Goal: Task Accomplishment & Management: Manage account settings

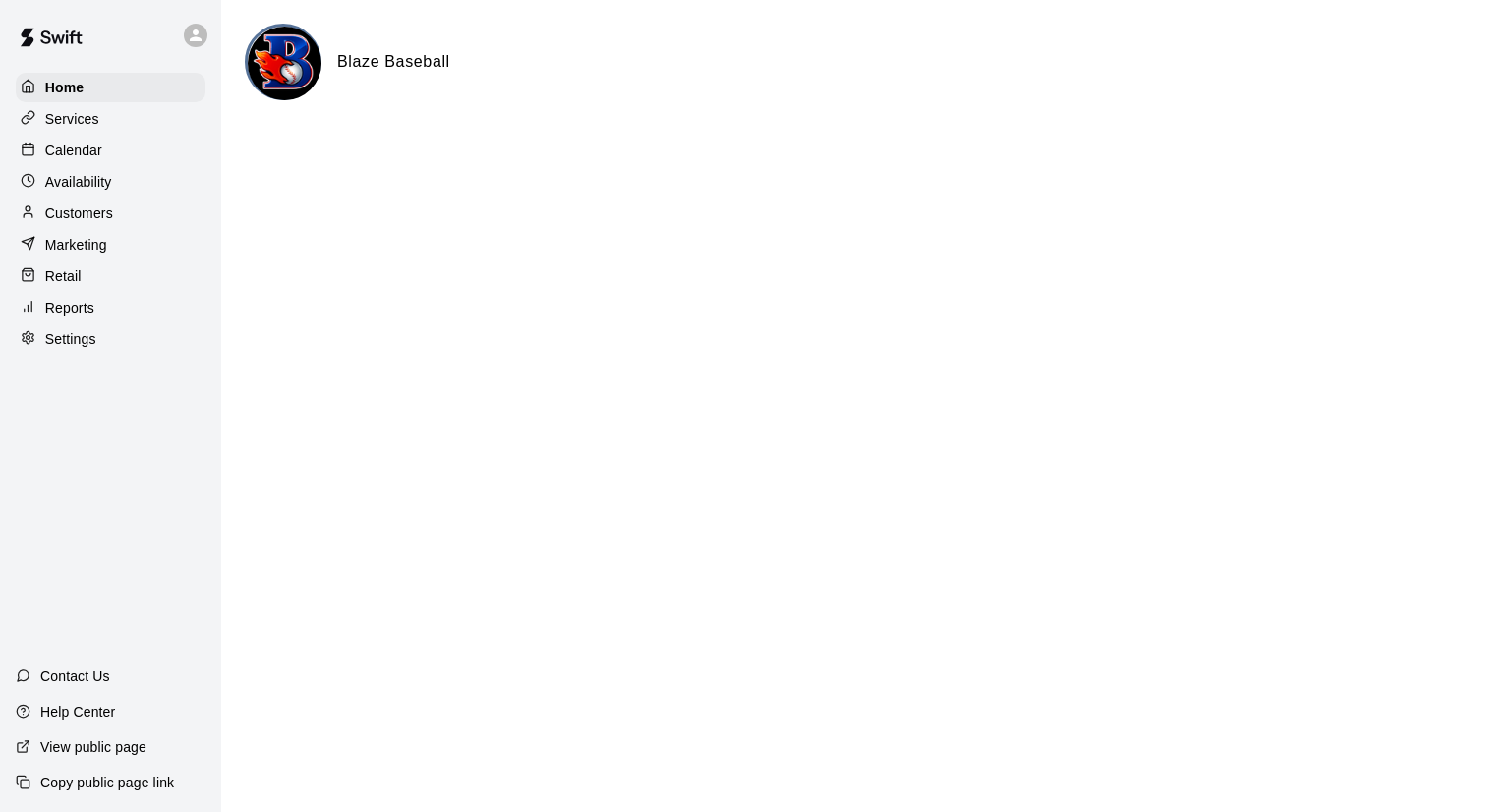
click at [78, 316] on p "Reports" at bounding box center [69, 308] width 49 height 20
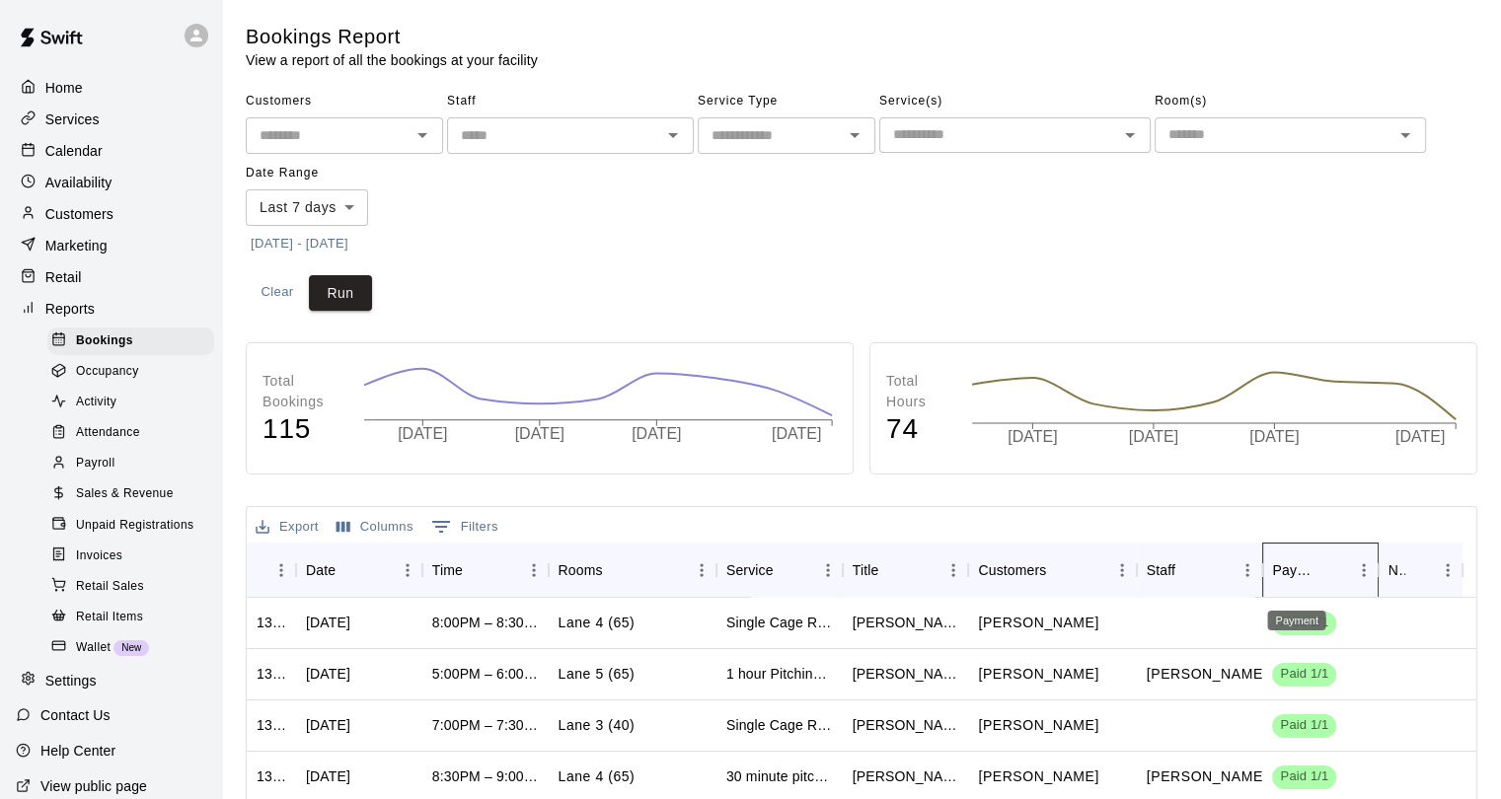
click at [1282, 569] on div "Payment" at bounding box center [1296, 570] width 48 height 55
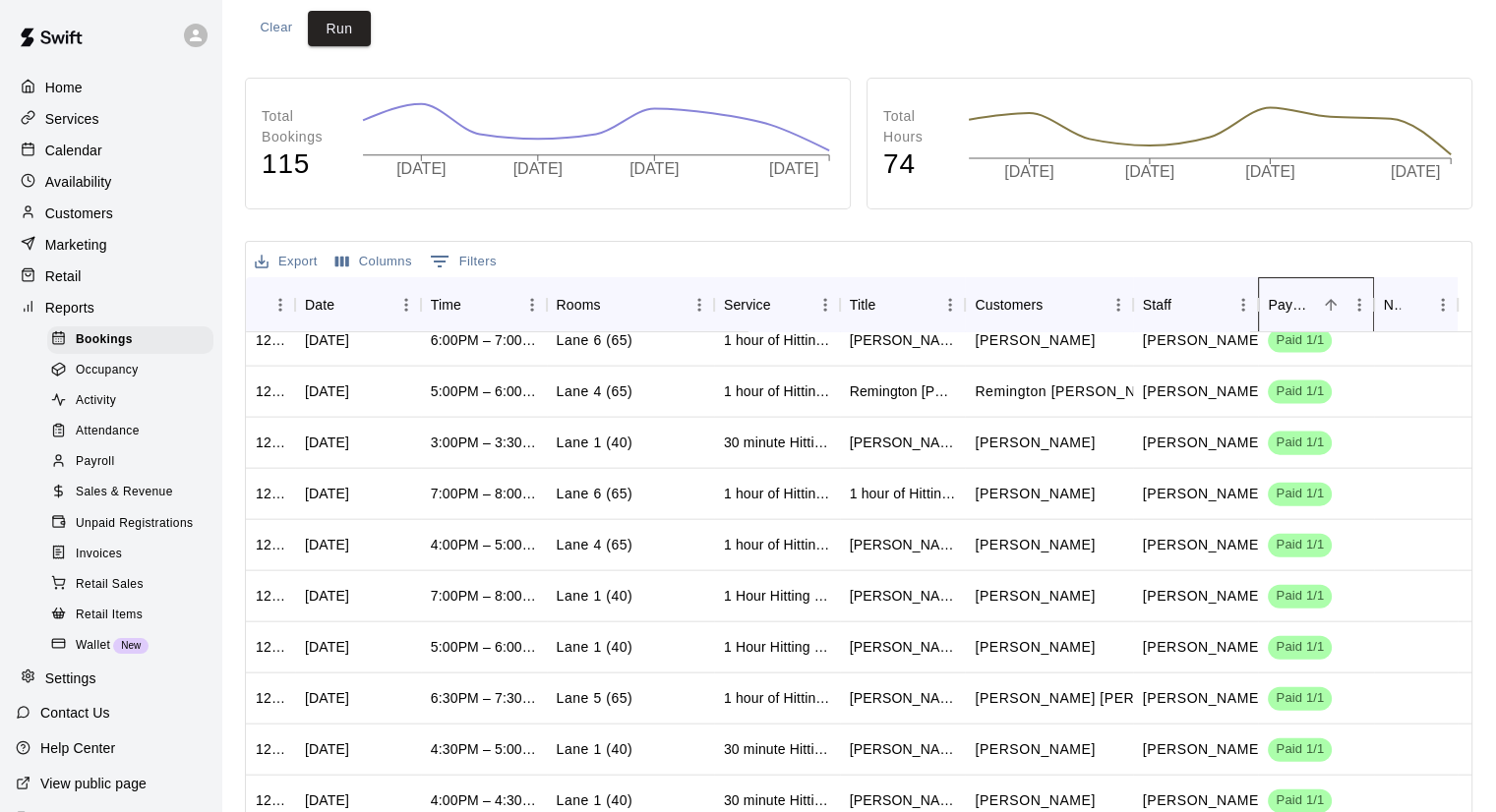
scroll to position [4417, 0]
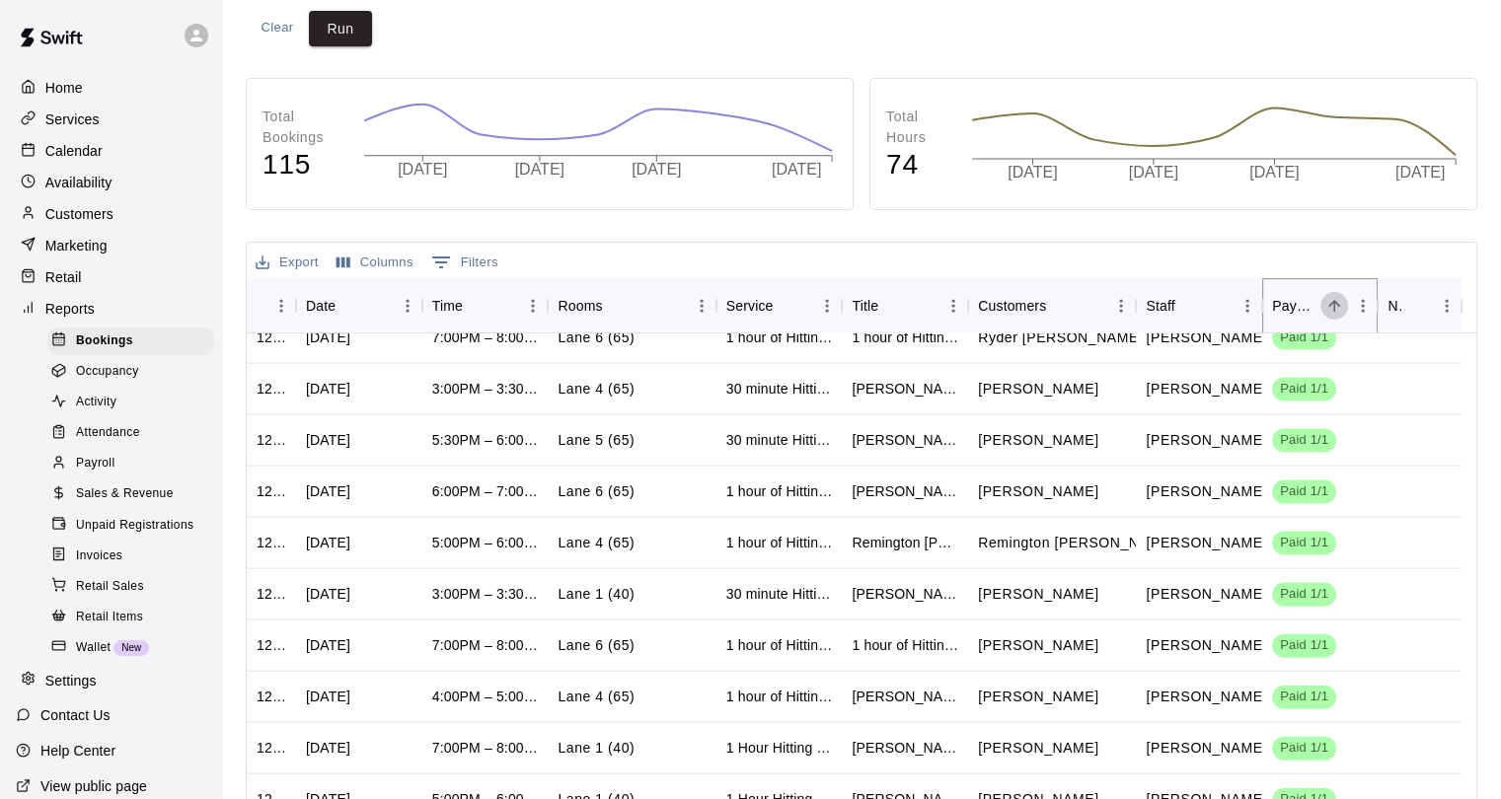
click at [1322, 305] on button "Sort" at bounding box center [1334, 306] width 28 height 28
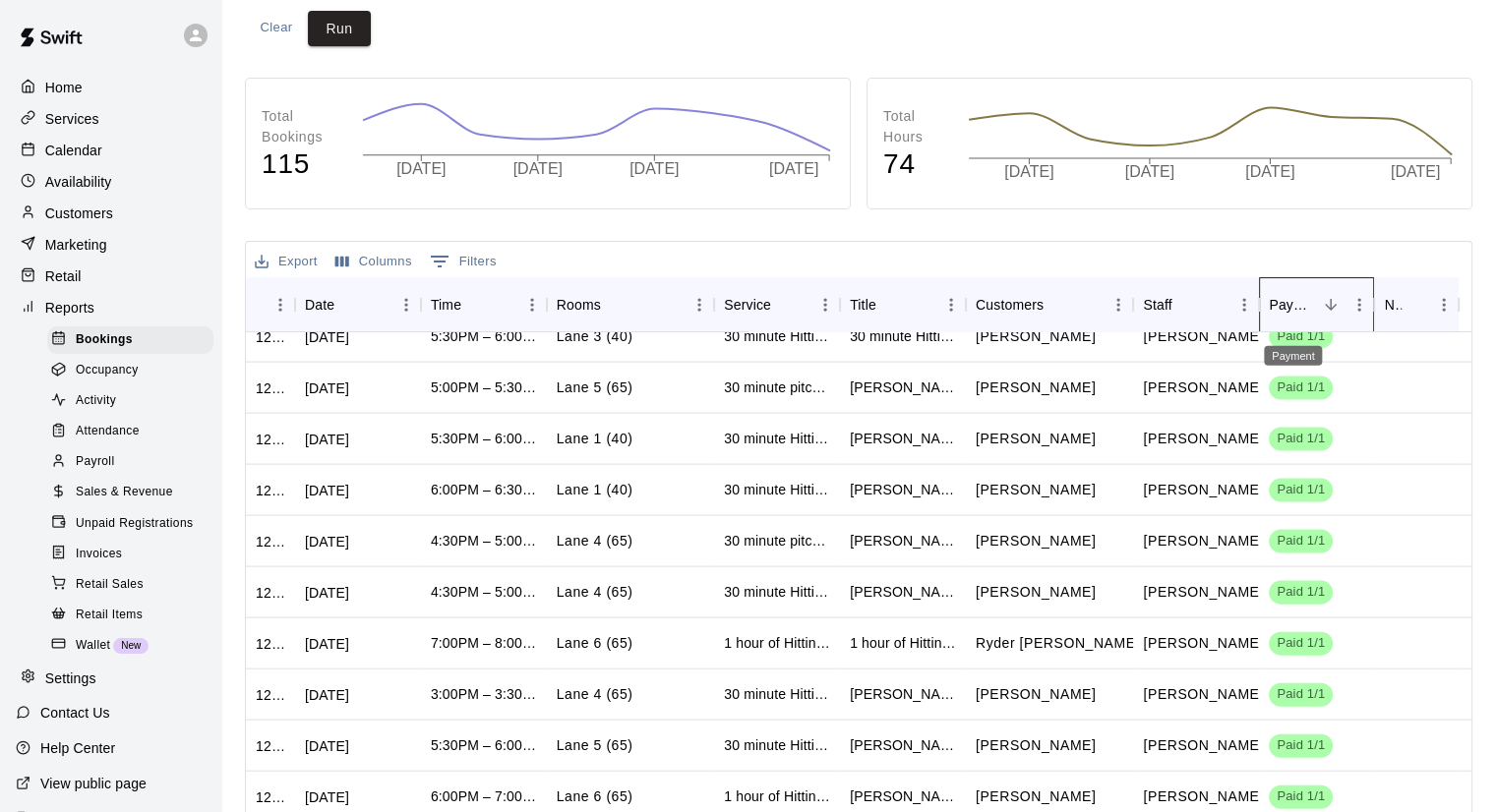
click at [1298, 304] on div "Payment" at bounding box center [1293, 304] width 48 height 55
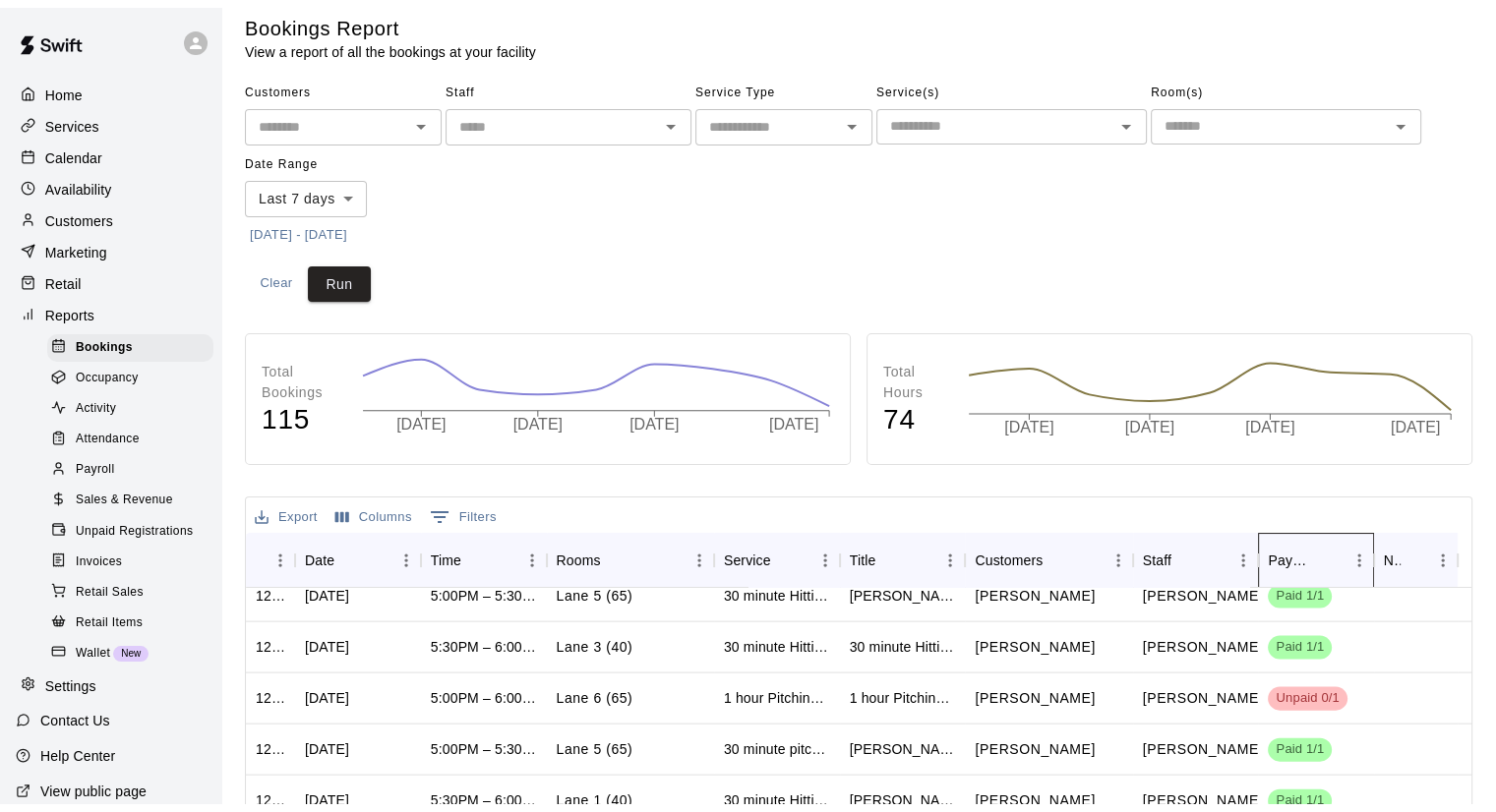
scroll to position [0, 0]
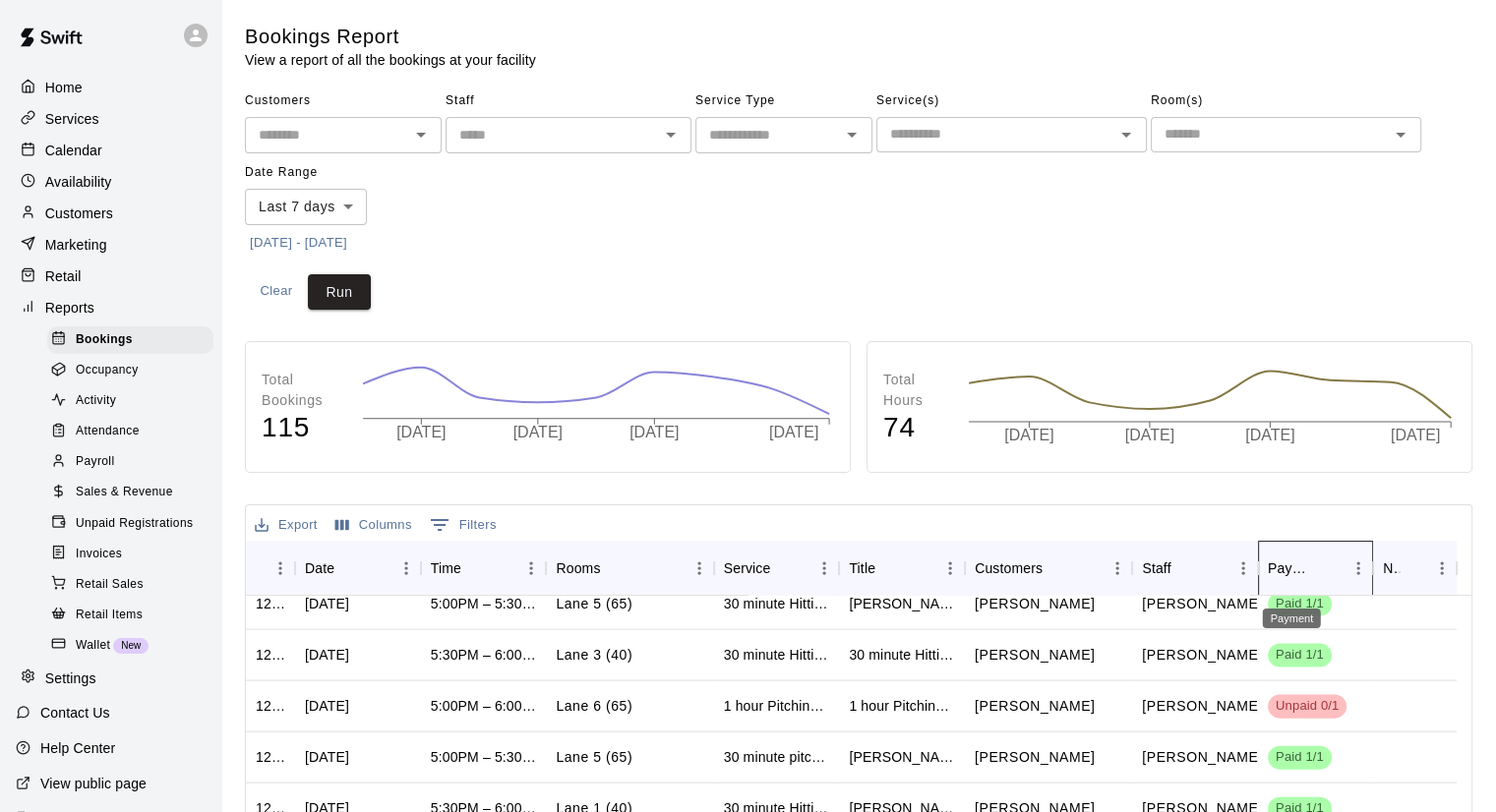
click at [1290, 563] on div "Payment" at bounding box center [1292, 568] width 48 height 55
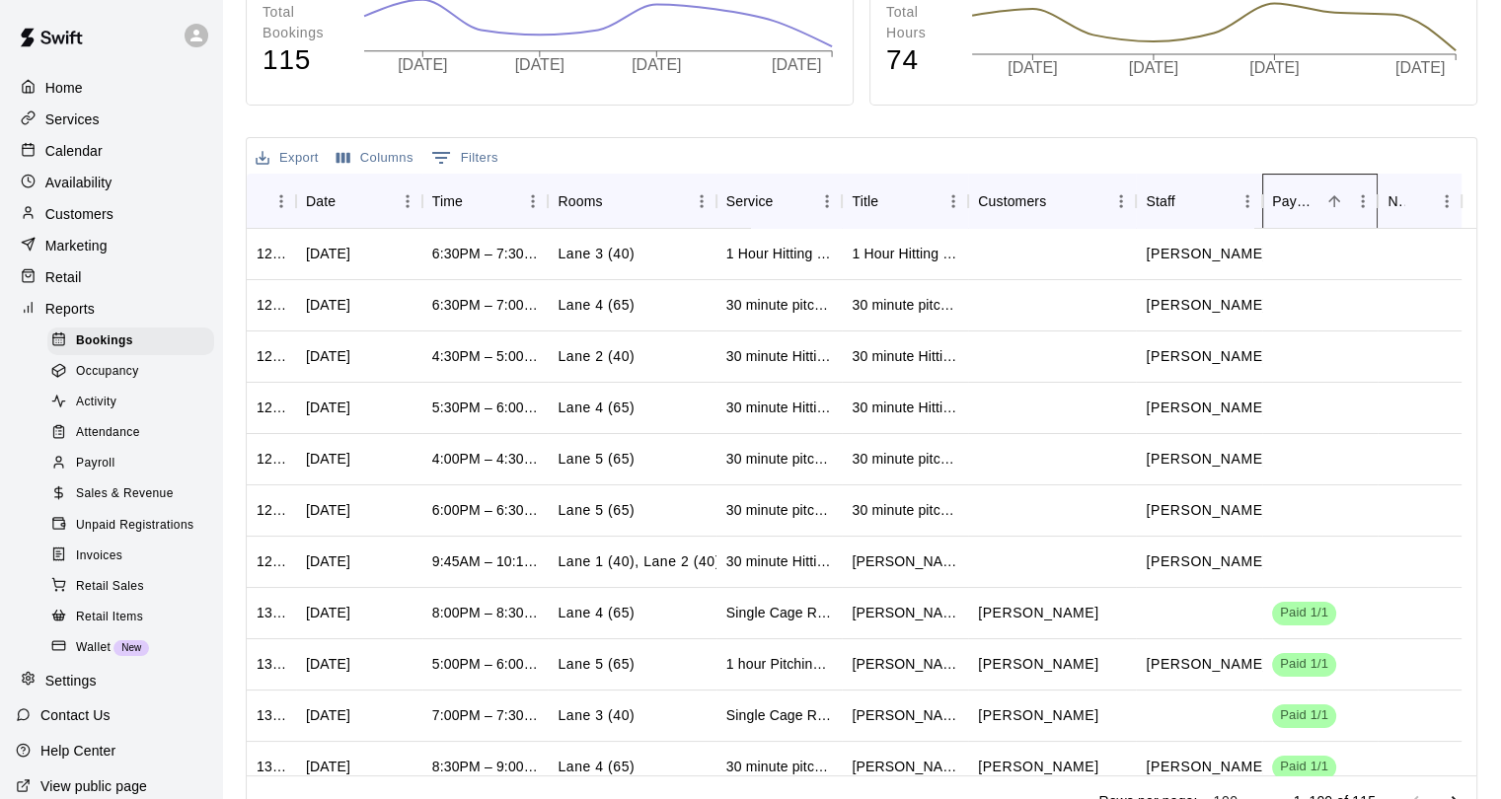
click at [1326, 212] on div "Payment" at bounding box center [1334, 201] width 28 height 28
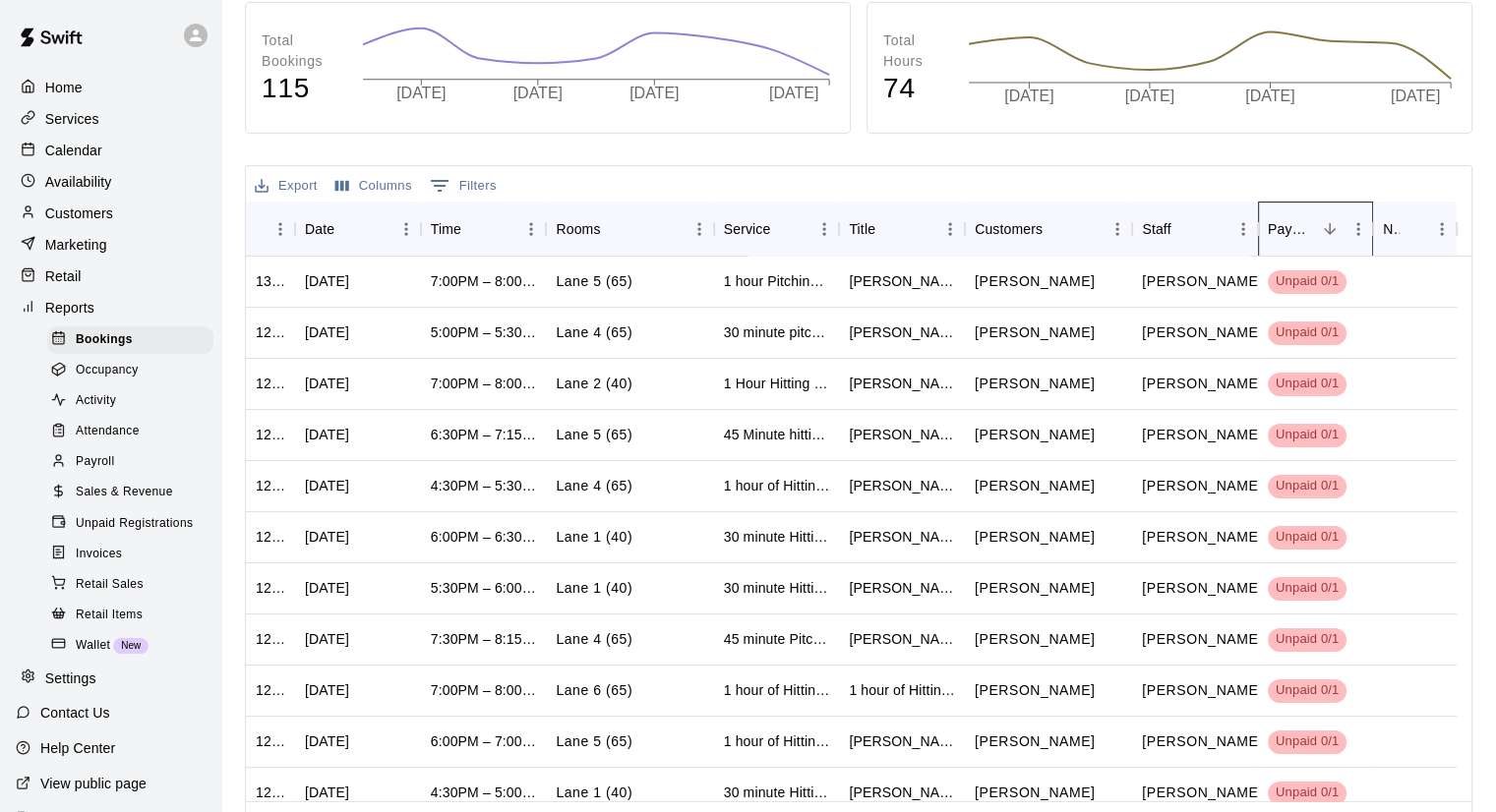
scroll to position [313, 0]
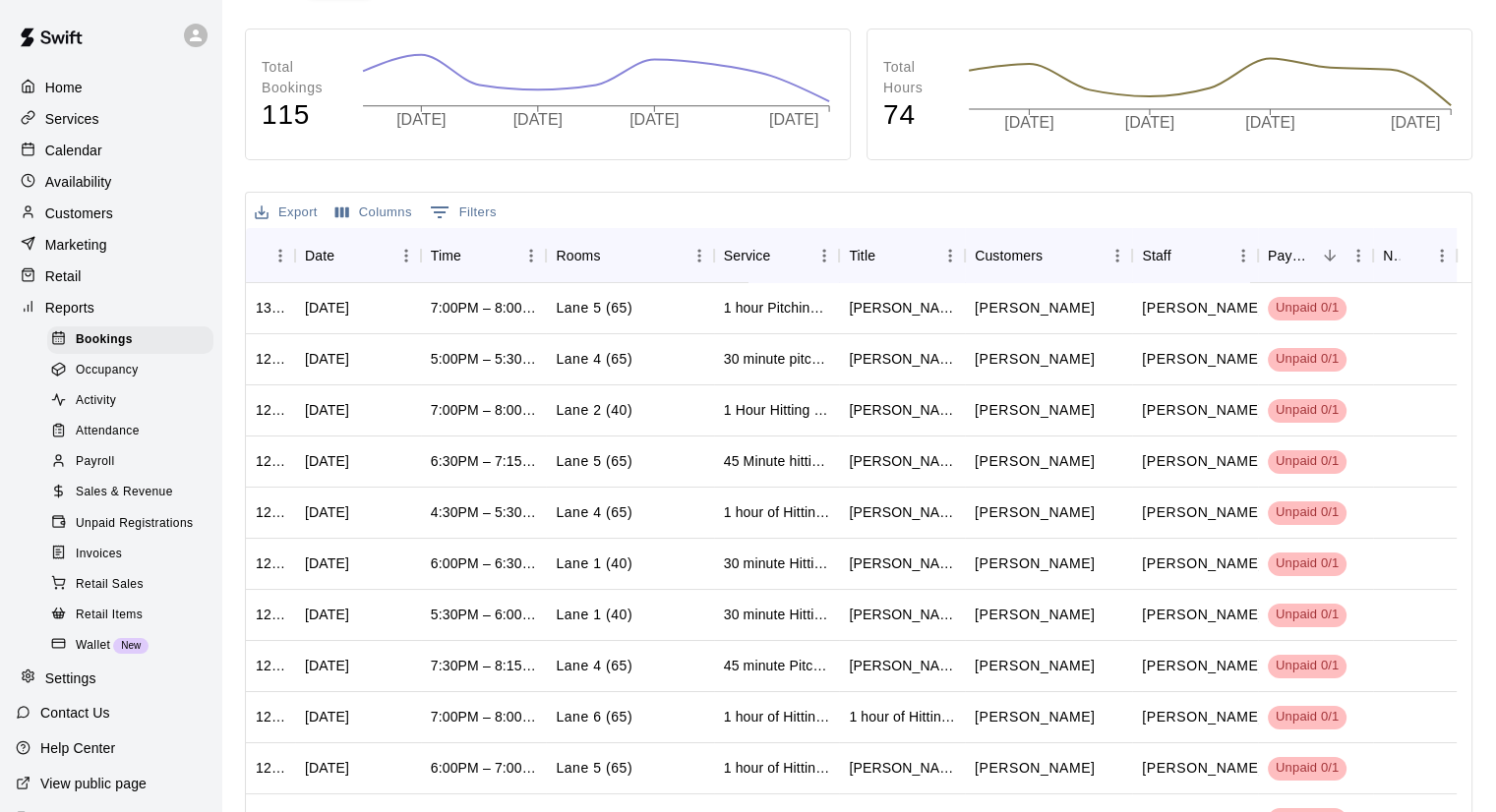
click at [121, 564] on span "Invoices" at bounding box center [99, 555] width 46 height 20
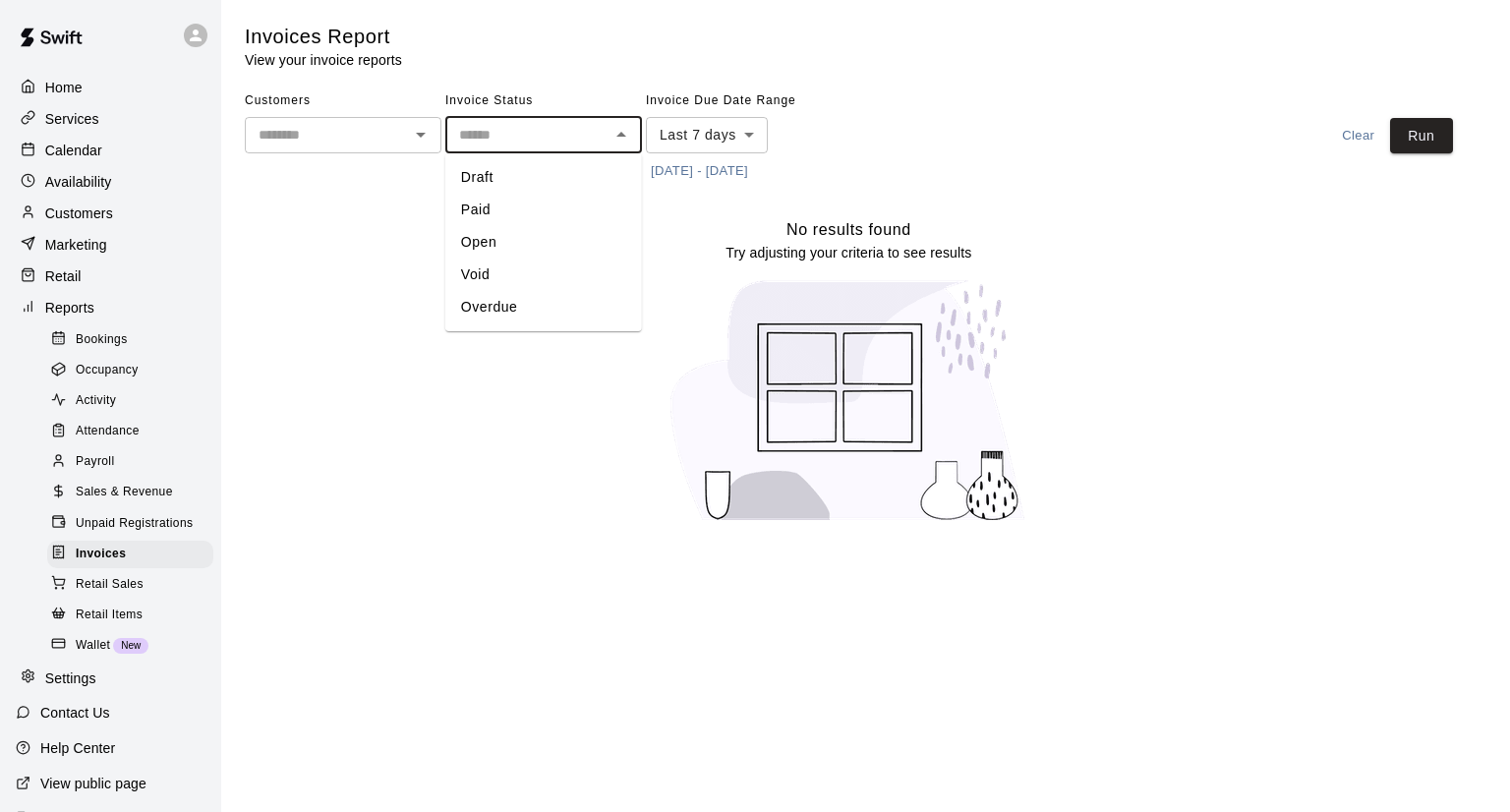
click at [484, 142] on input "text" at bounding box center [527, 135] width 152 height 25
click at [494, 300] on li "Overdue" at bounding box center [543, 307] width 196 height 33
type input "*******"
click at [703, 144] on body "Home Services Calendar Availability Customers Marketing Retail Reports Bookings…" at bounding box center [755, 273] width 1510 height 547
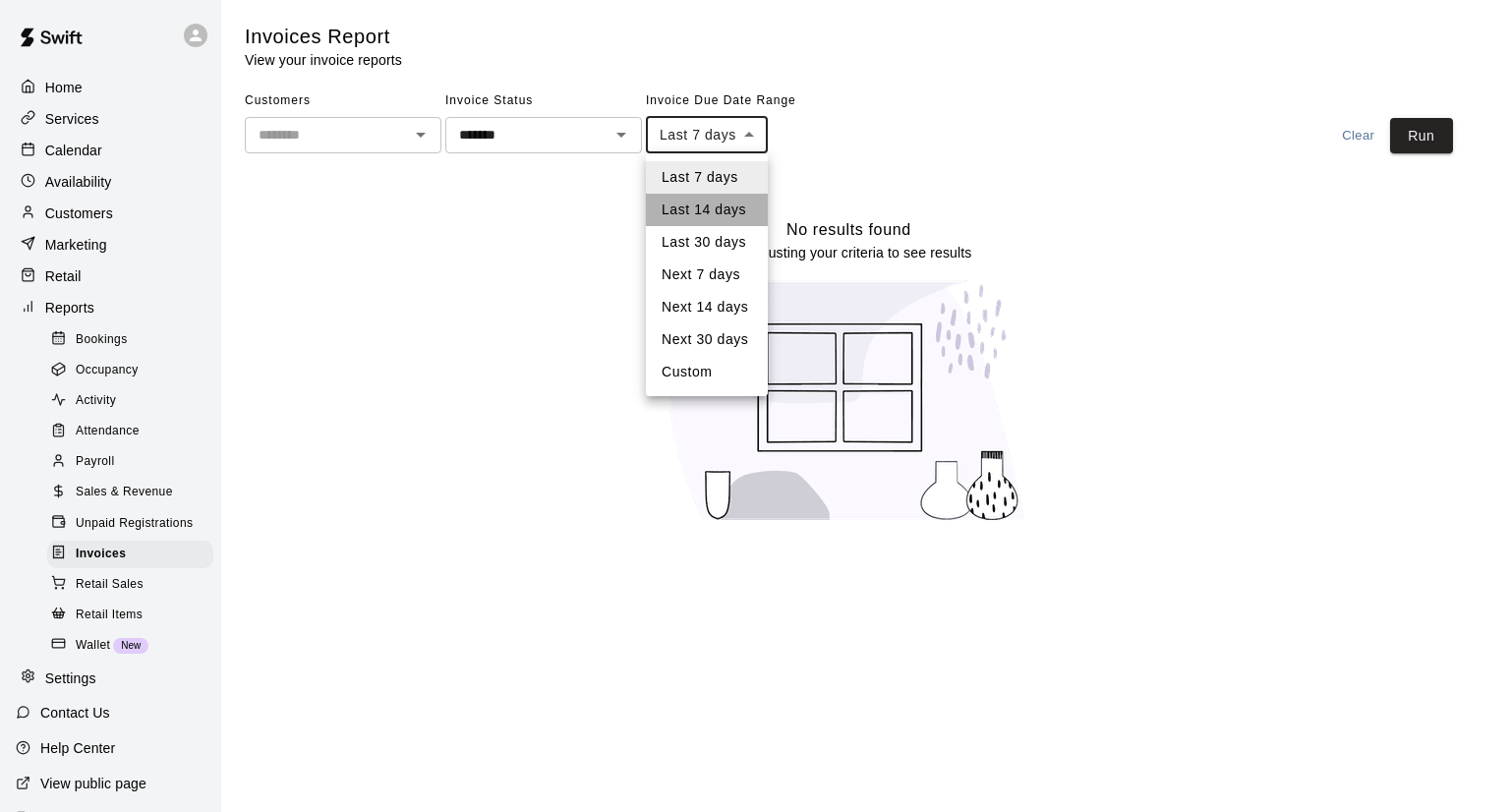
click at [720, 202] on li "Last 14 days" at bounding box center [707, 209] width 122 height 33
type input "******"
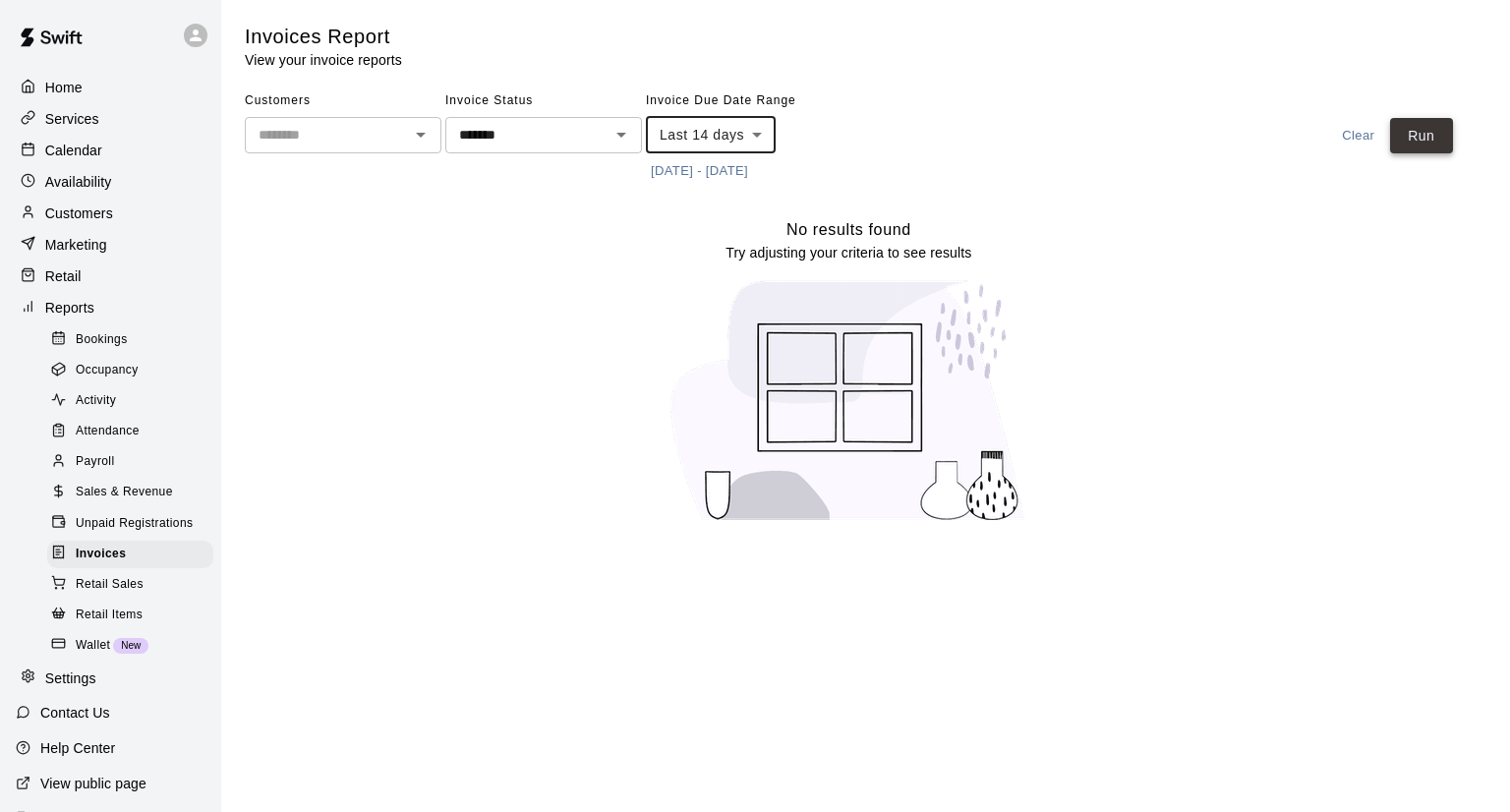
click at [1435, 144] on button "Run" at bounding box center [1421, 135] width 63 height 37
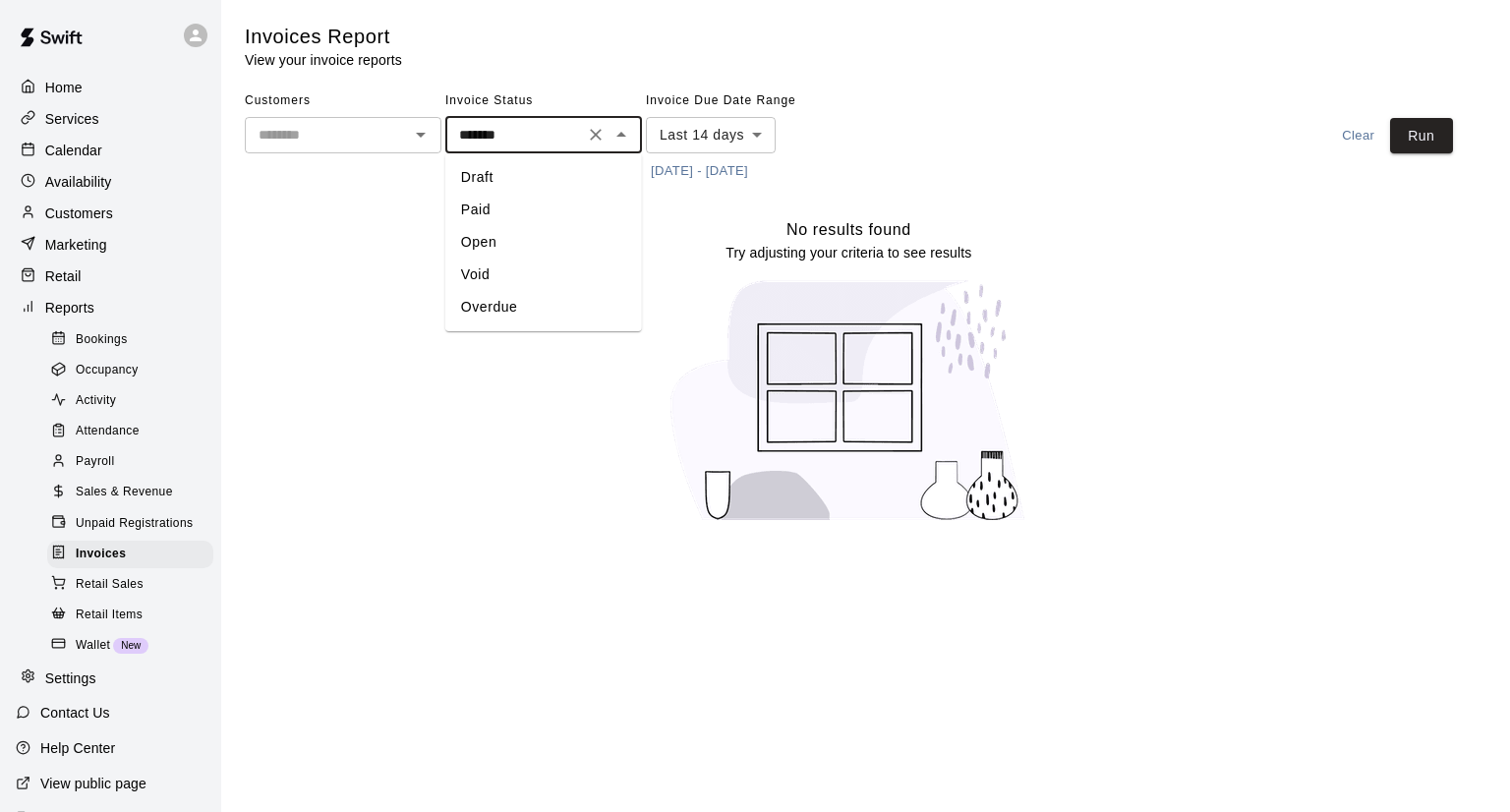
click at [527, 145] on input "*******" at bounding box center [514, 135] width 127 height 25
click at [504, 241] on li "Open" at bounding box center [543, 242] width 196 height 33
type input "****"
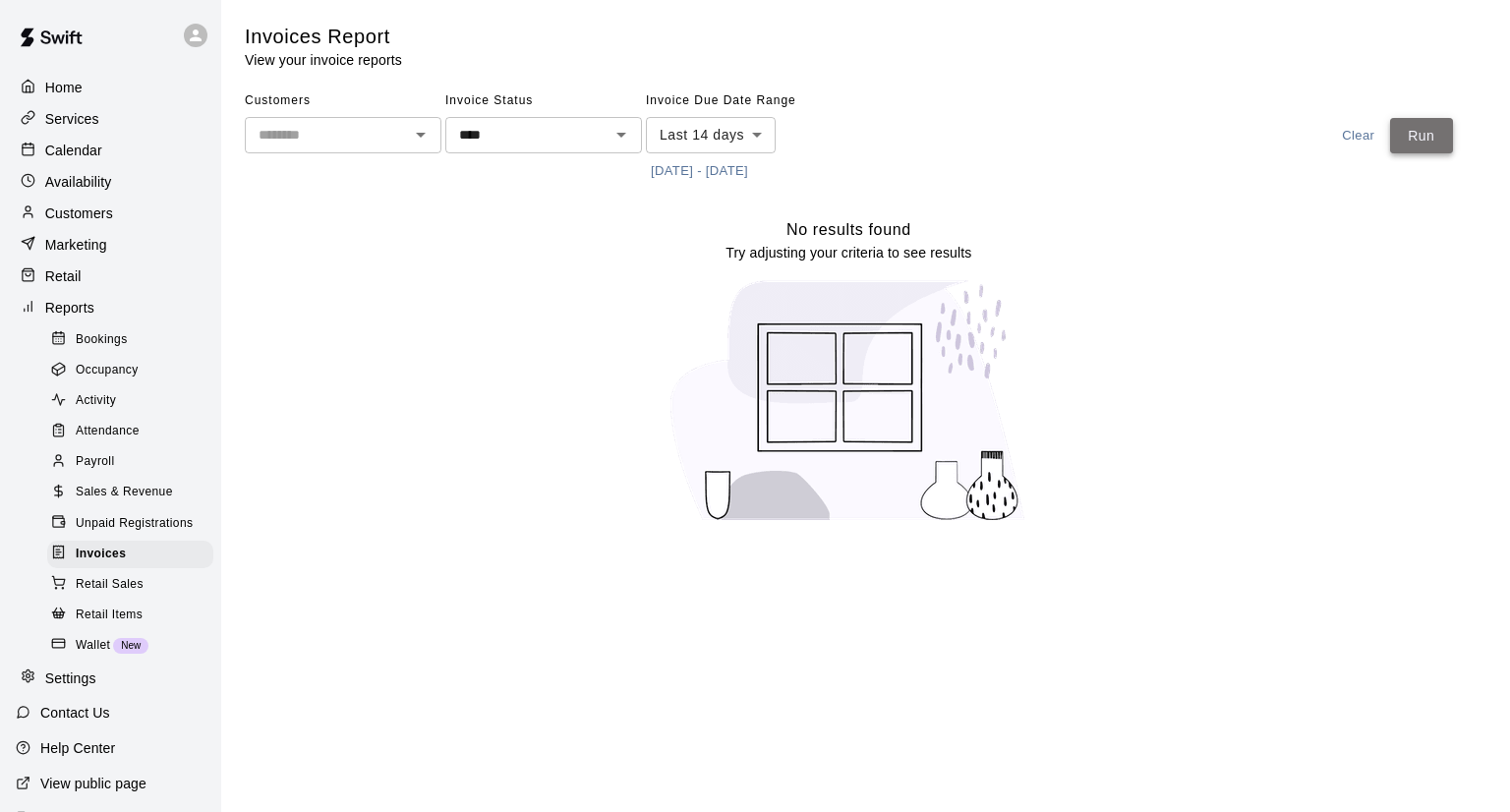
click at [1435, 136] on button "Run" at bounding box center [1421, 135] width 63 height 37
click at [124, 534] on span "Unpaid Registrations" at bounding box center [134, 524] width 117 height 20
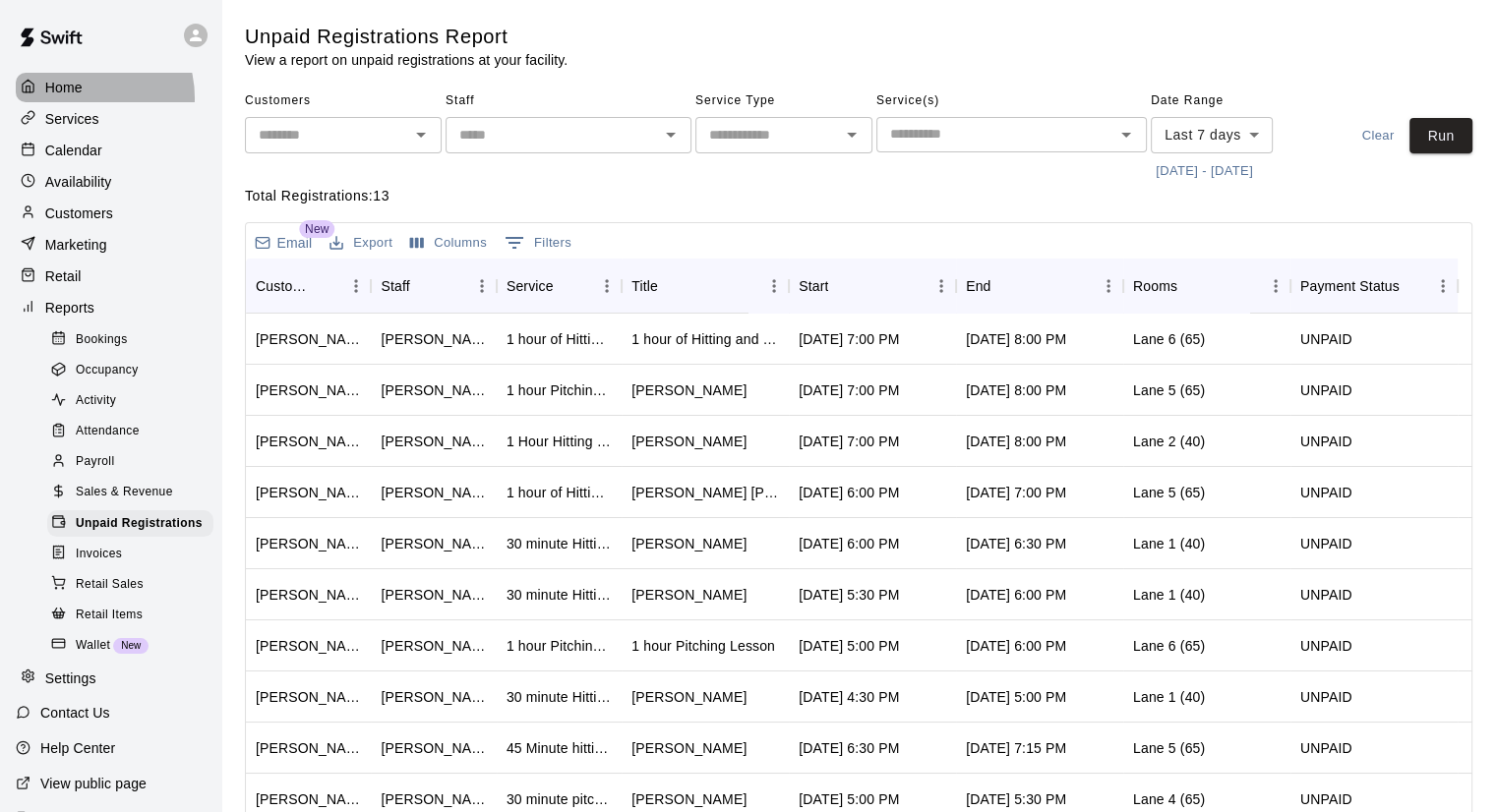
click at [76, 98] on p "Home" at bounding box center [63, 88] width 37 height 20
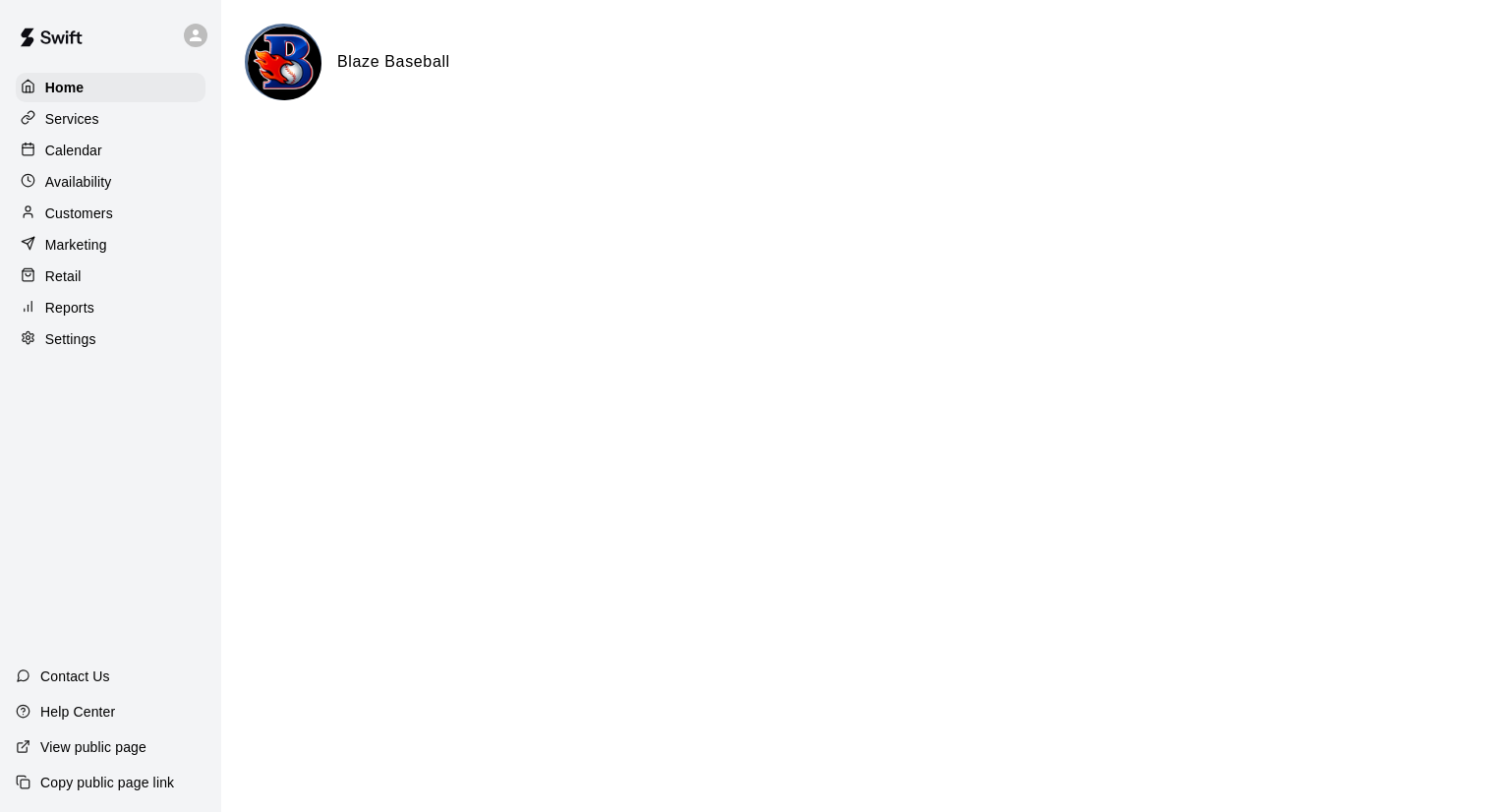
click at [79, 160] on p "Calendar" at bounding box center [73, 150] width 57 height 20
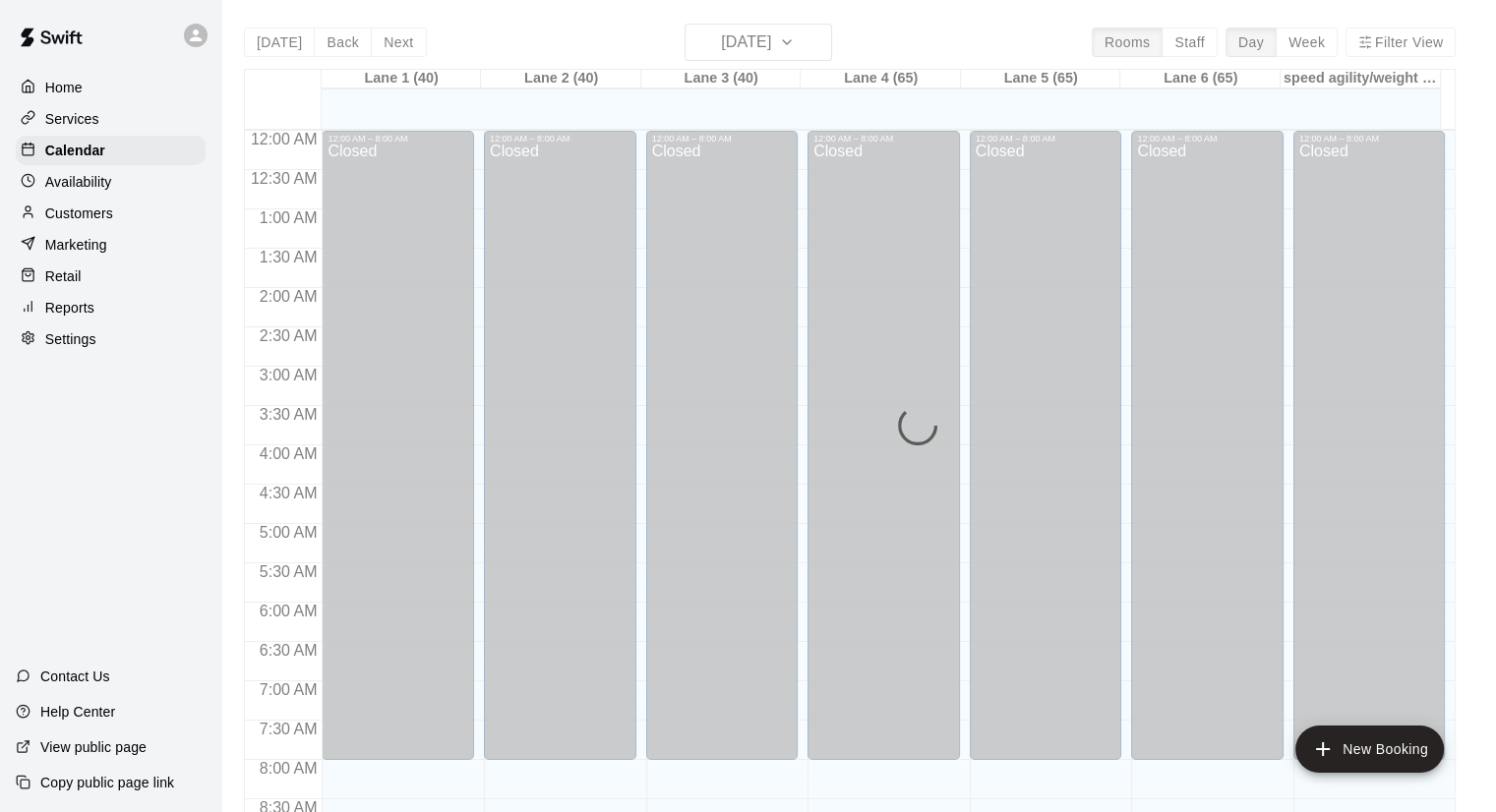
scroll to position [971, 0]
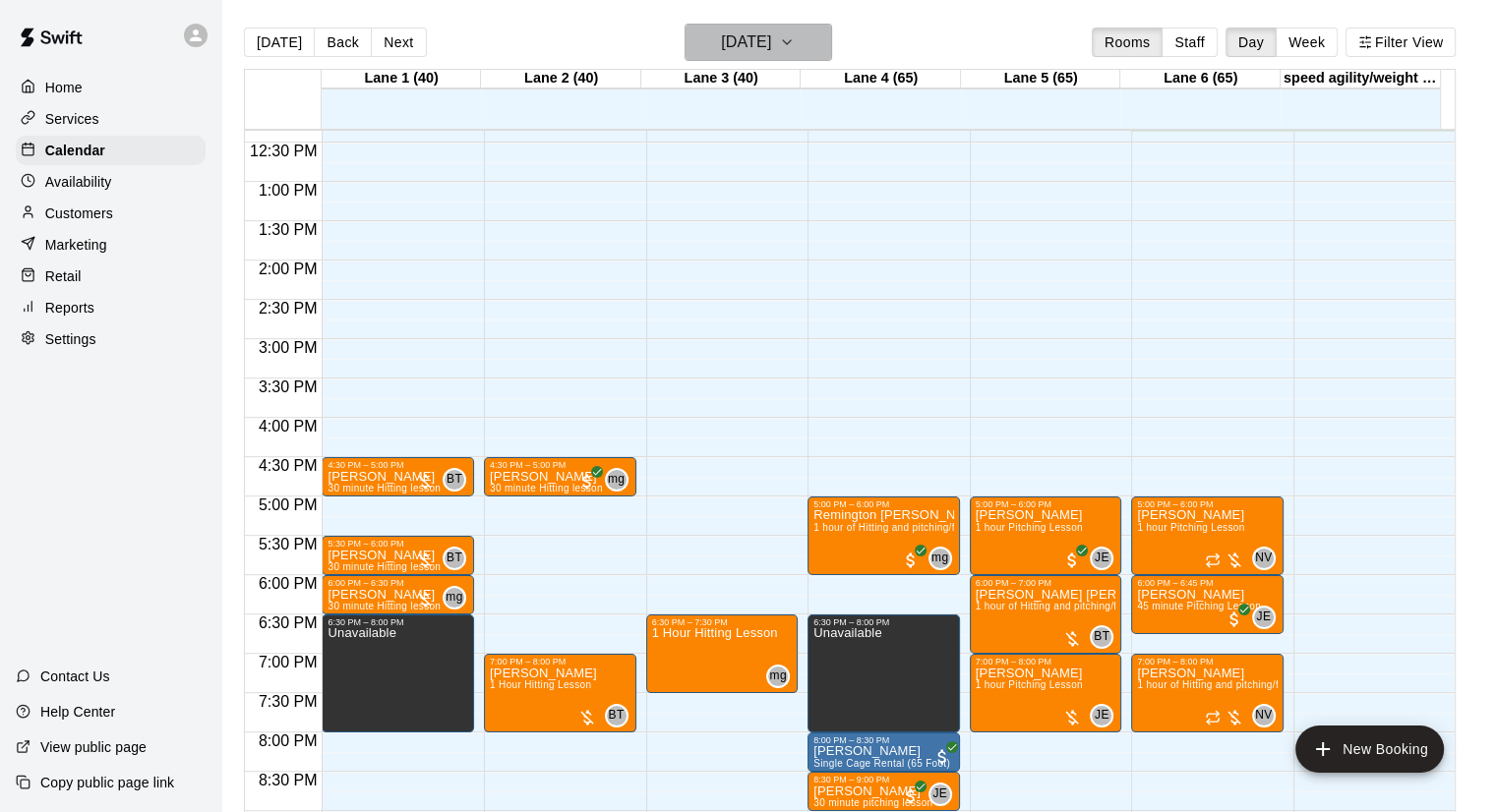
click at [771, 40] on h6 "[DATE]" at bounding box center [746, 43] width 50 height 28
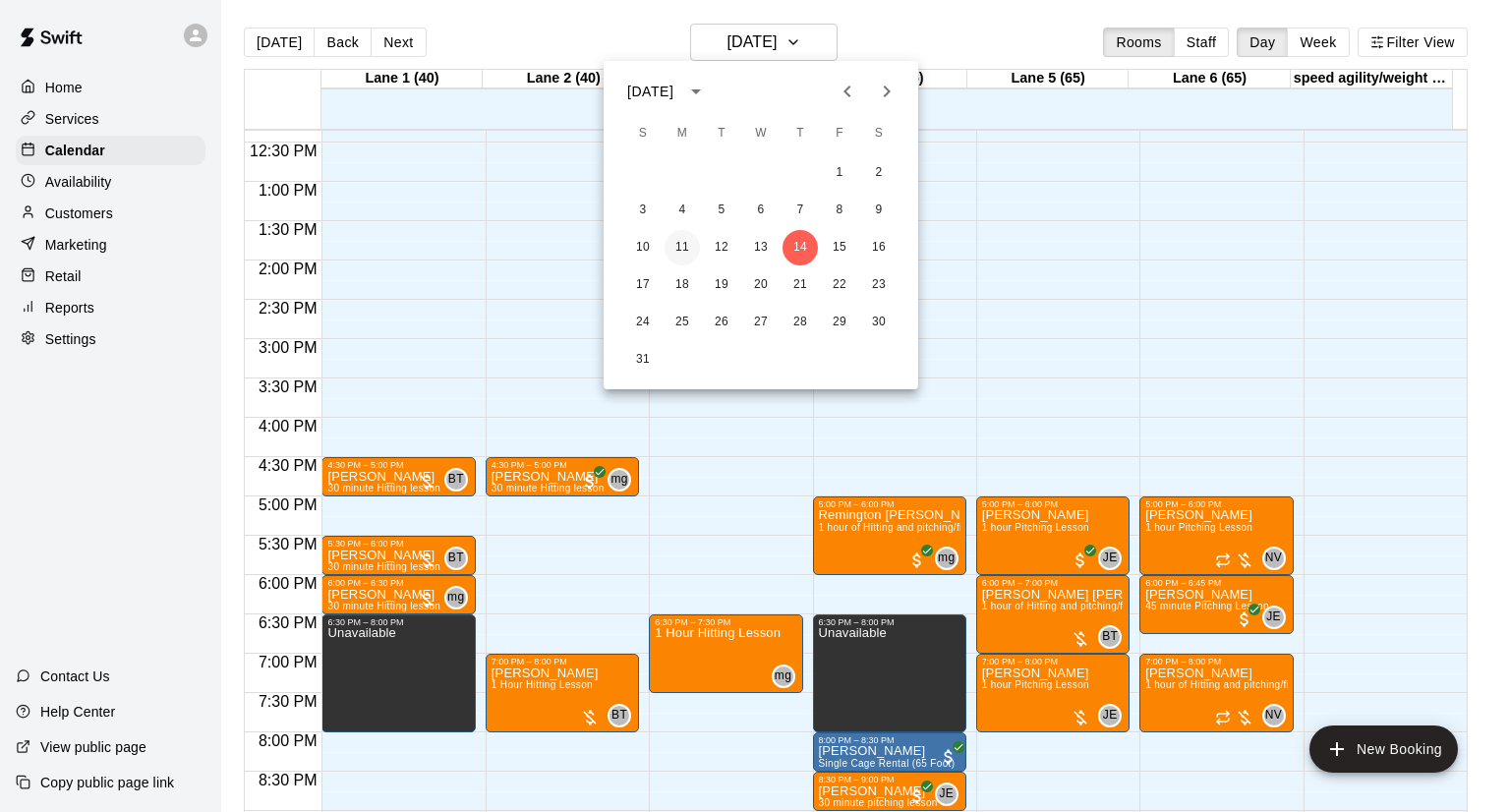
click at [683, 242] on button "11" at bounding box center [683, 248] width 36 height 36
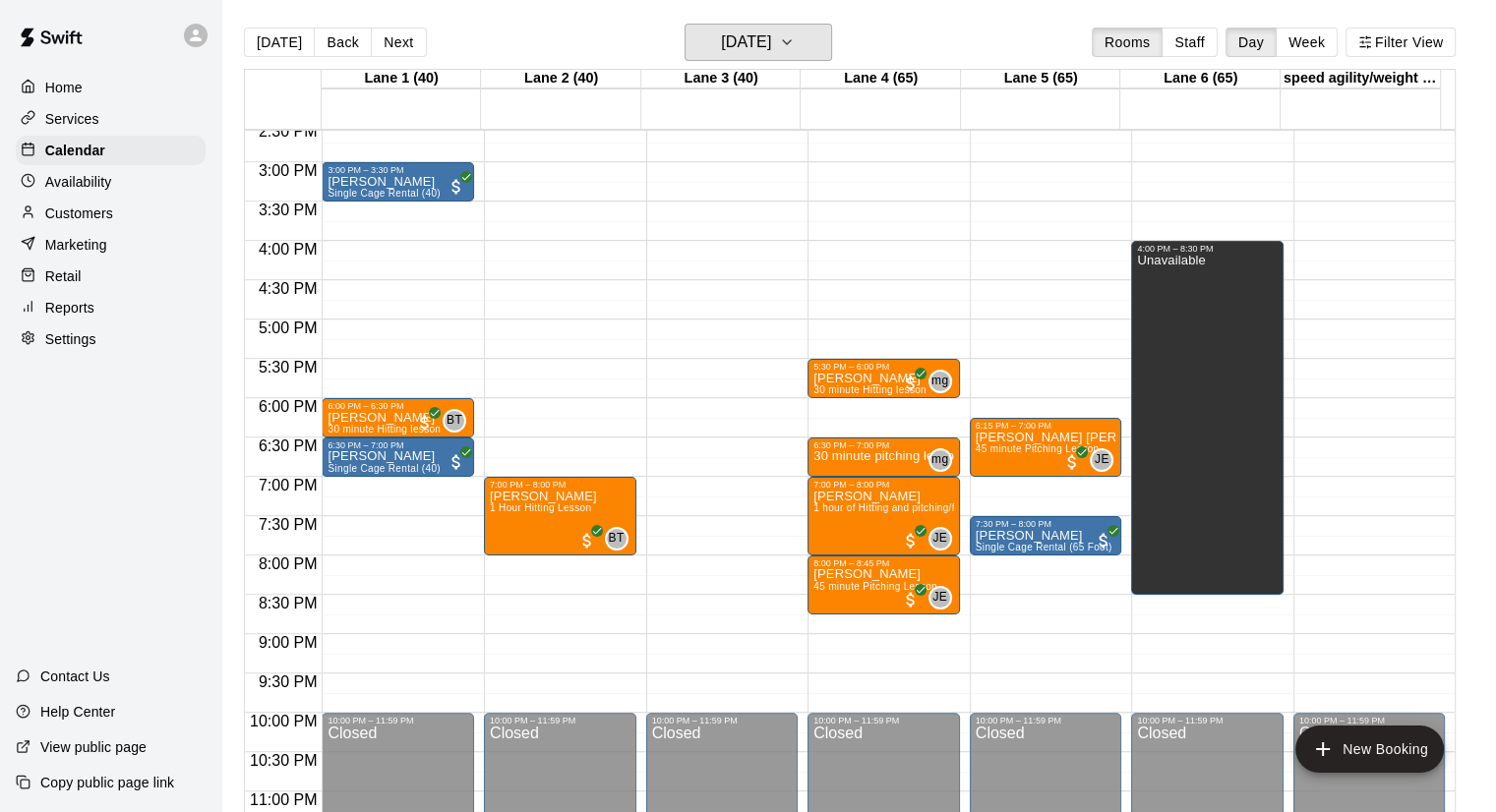
scroll to position [1026, 0]
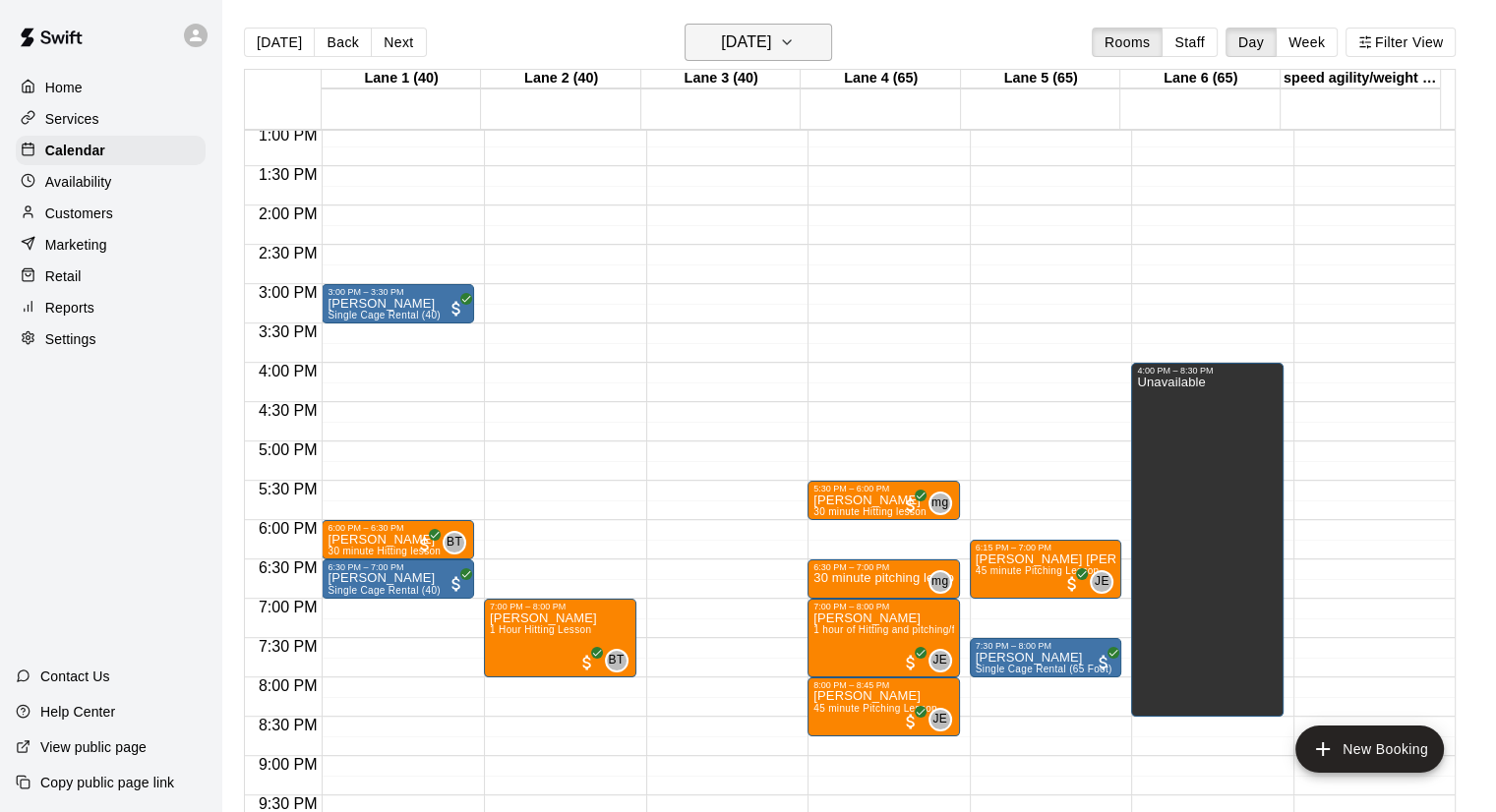
click at [751, 33] on h6 "[DATE]" at bounding box center [746, 43] width 50 height 28
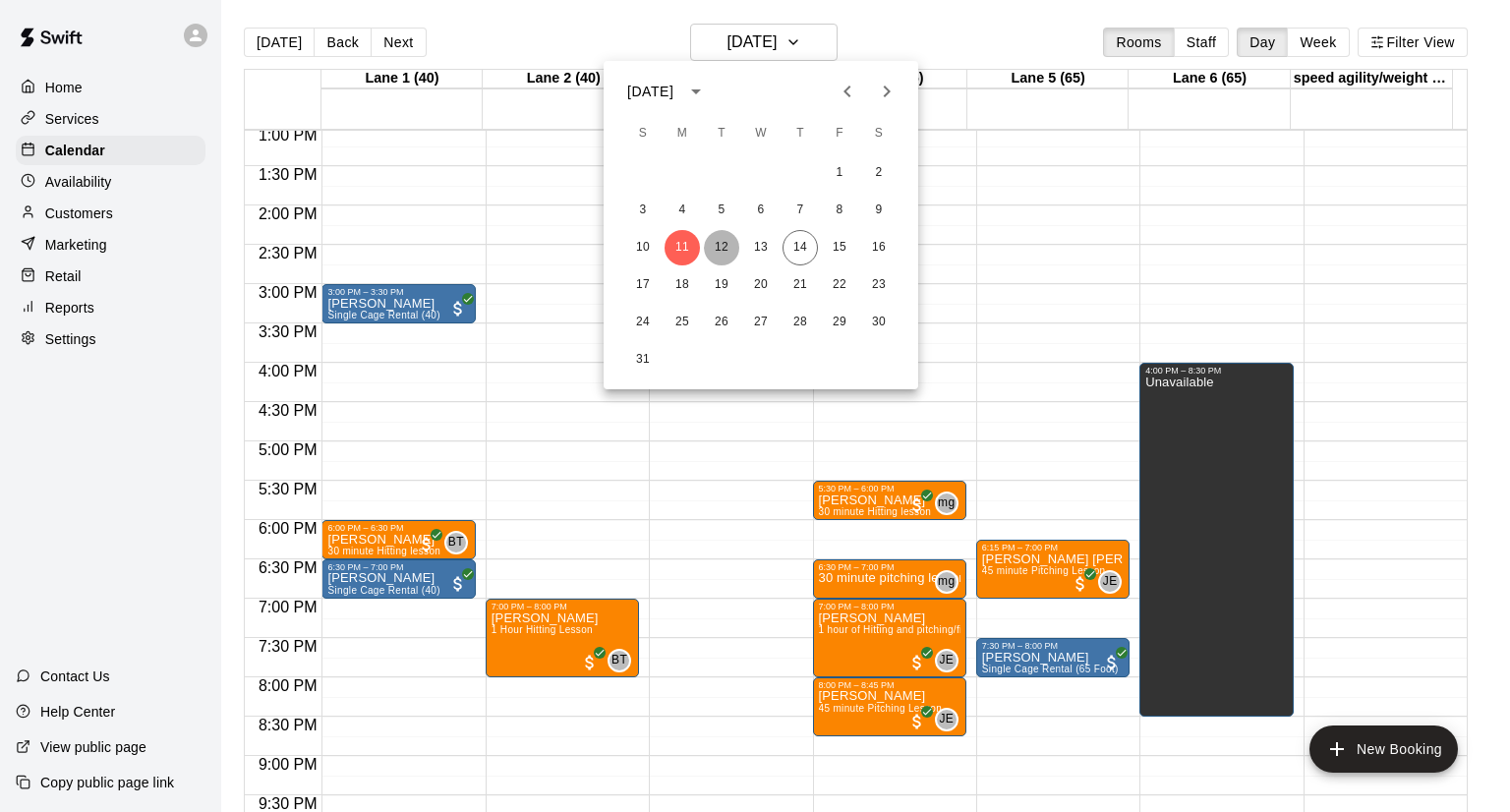
click at [722, 243] on button "12" at bounding box center [722, 248] width 36 height 36
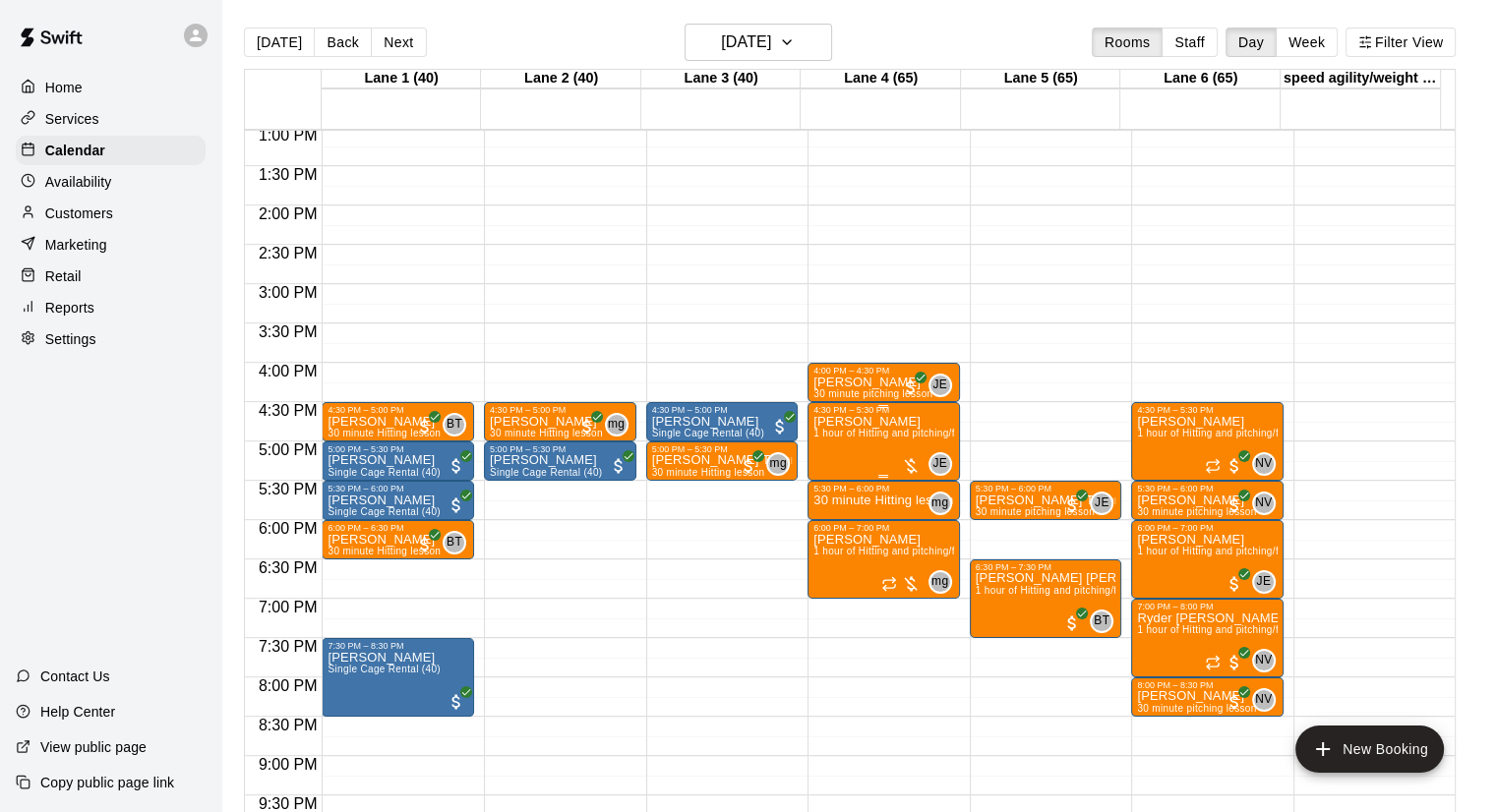
click at [915, 458] on div at bounding box center [911, 466] width 20 height 20
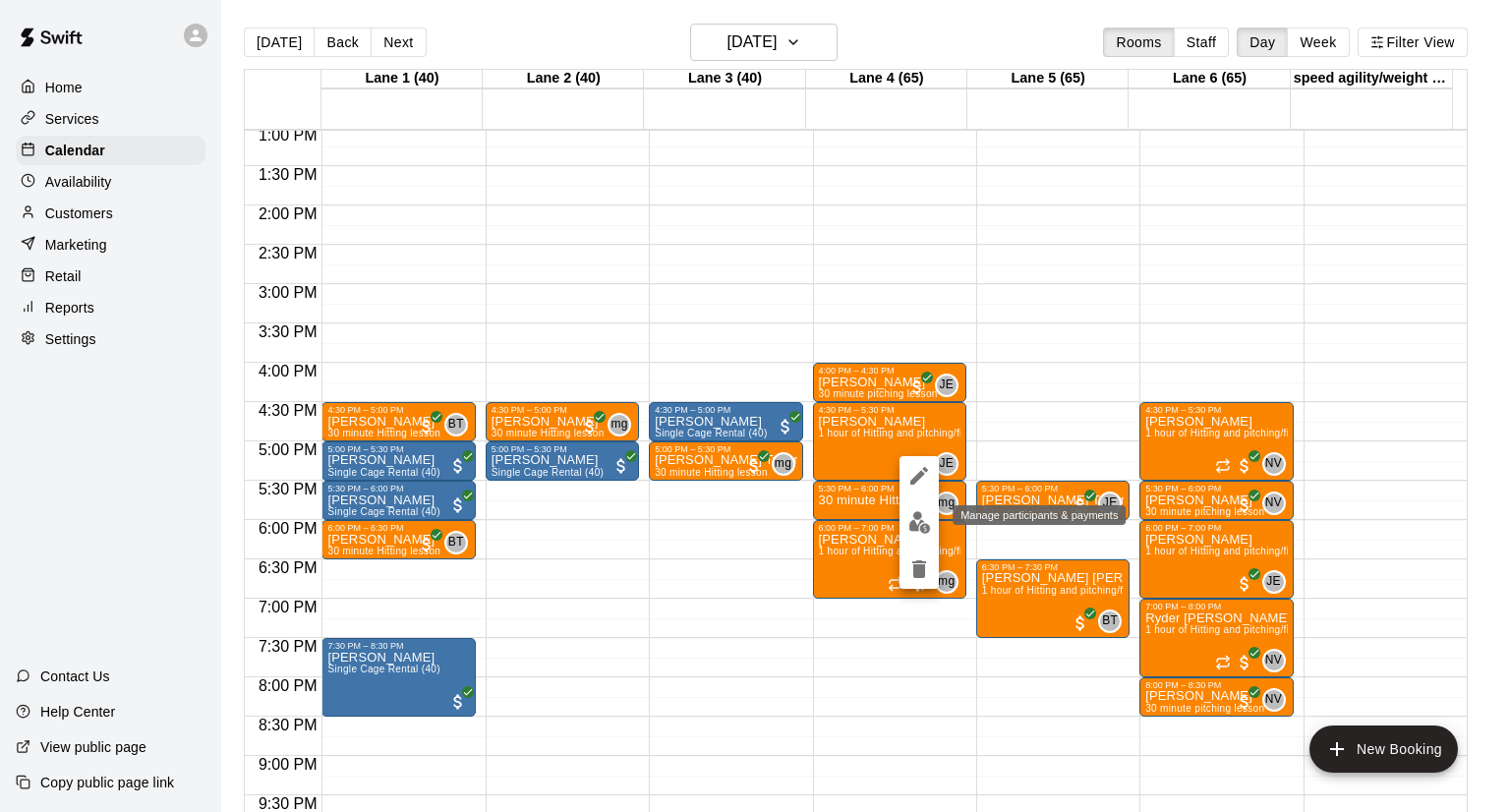
click at [920, 529] on img "edit" at bounding box center [920, 522] width 23 height 23
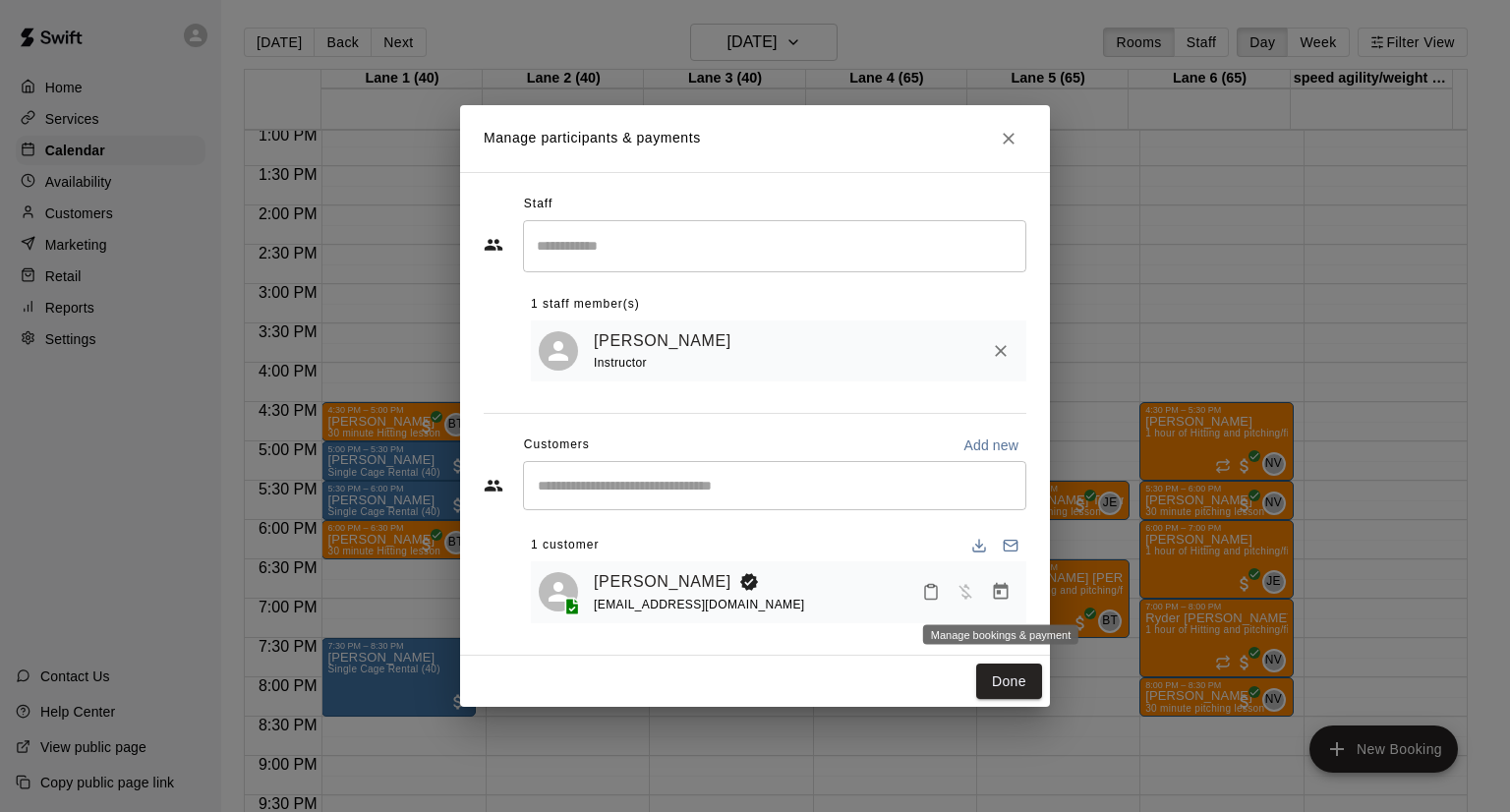
click at [1004, 597] on icon "Manage bookings & payment" at bounding box center [1002, 592] width 20 height 20
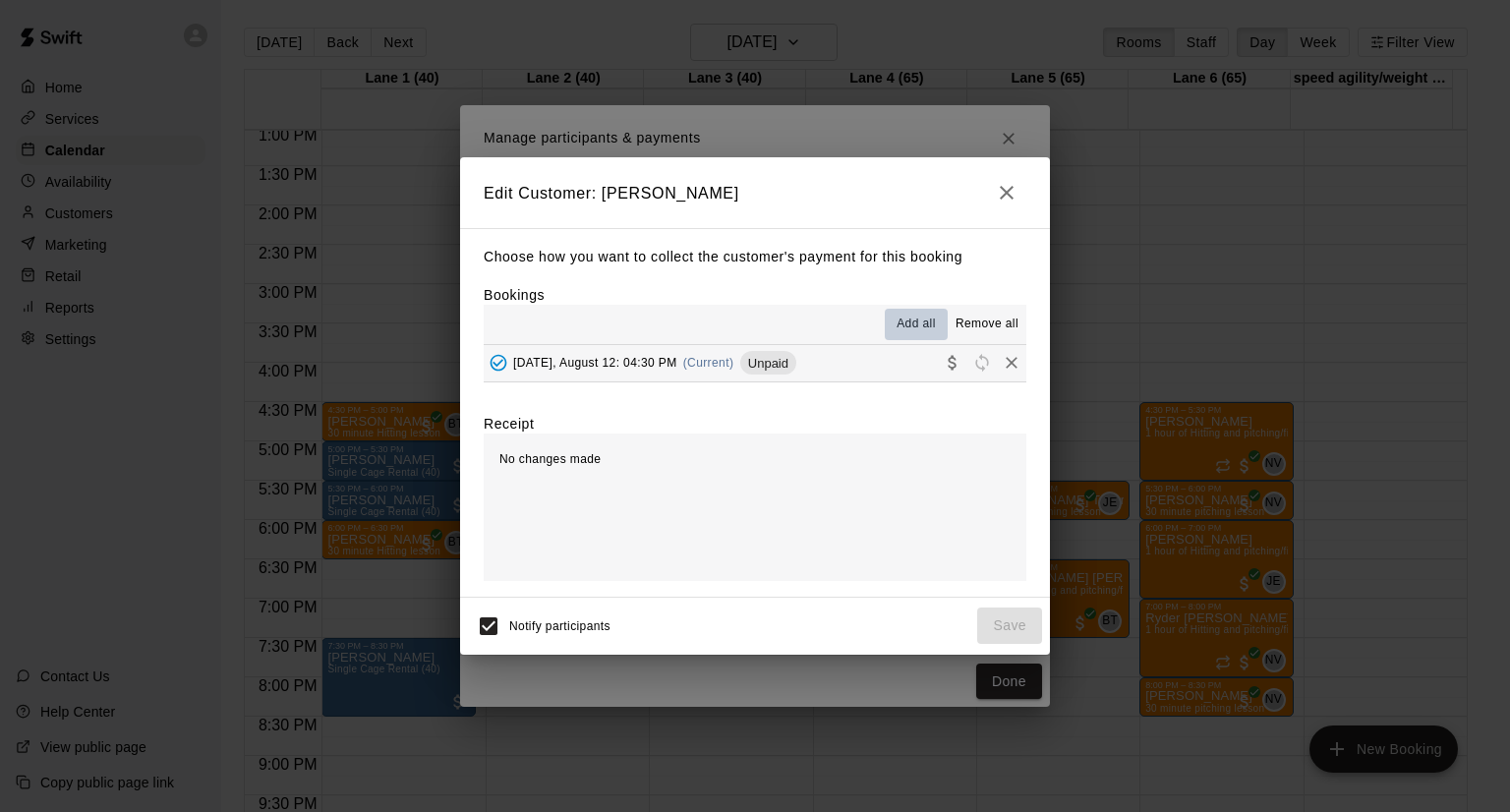
click at [909, 330] on span "Add all" at bounding box center [916, 325] width 39 height 20
click at [770, 358] on span "Unpaid" at bounding box center [768, 363] width 56 height 15
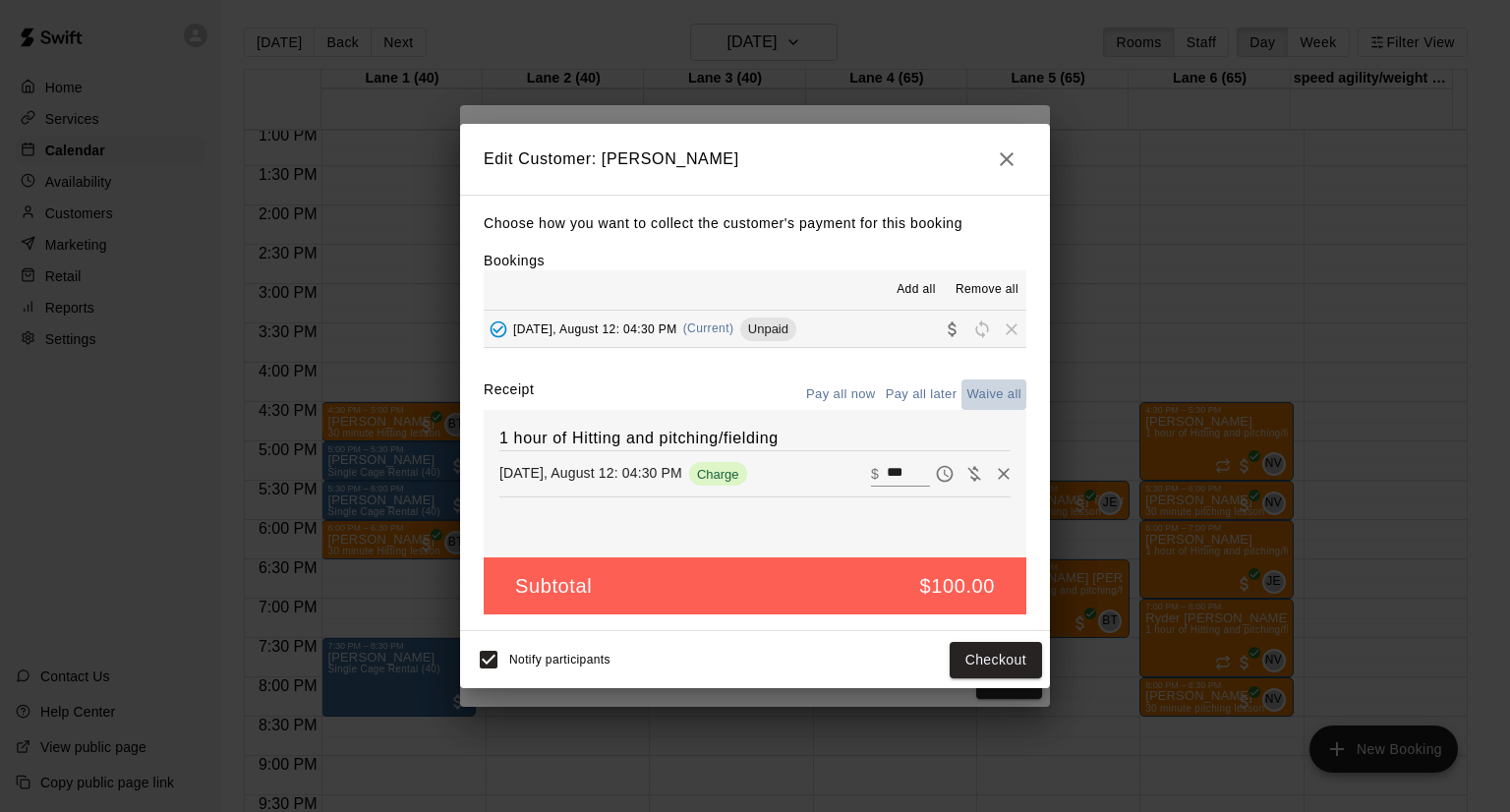
click at [1008, 393] on button "Waive all" at bounding box center [994, 395] width 65 height 31
type input "*"
click at [1006, 667] on button "Save" at bounding box center [1010, 660] width 65 height 37
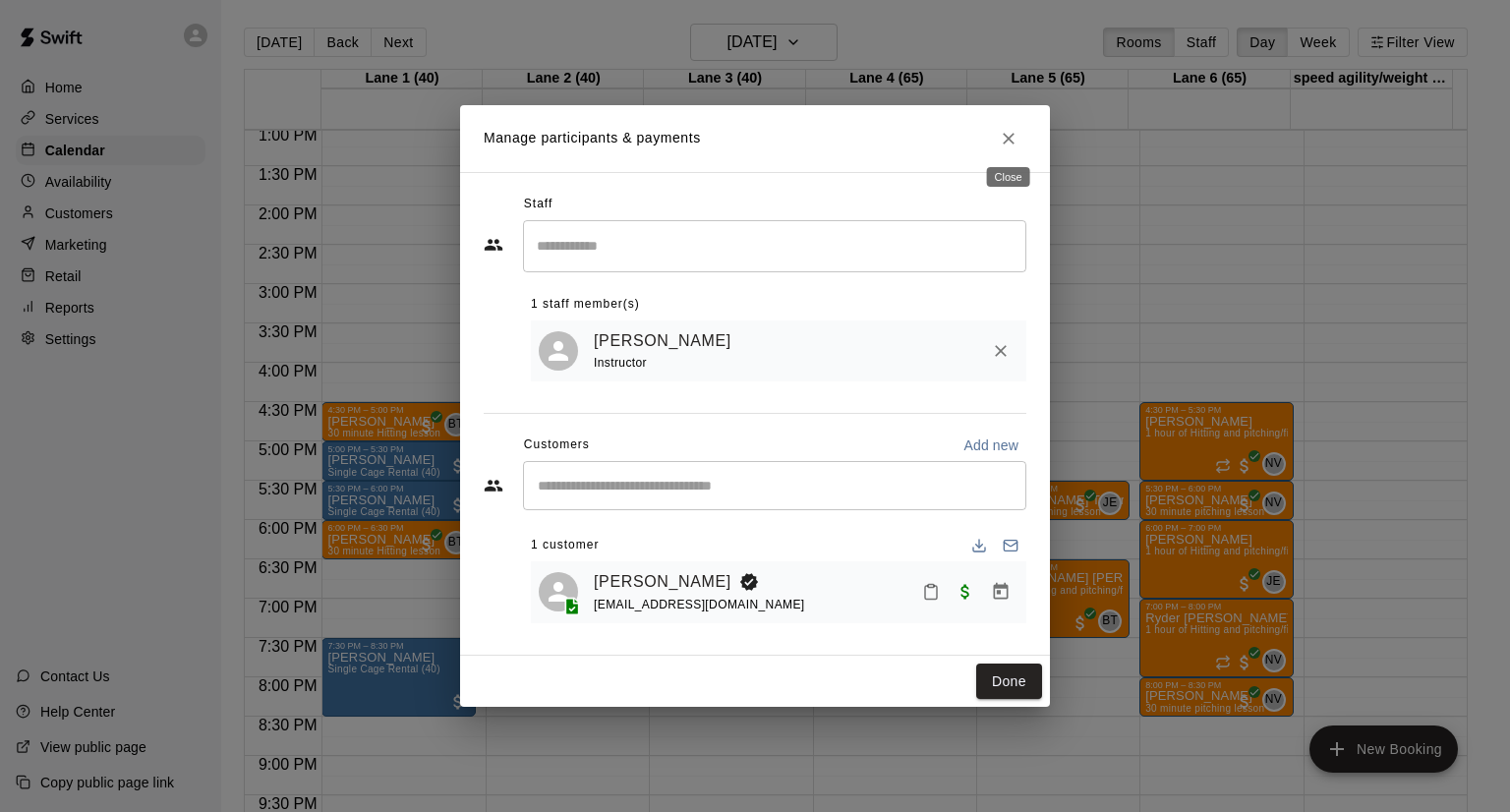
click at [1011, 137] on icon "Close" at bounding box center [1009, 138] width 12 height 12
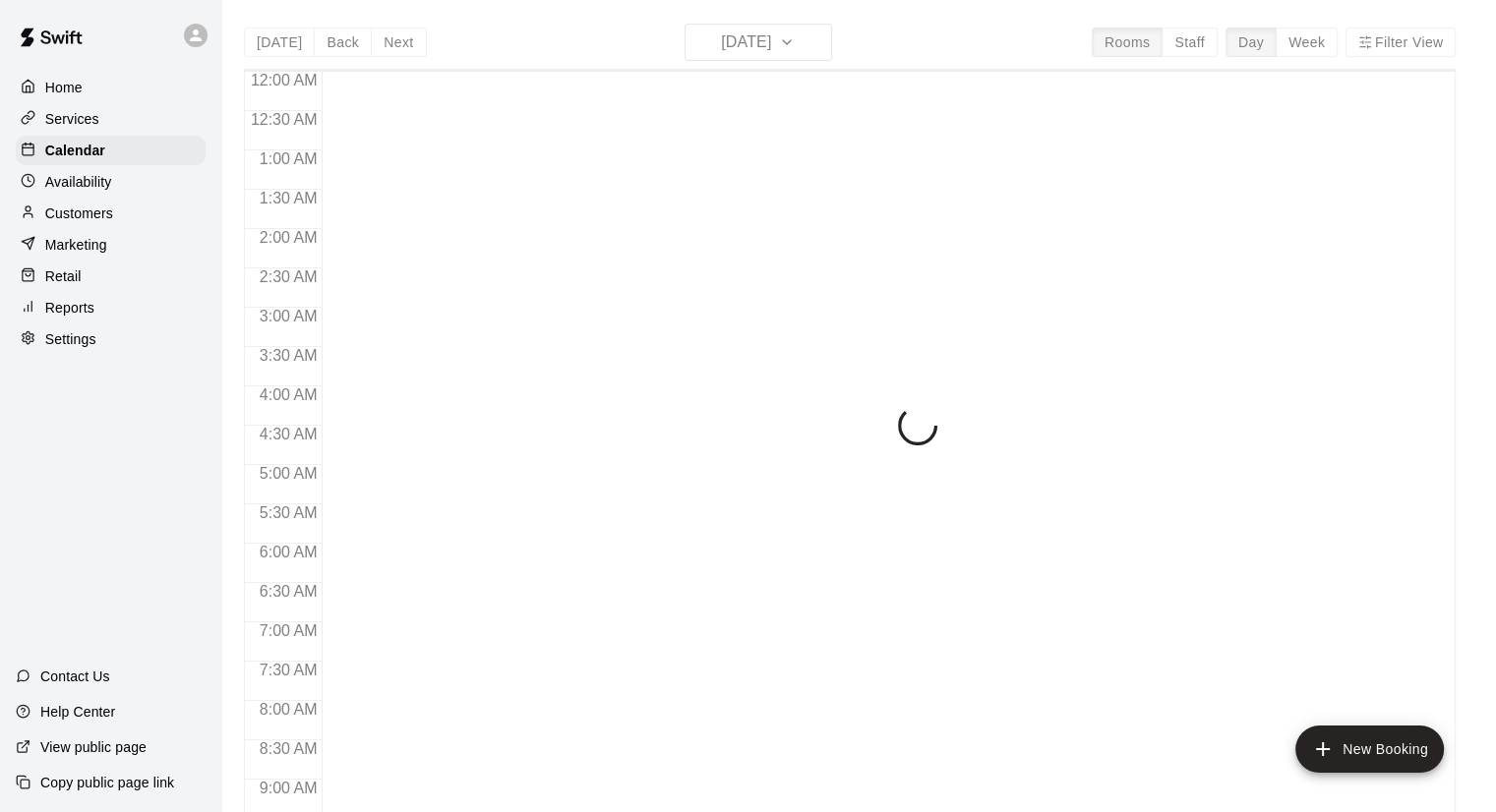
scroll to position [971, 0]
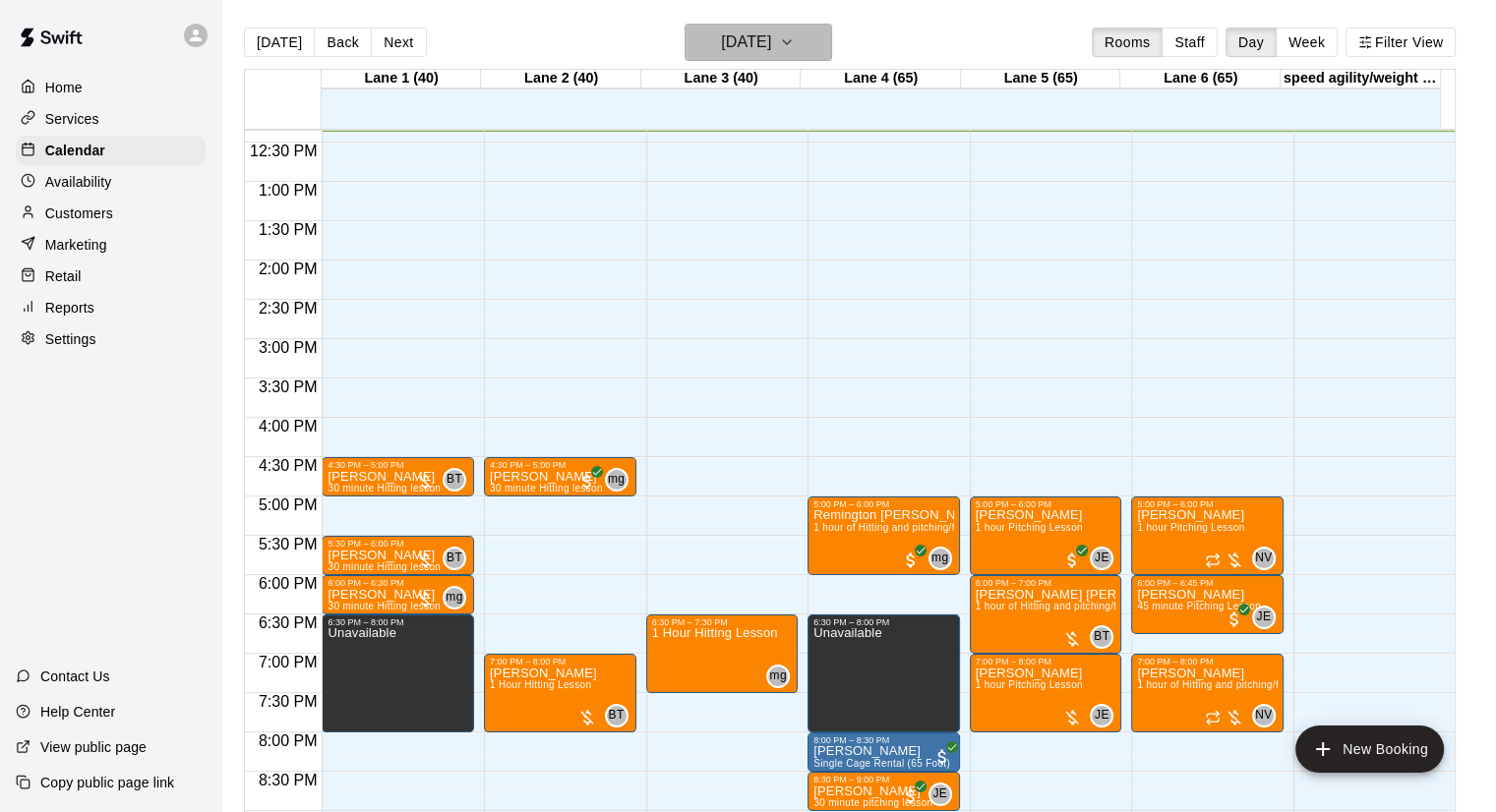
click at [771, 45] on h6 "[DATE]" at bounding box center [746, 43] width 50 height 28
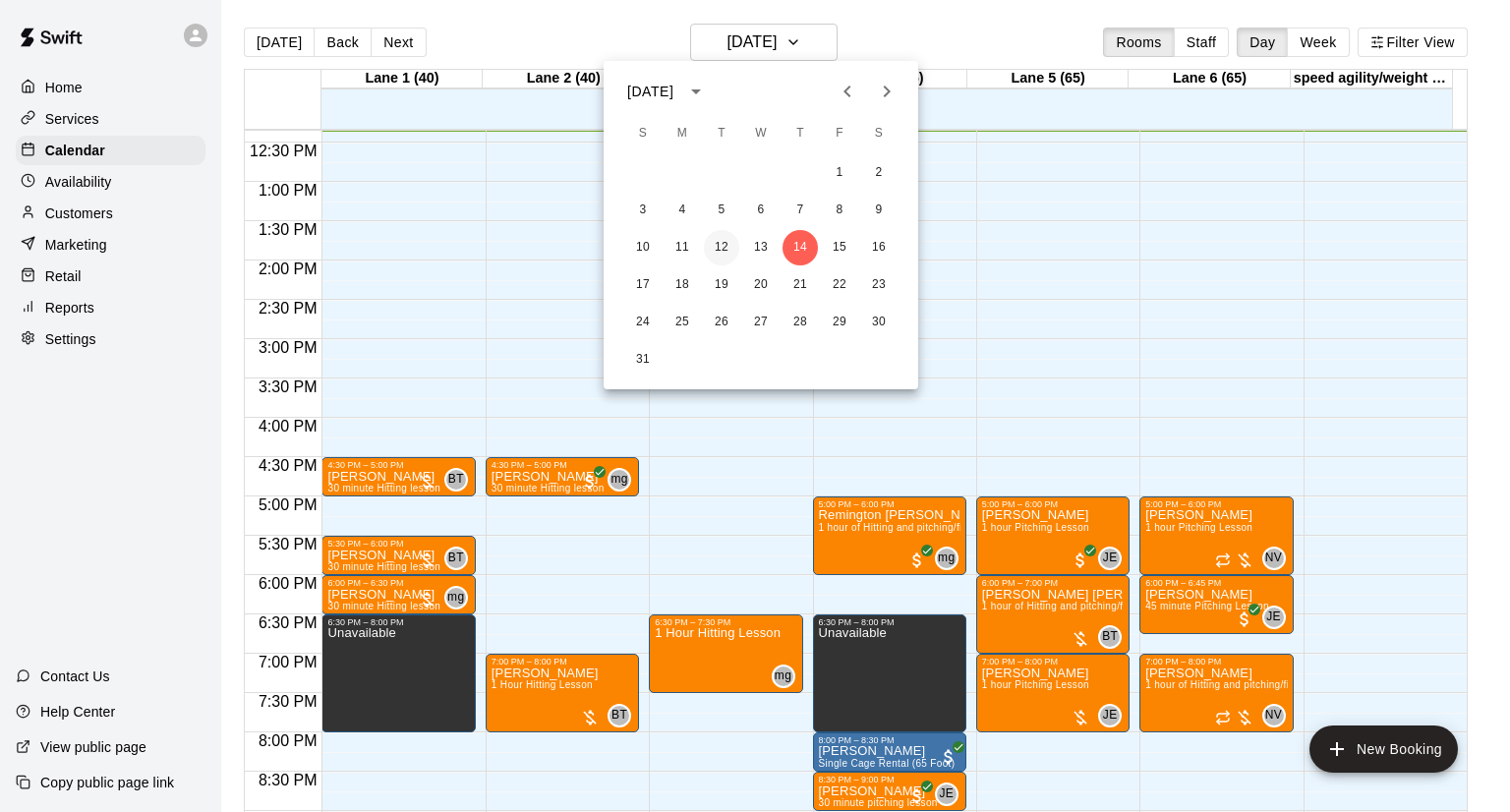
click at [724, 248] on button "12" at bounding box center [722, 248] width 36 height 36
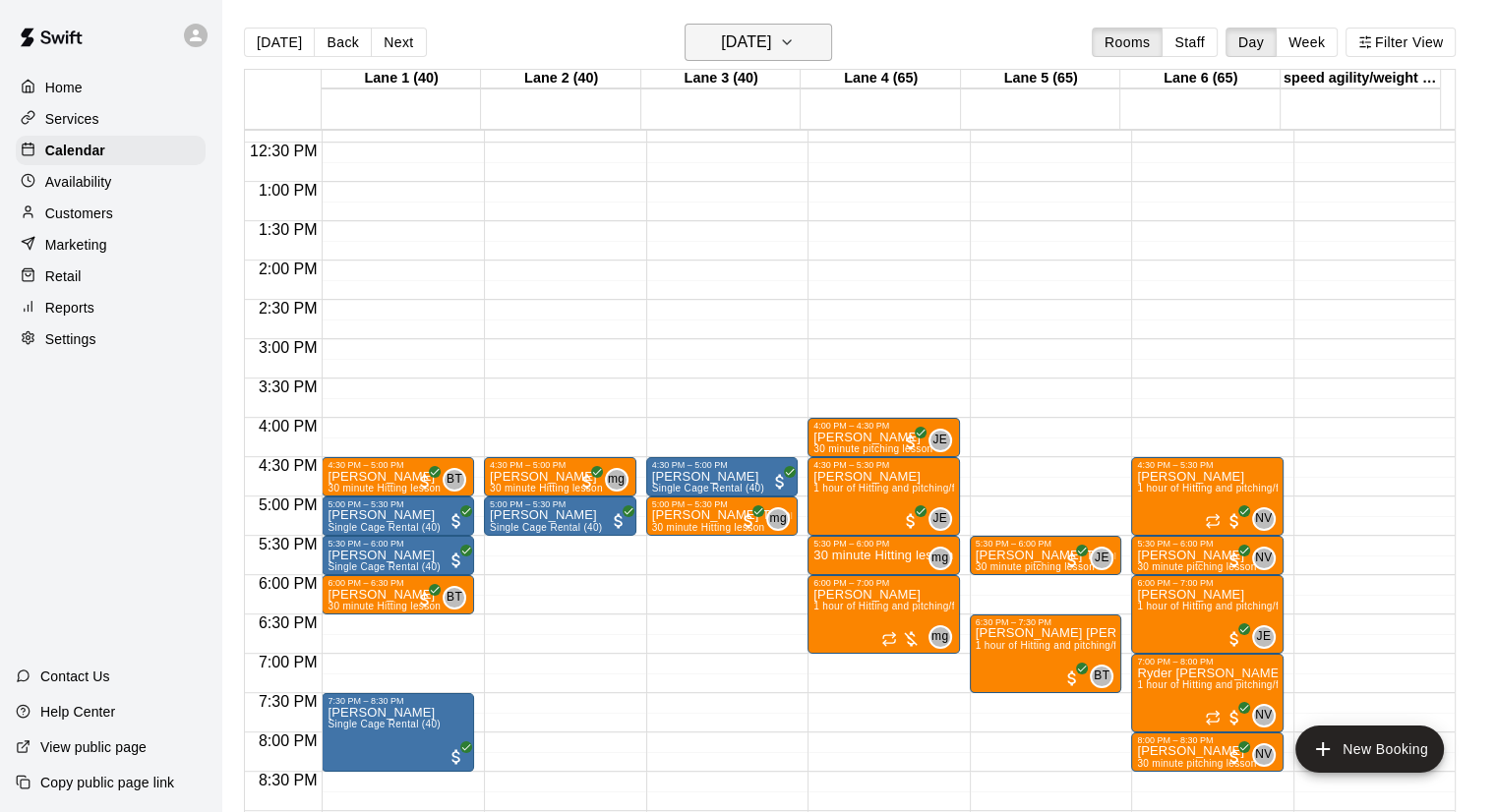
click at [736, 42] on h6 "[DATE]" at bounding box center [746, 43] width 50 height 28
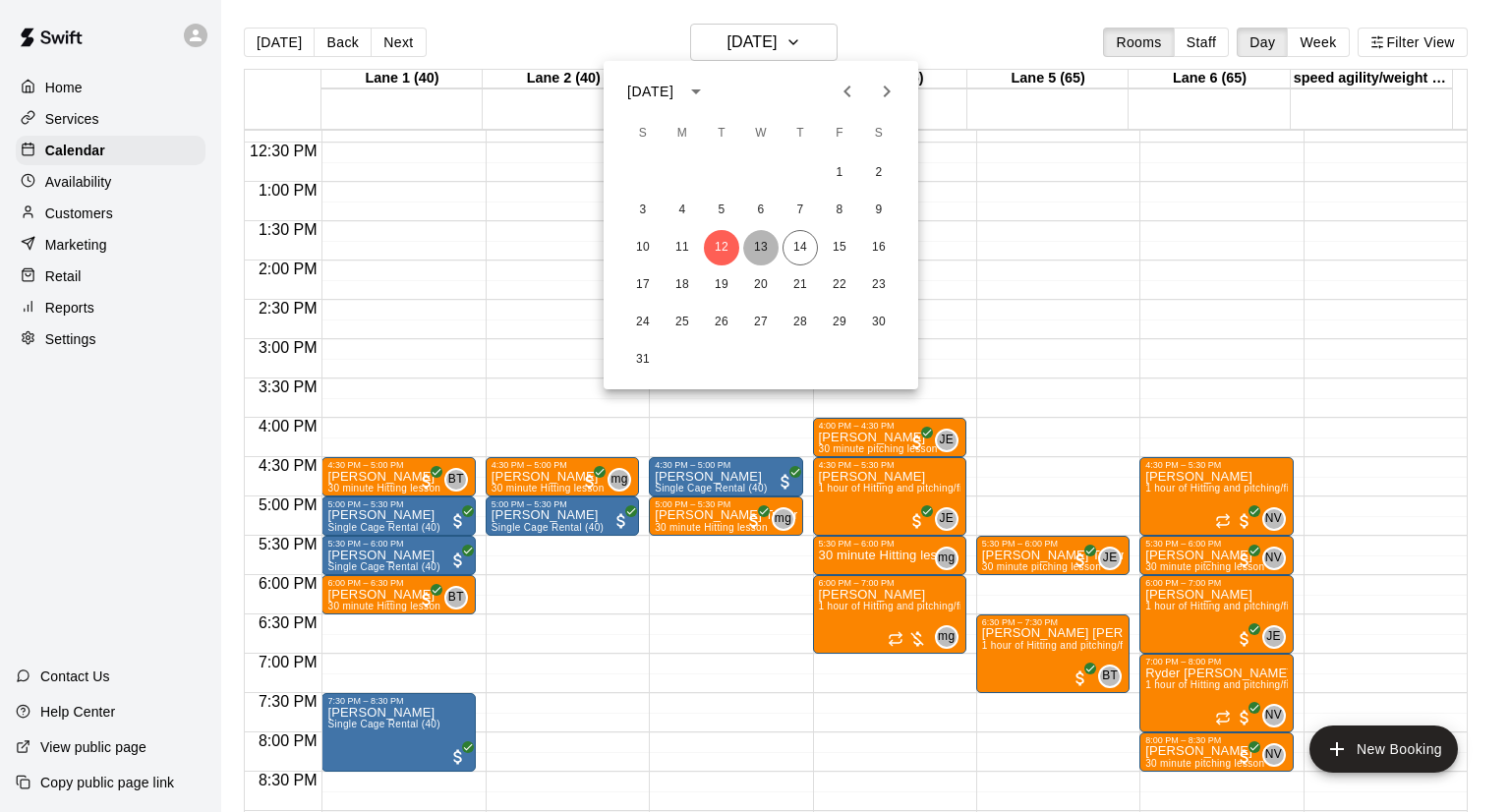
click at [760, 244] on button "13" at bounding box center [761, 248] width 36 height 36
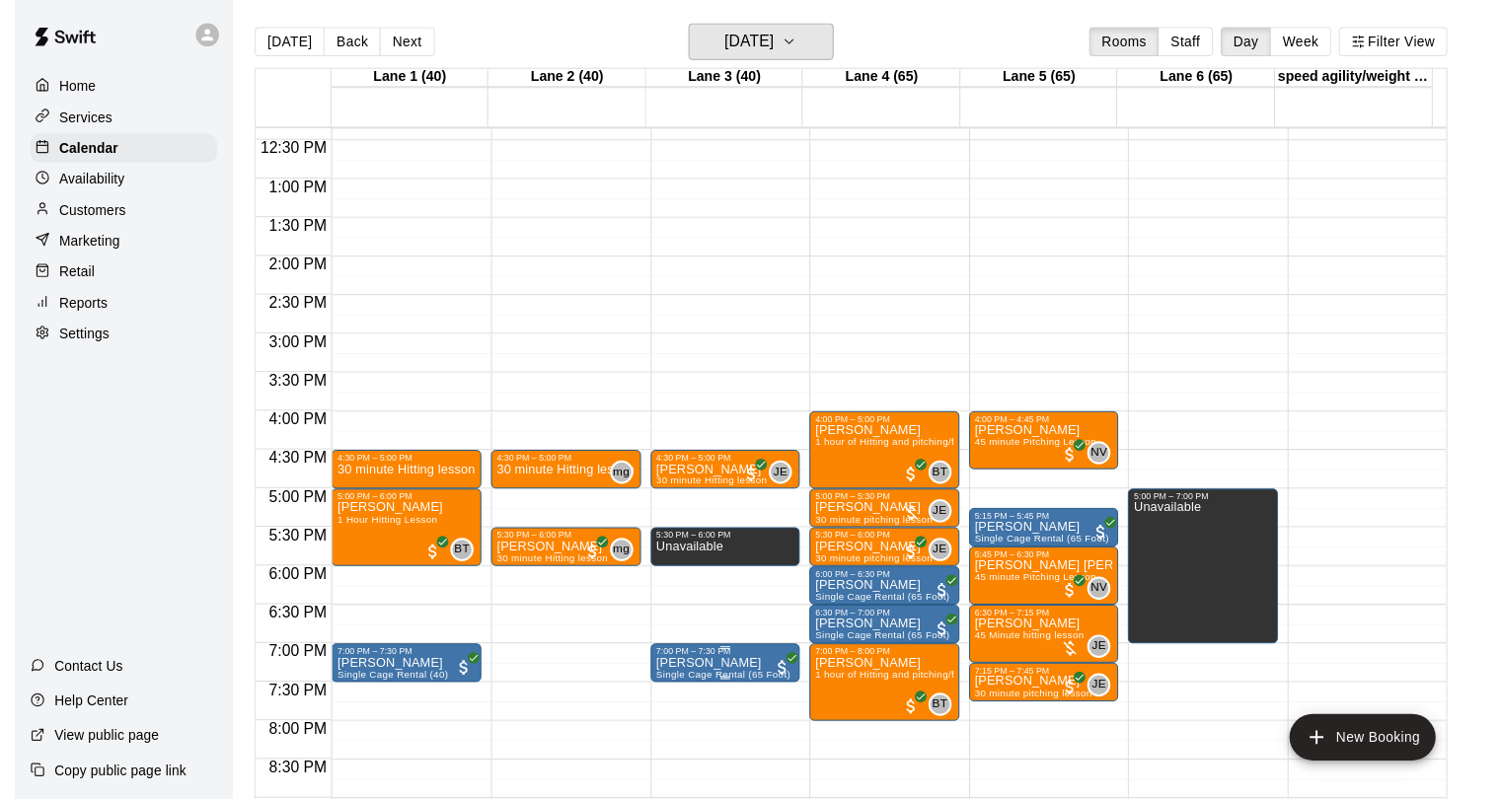
scroll to position [970, 0]
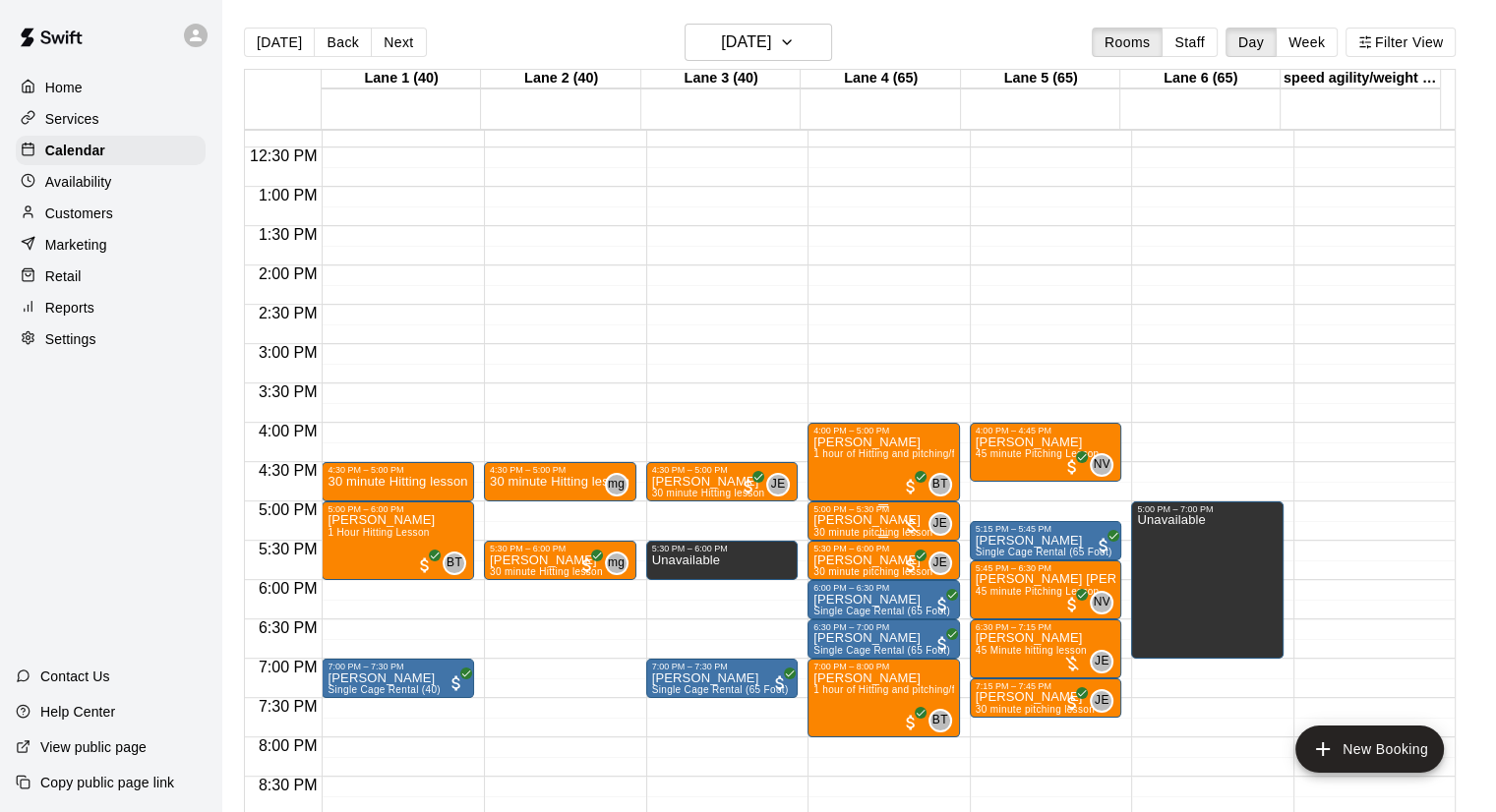
click at [917, 512] on div "JE 0" at bounding box center [926, 524] width 51 height 24
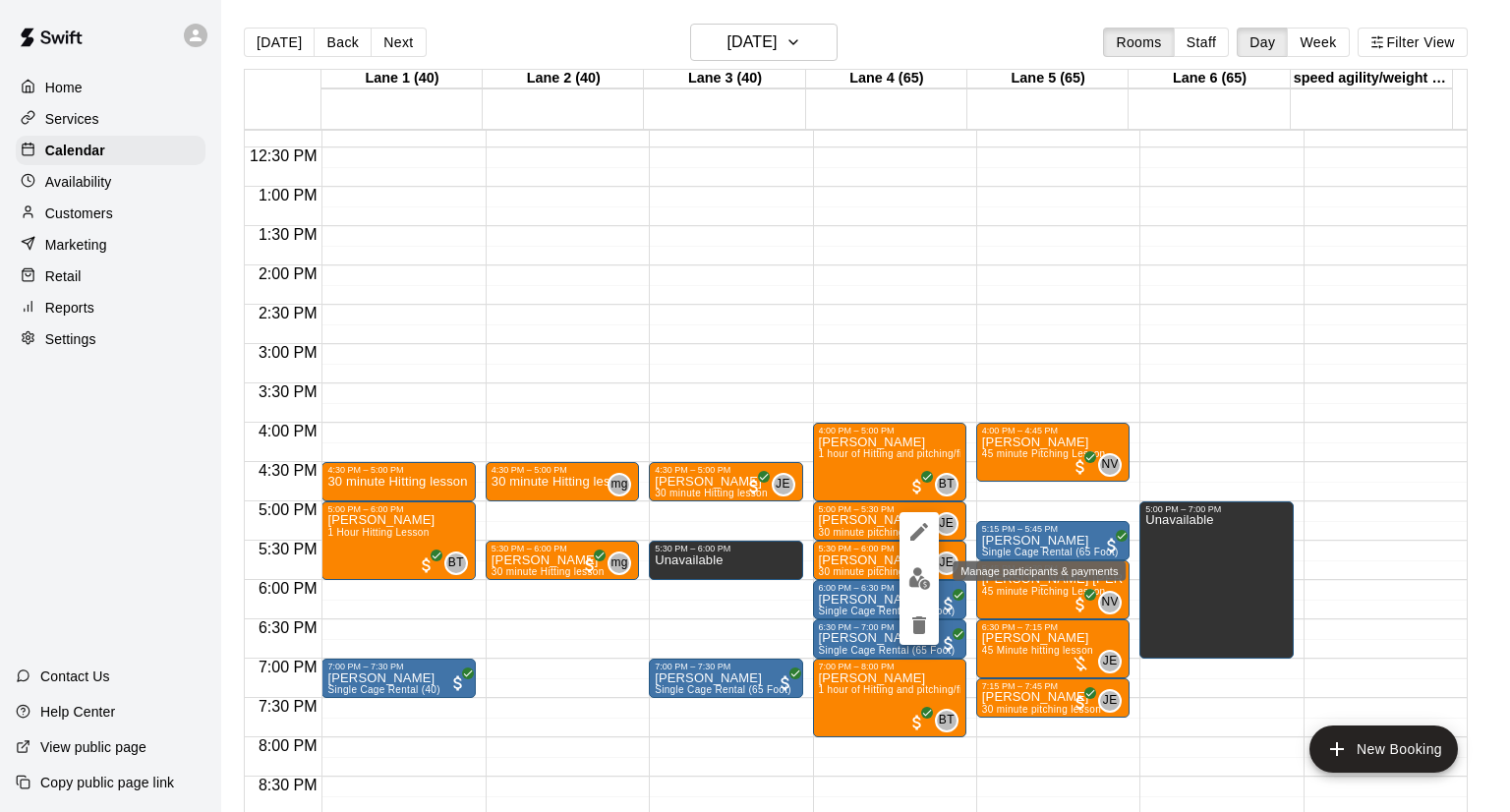
click at [909, 577] on img "edit" at bounding box center [920, 578] width 23 height 23
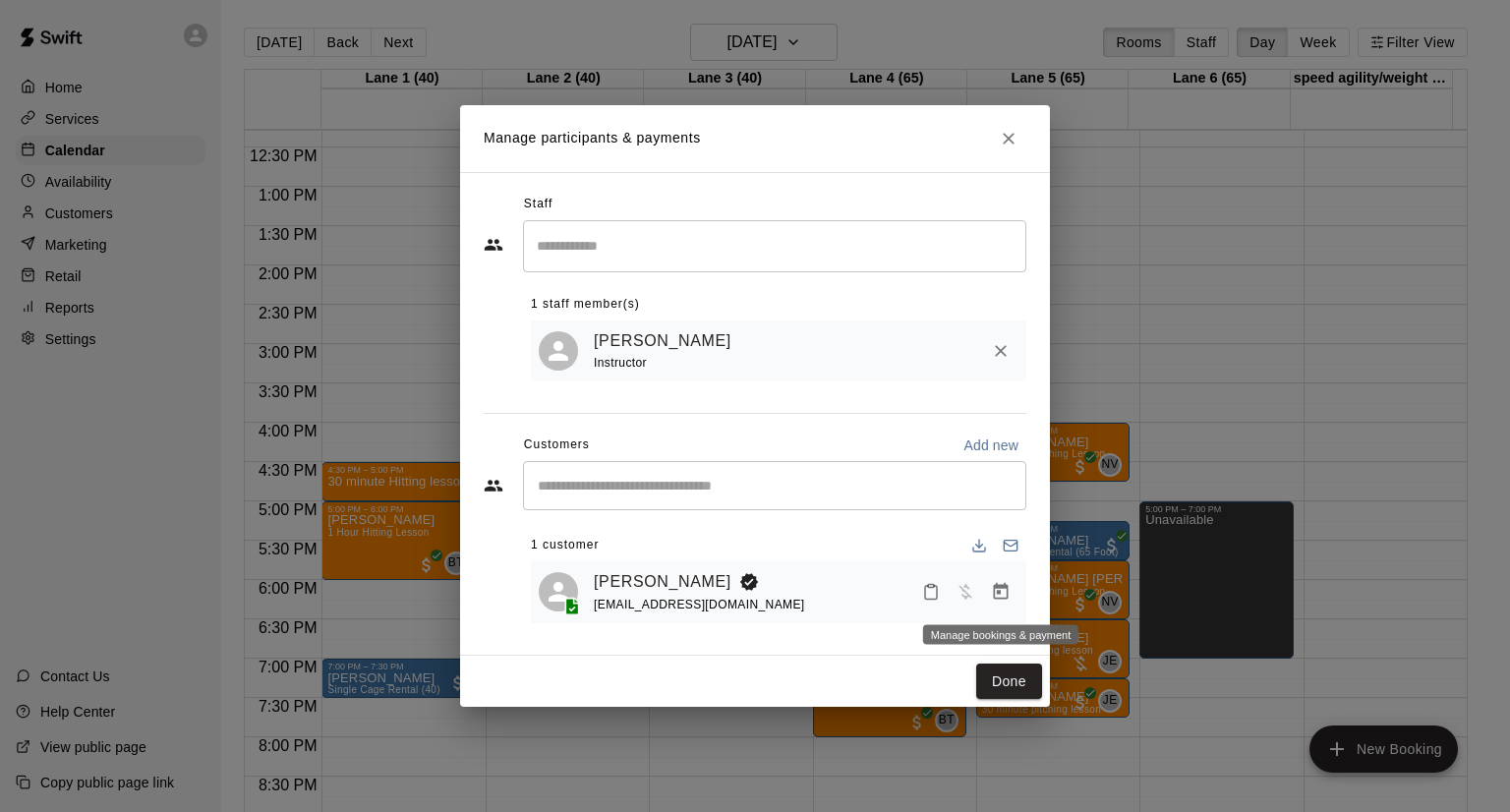
click at [1000, 594] on icon "Manage bookings & payment" at bounding box center [1001, 591] width 15 height 17
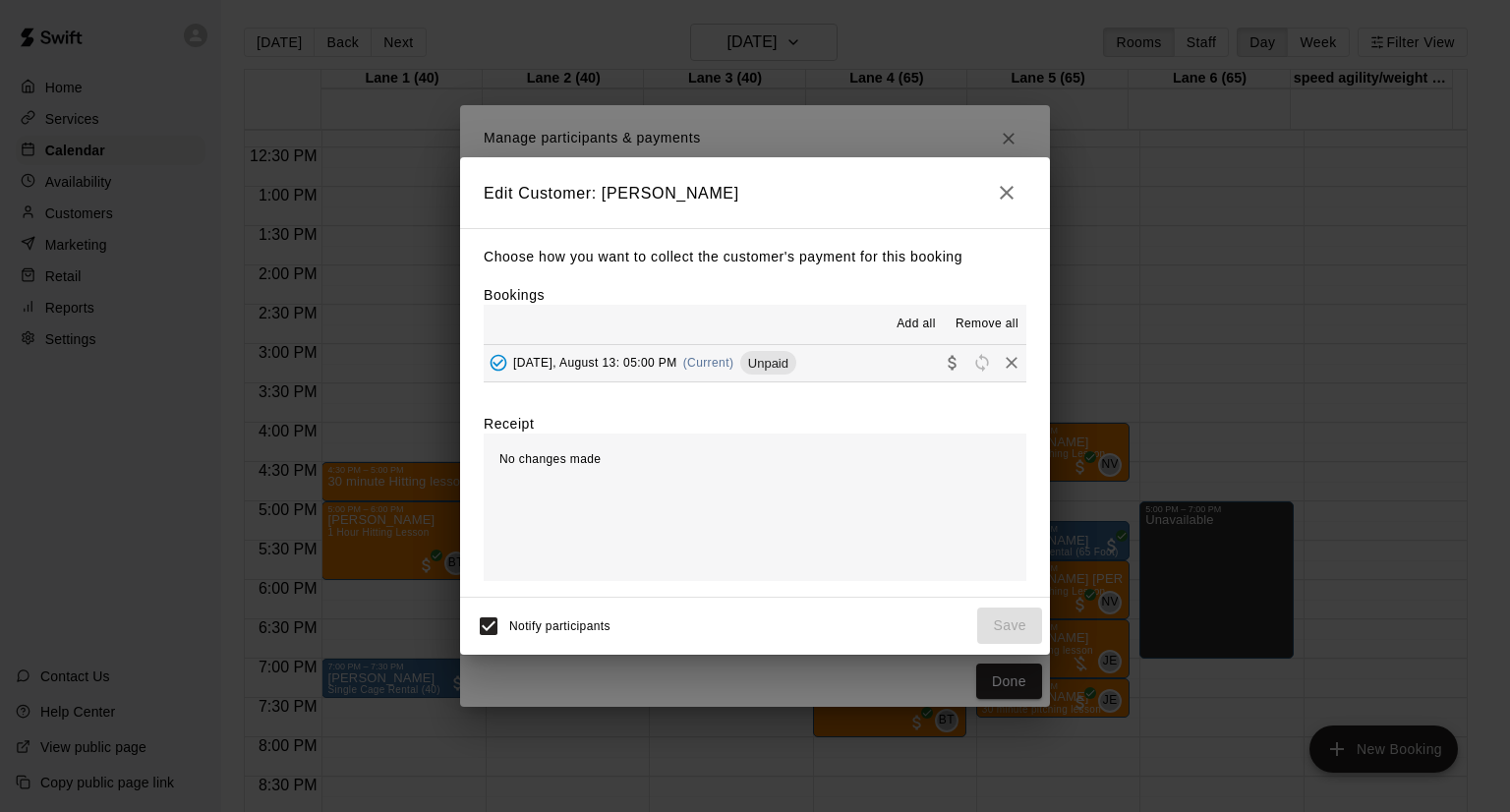
click at [852, 367] on button "Wednesday, August 13: 05:00 PM (Current) Unpaid" at bounding box center [755, 363] width 543 height 37
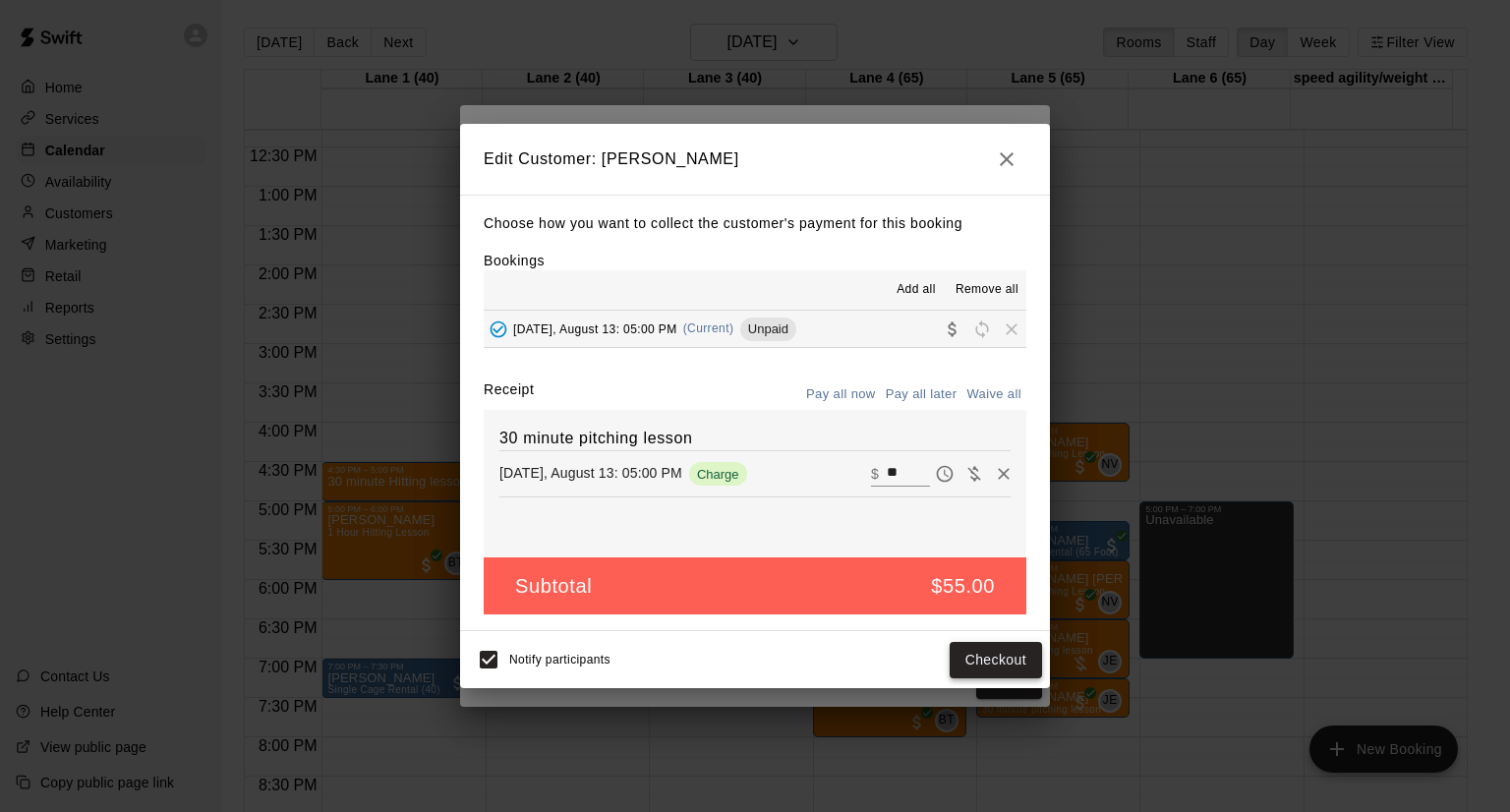
click at [974, 656] on button "Checkout" at bounding box center [996, 660] width 93 height 37
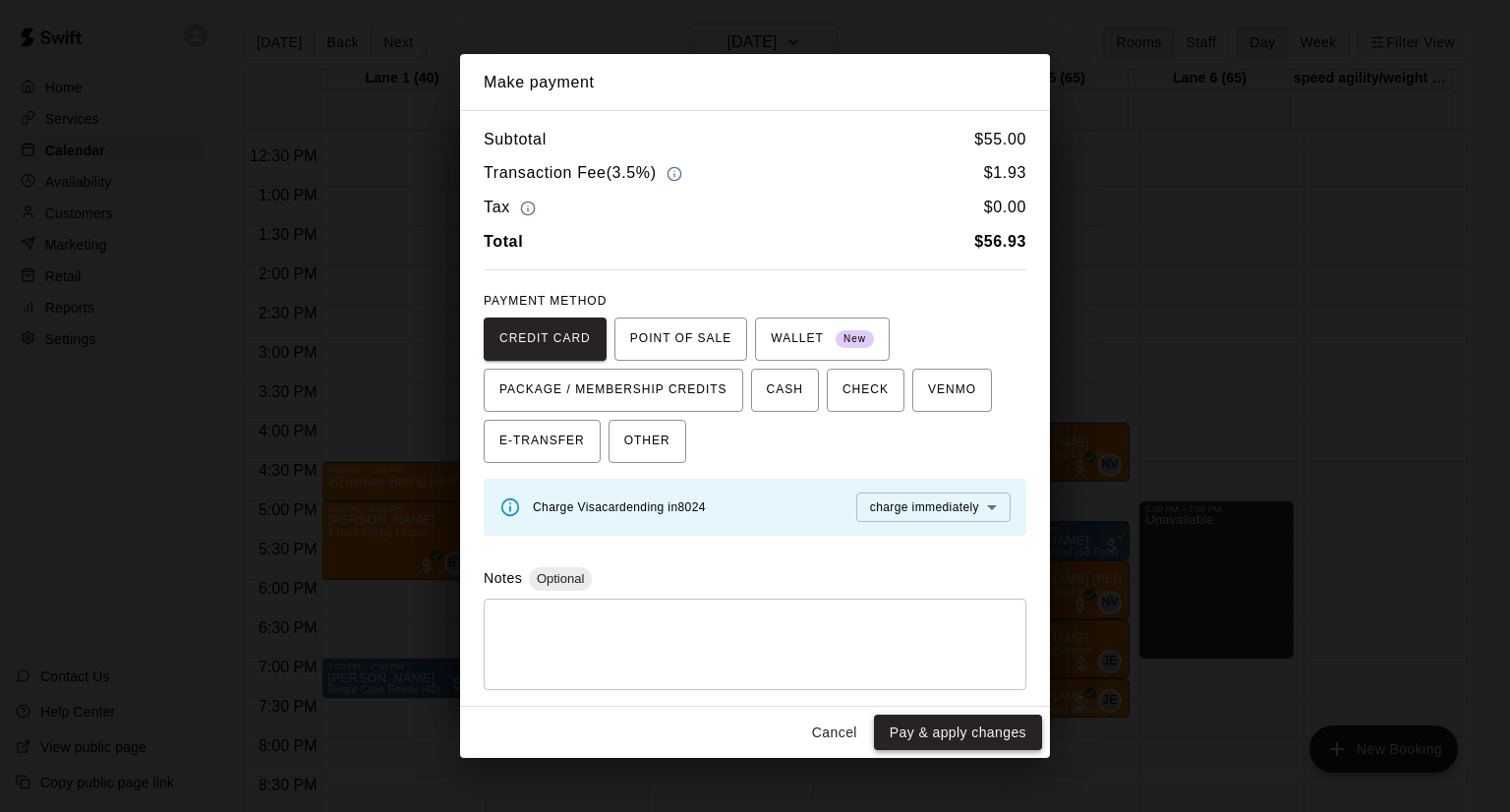
click at [918, 733] on button "Pay & apply changes" at bounding box center [958, 732] width 168 height 37
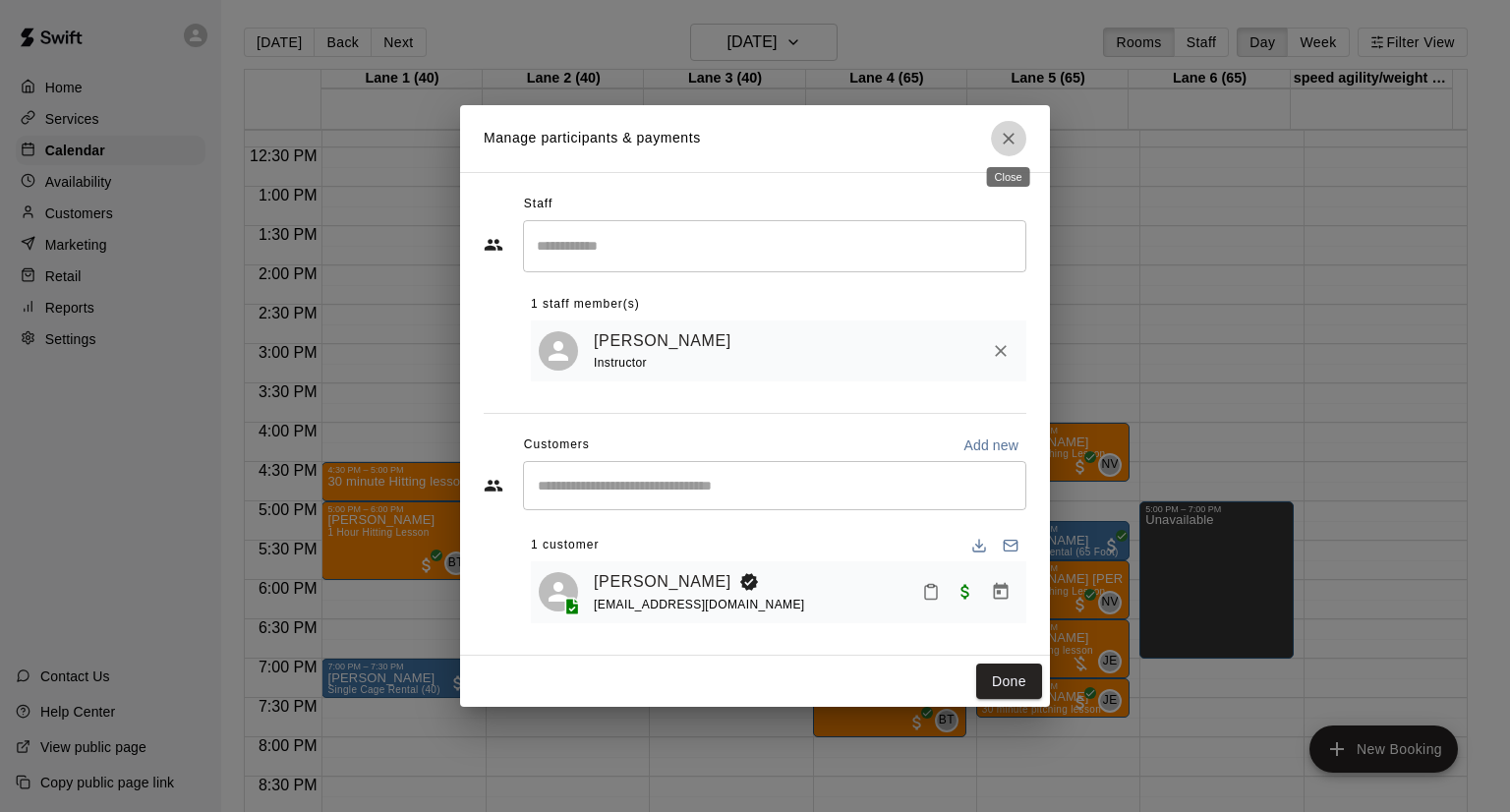
click at [1002, 140] on icon "Close" at bounding box center [1009, 138] width 20 height 20
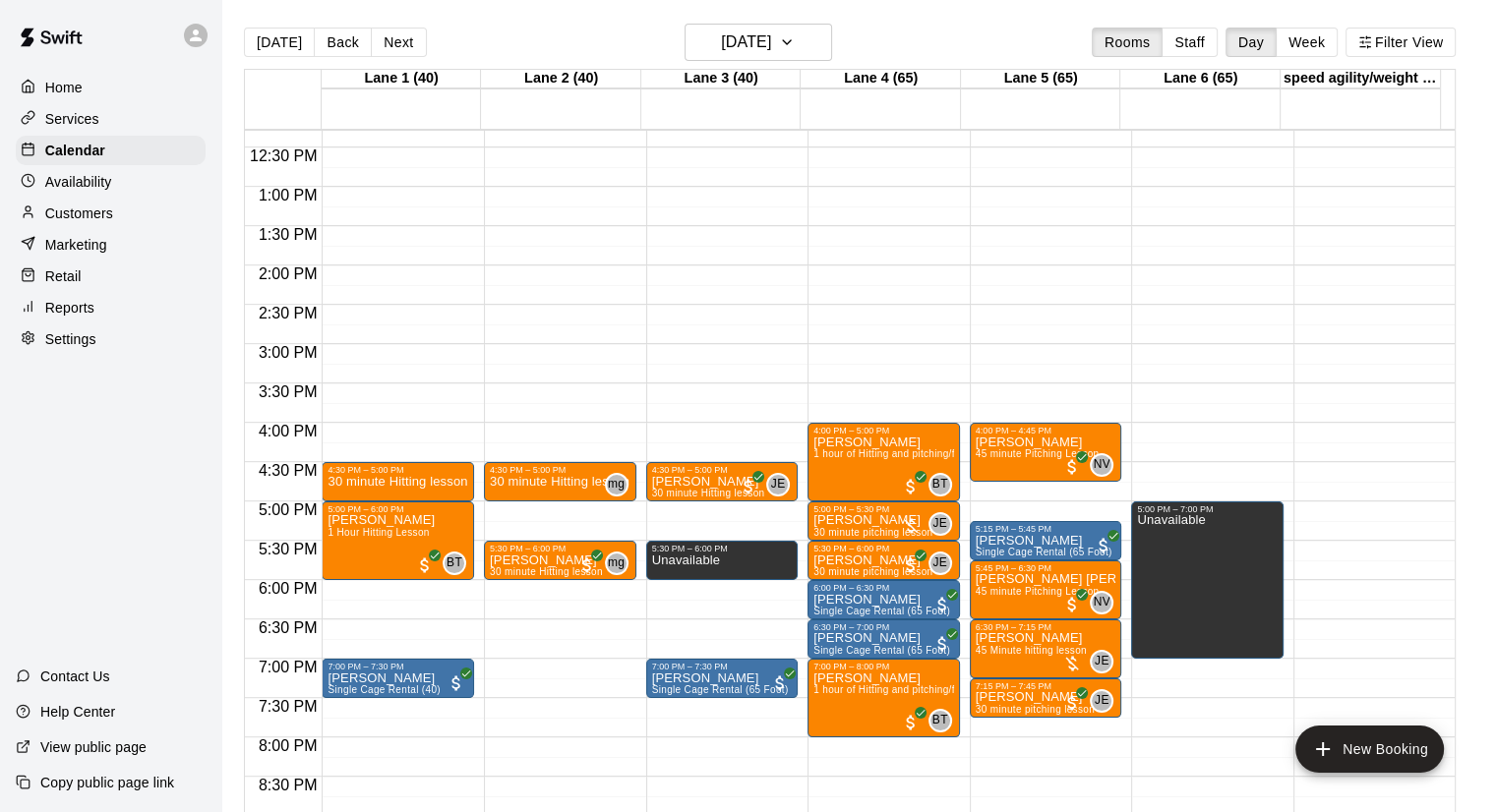
click at [83, 308] on div "Reports" at bounding box center [111, 308] width 189 height 30
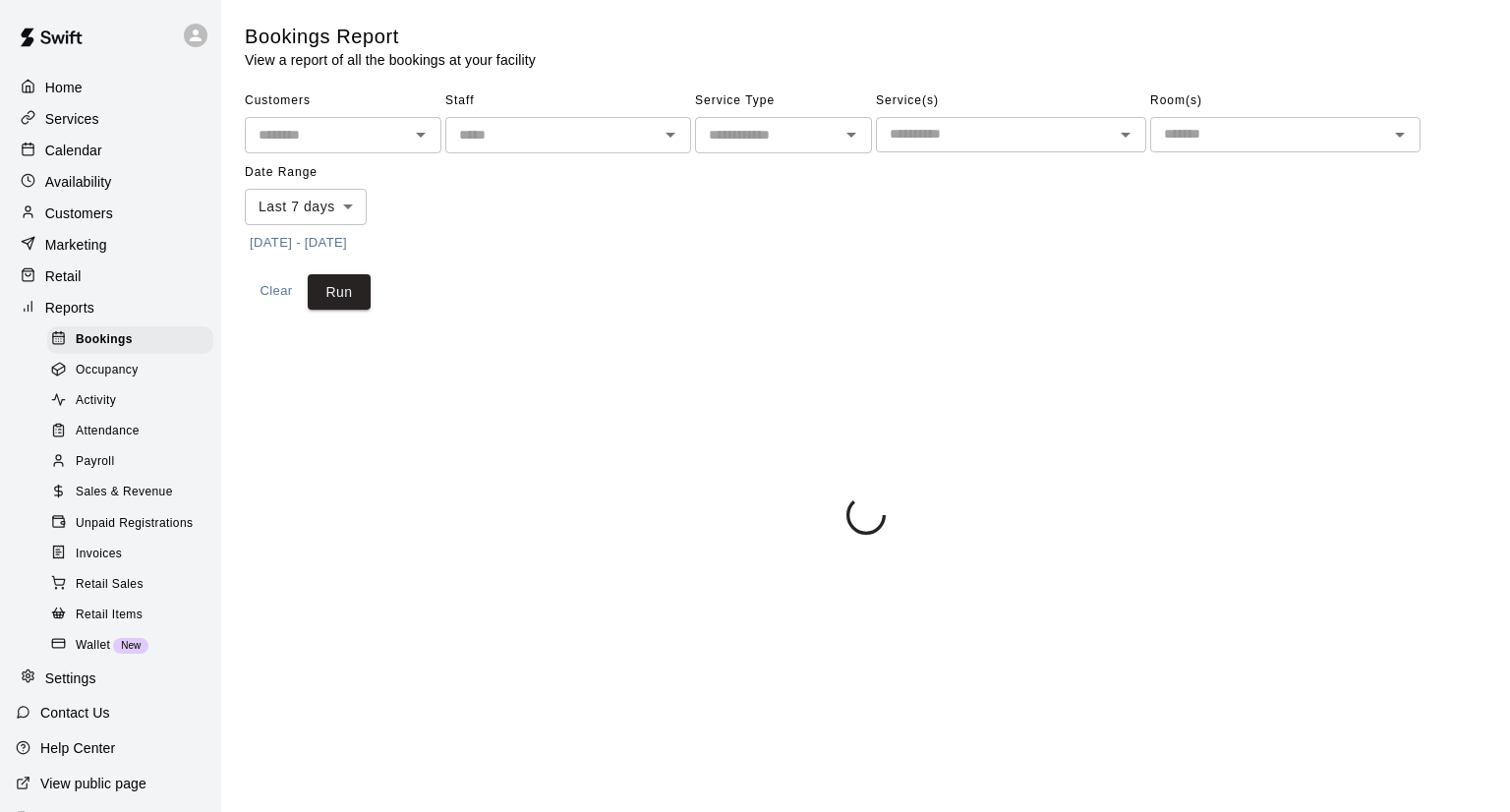
click at [814, 136] on input "text" at bounding box center [766, 135] width 133 height 25
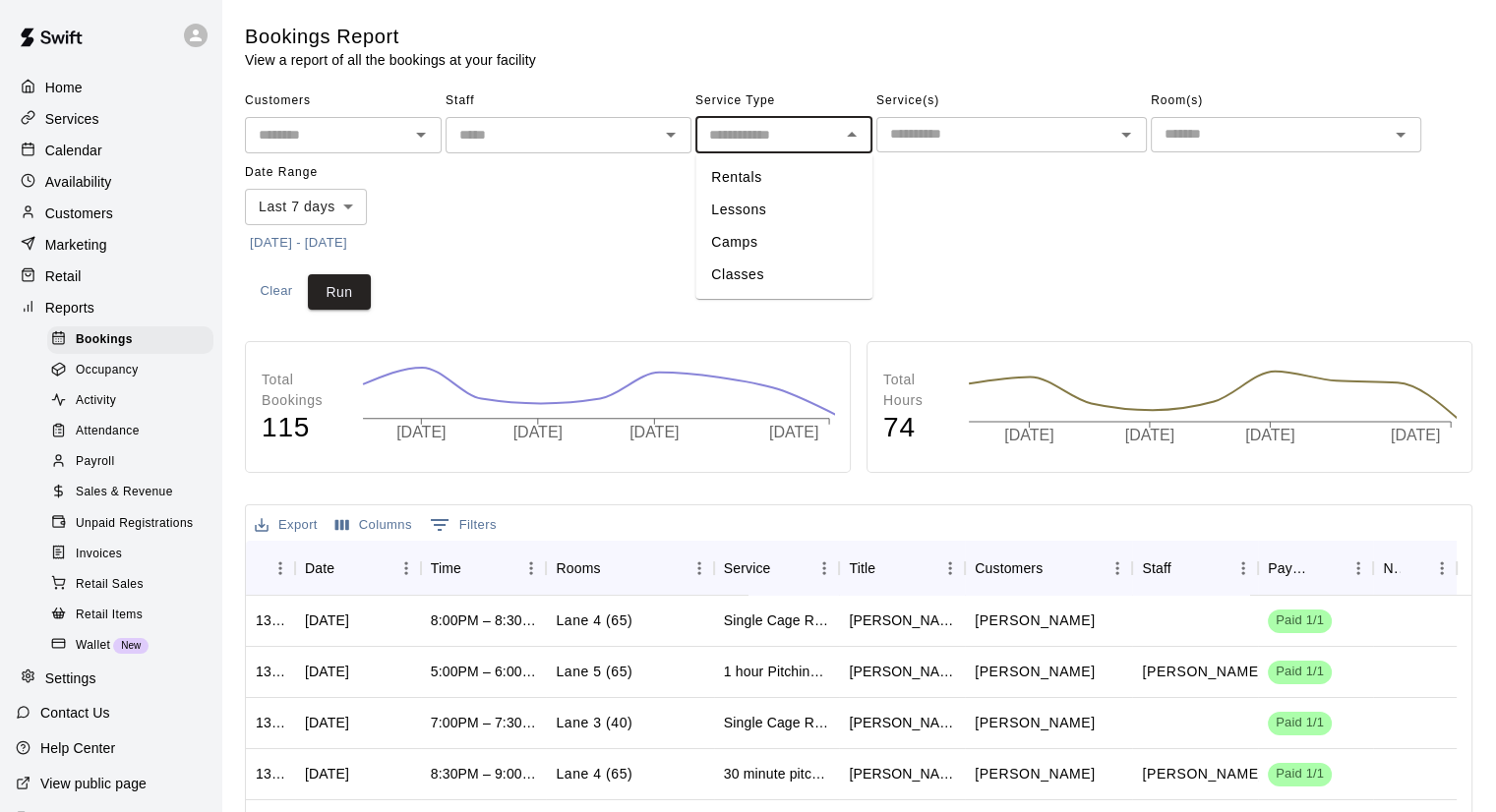
click at [786, 201] on li "Lessons" at bounding box center [784, 209] width 177 height 33
type input "*******"
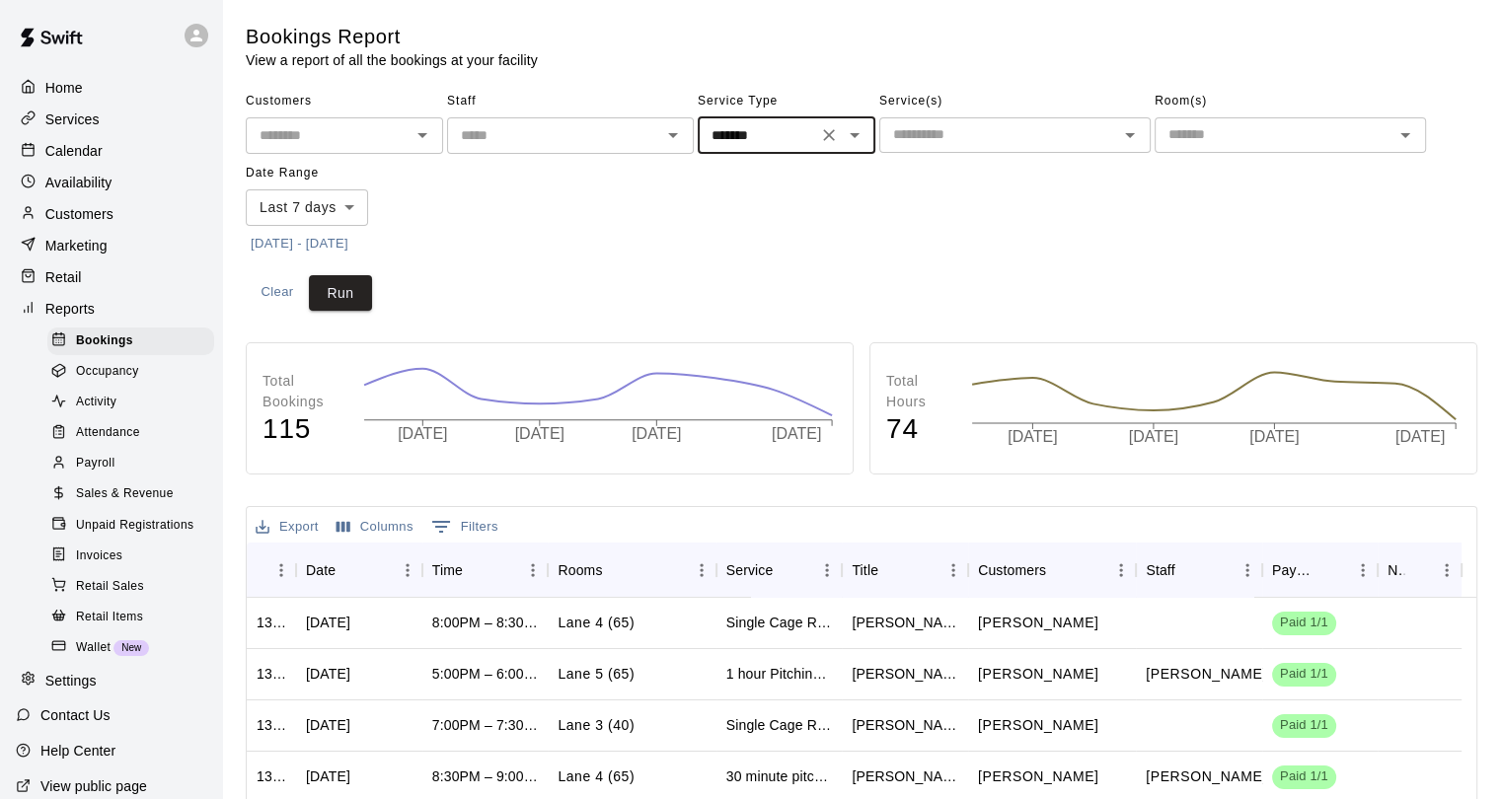
click at [351, 216] on body "Home Services Calendar Availability Customers Marketing Retail Reports Bookings…" at bounding box center [750, 602] width 1501 height 1205
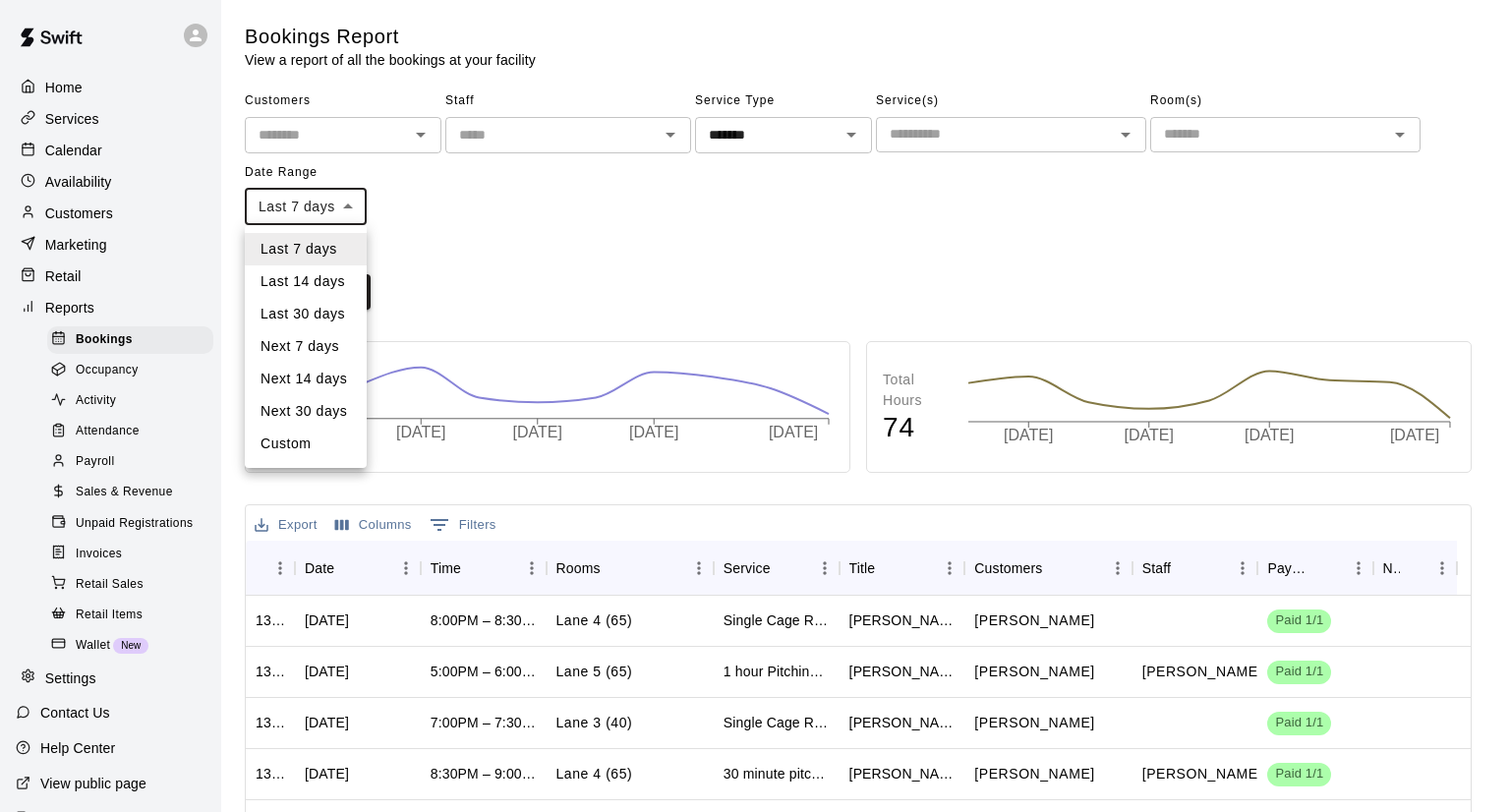
click at [329, 286] on li "Last 14 days" at bounding box center [306, 281] width 122 height 33
type input "******"
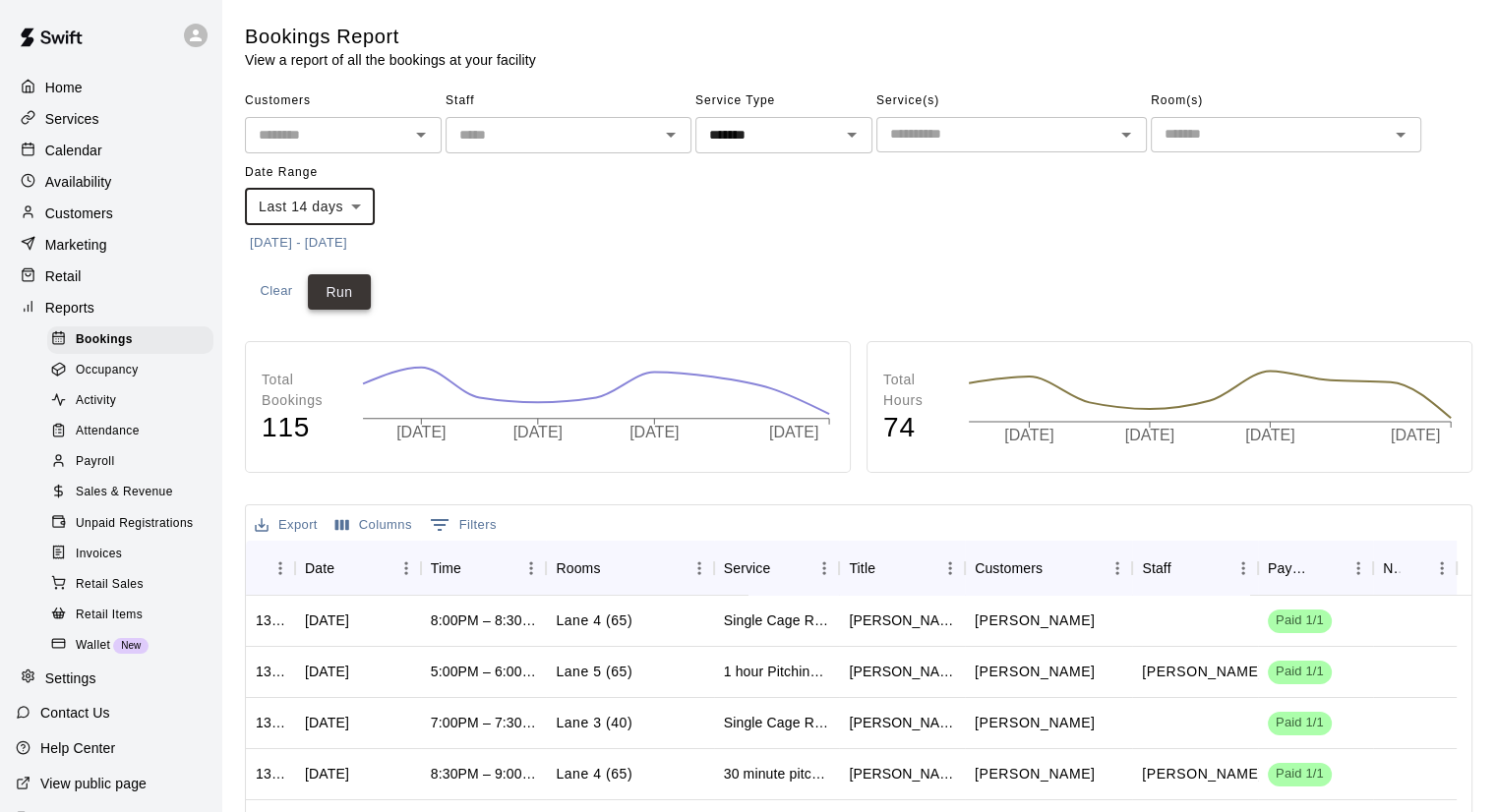
click at [348, 296] on button "Run" at bounding box center [339, 292] width 63 height 37
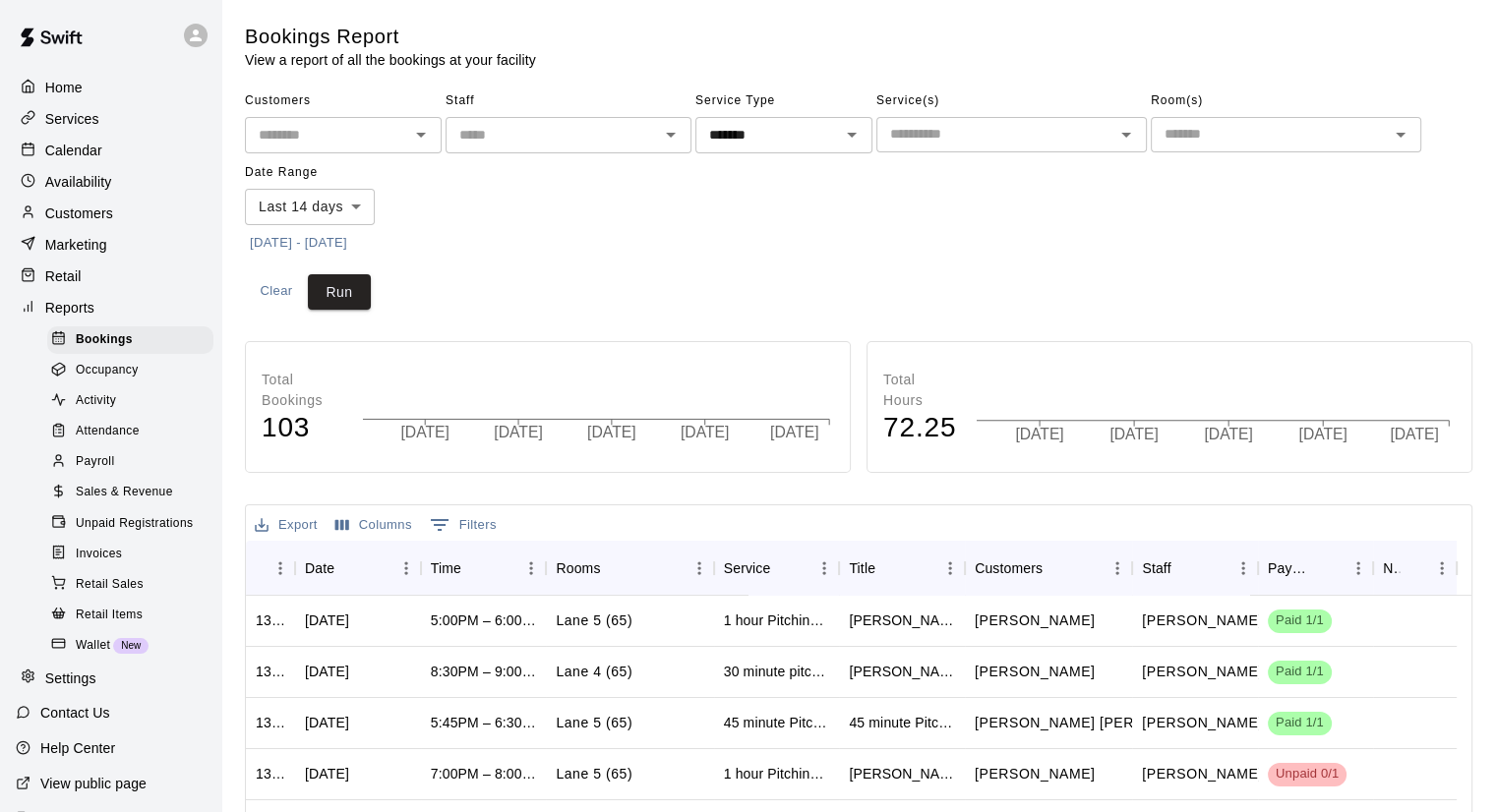
click at [105, 472] on span "Payroll" at bounding box center [95, 462] width 38 height 20
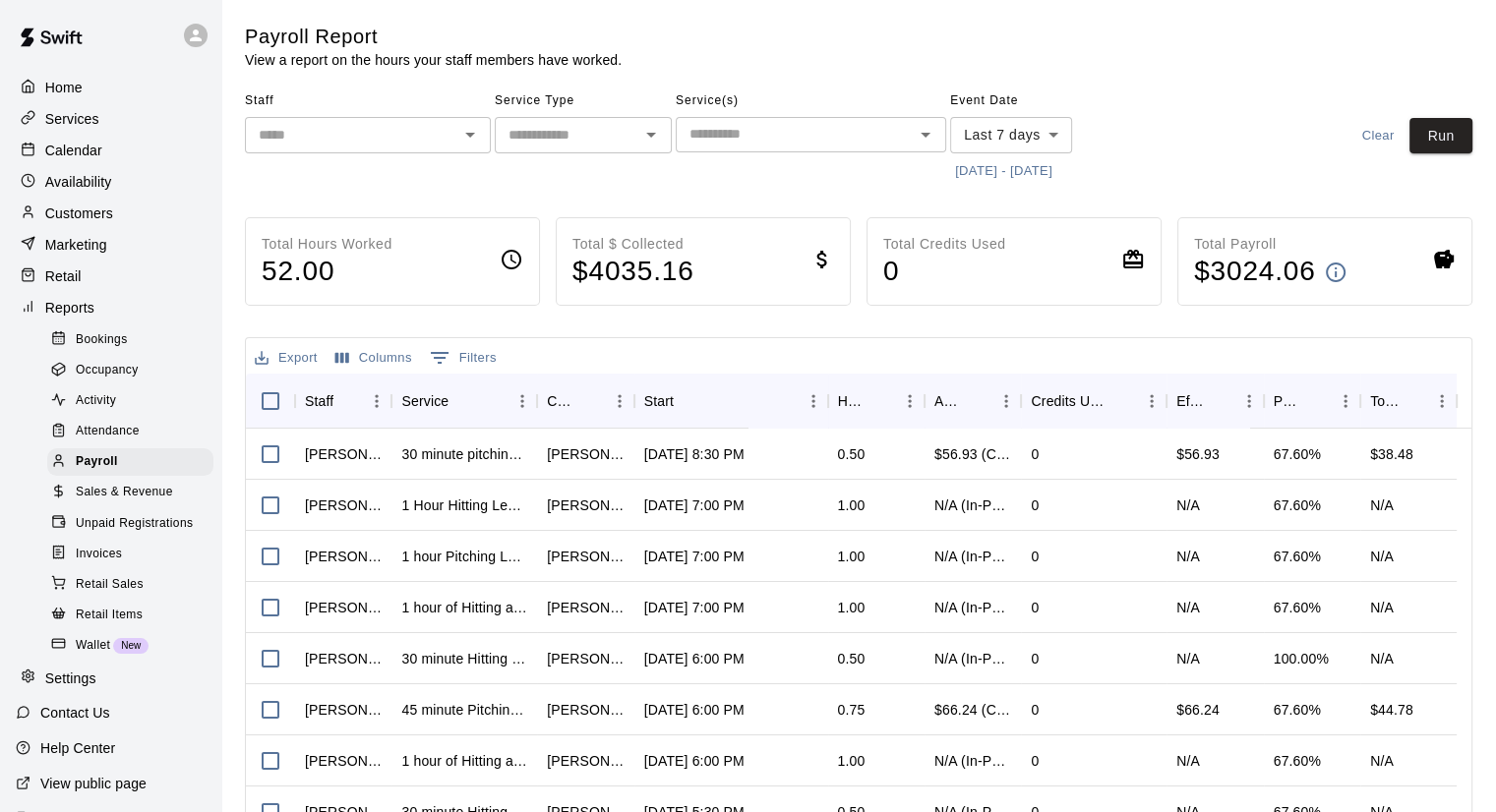
click at [720, 139] on input "text" at bounding box center [794, 134] width 226 height 25
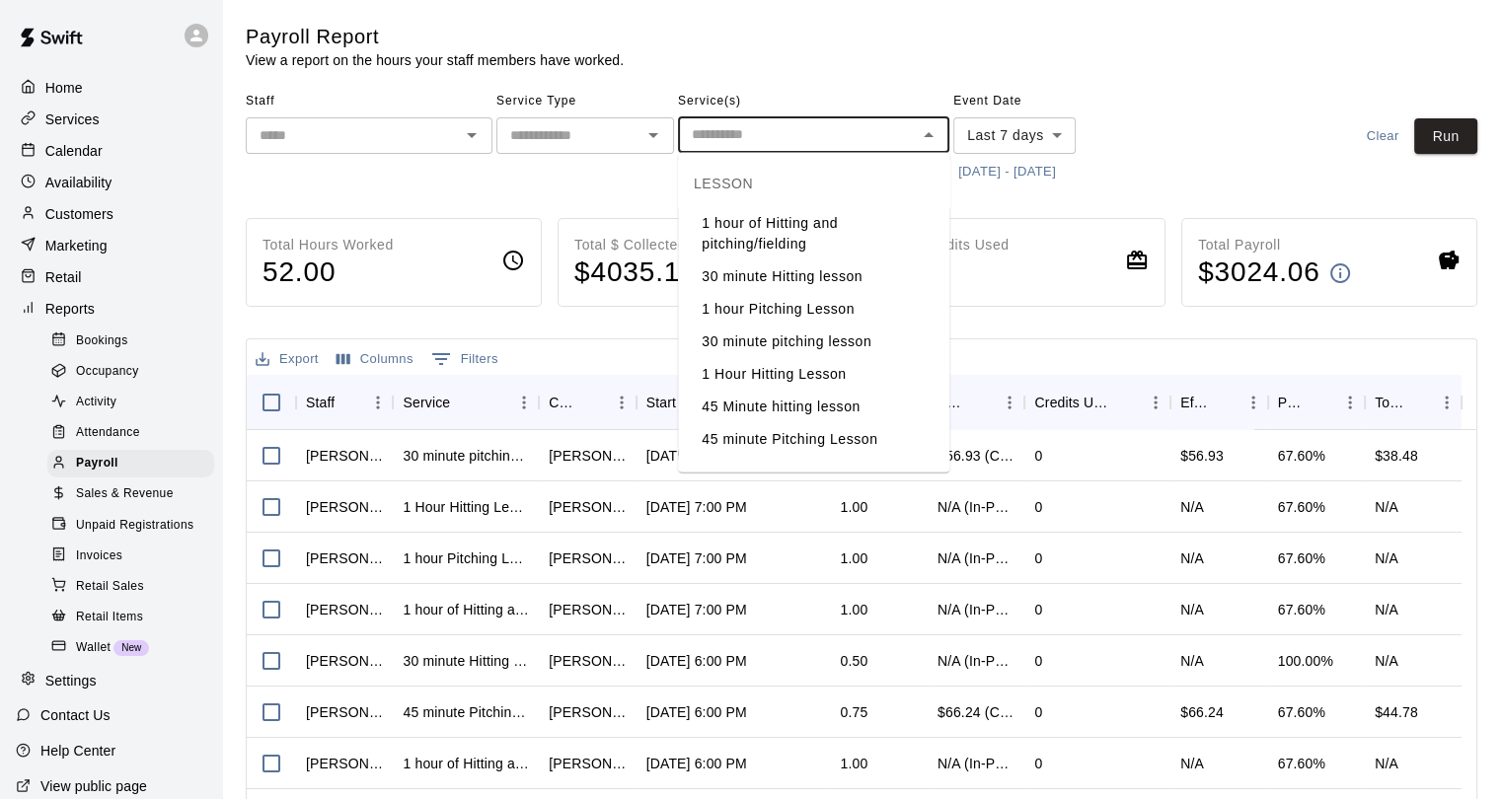
click at [602, 130] on input "text" at bounding box center [568, 135] width 133 height 25
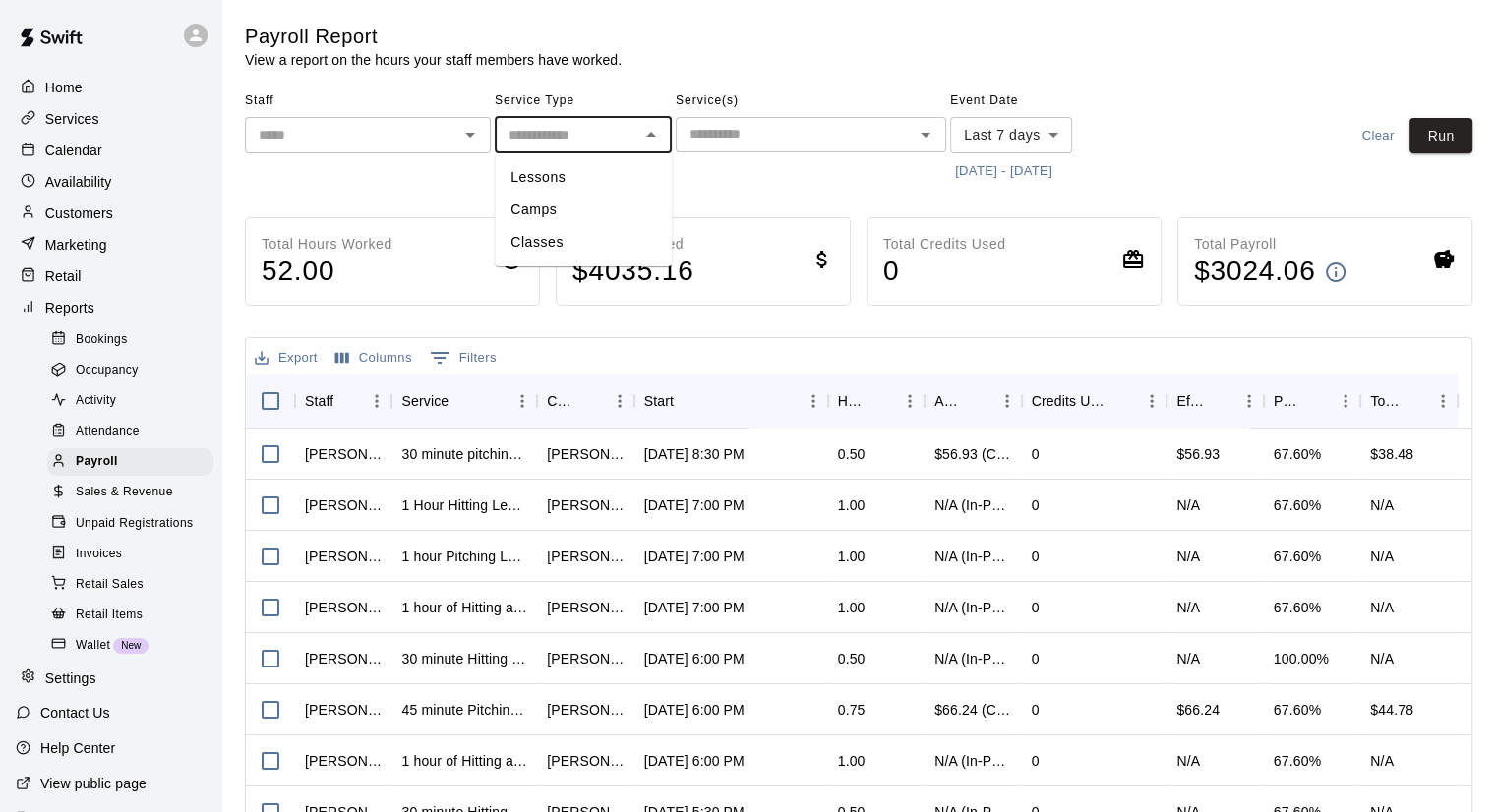
click at [562, 171] on li "Lessons" at bounding box center [583, 177] width 177 height 33
type input "*******"
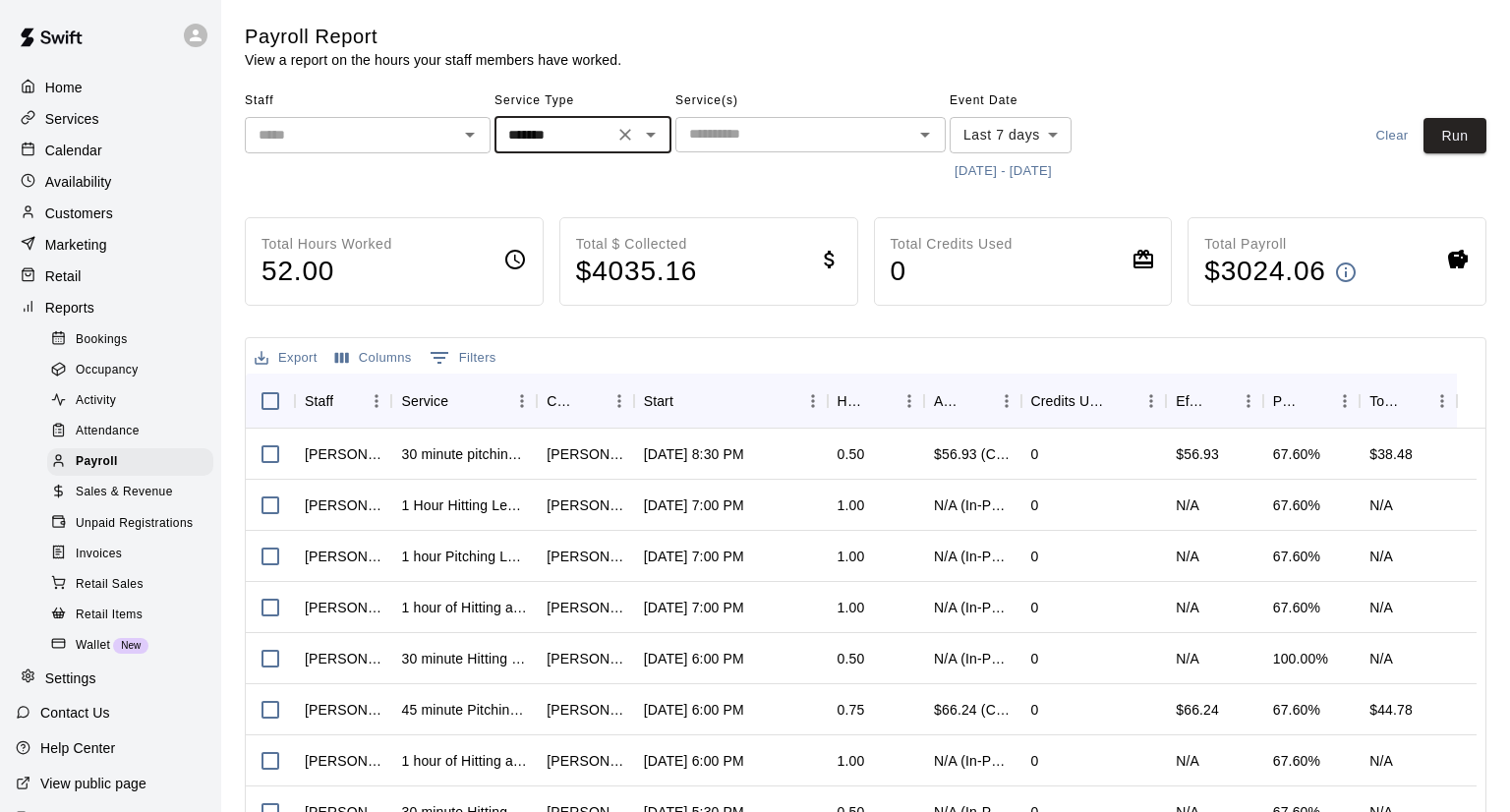
click at [1012, 138] on body "Home Services Calendar Availability Customers Marketing Retail Reports Bookings…" at bounding box center [755, 516] width 1510 height 1033
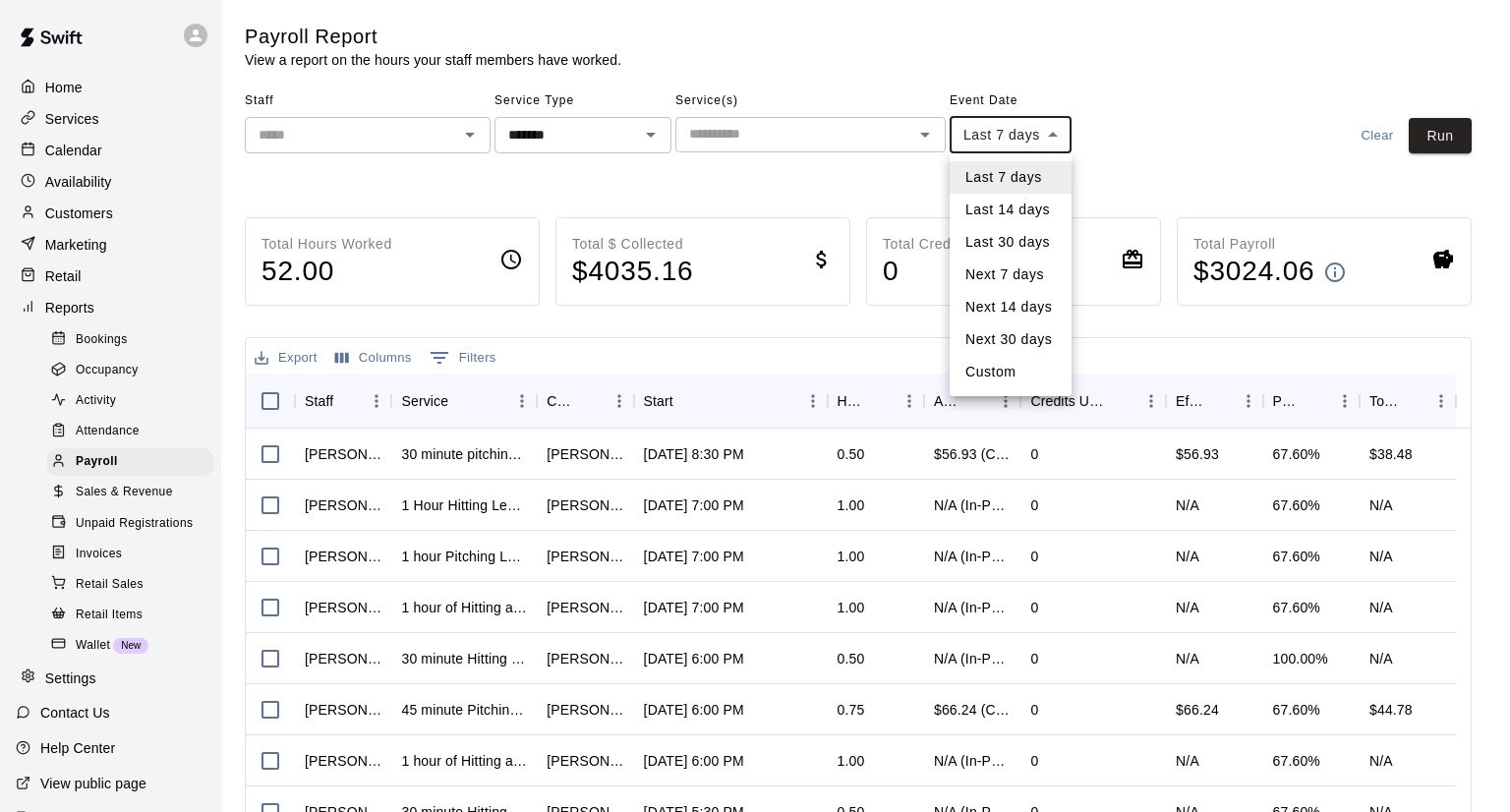
click at [1014, 213] on li "Last 14 days" at bounding box center [1011, 209] width 122 height 33
type input "******"
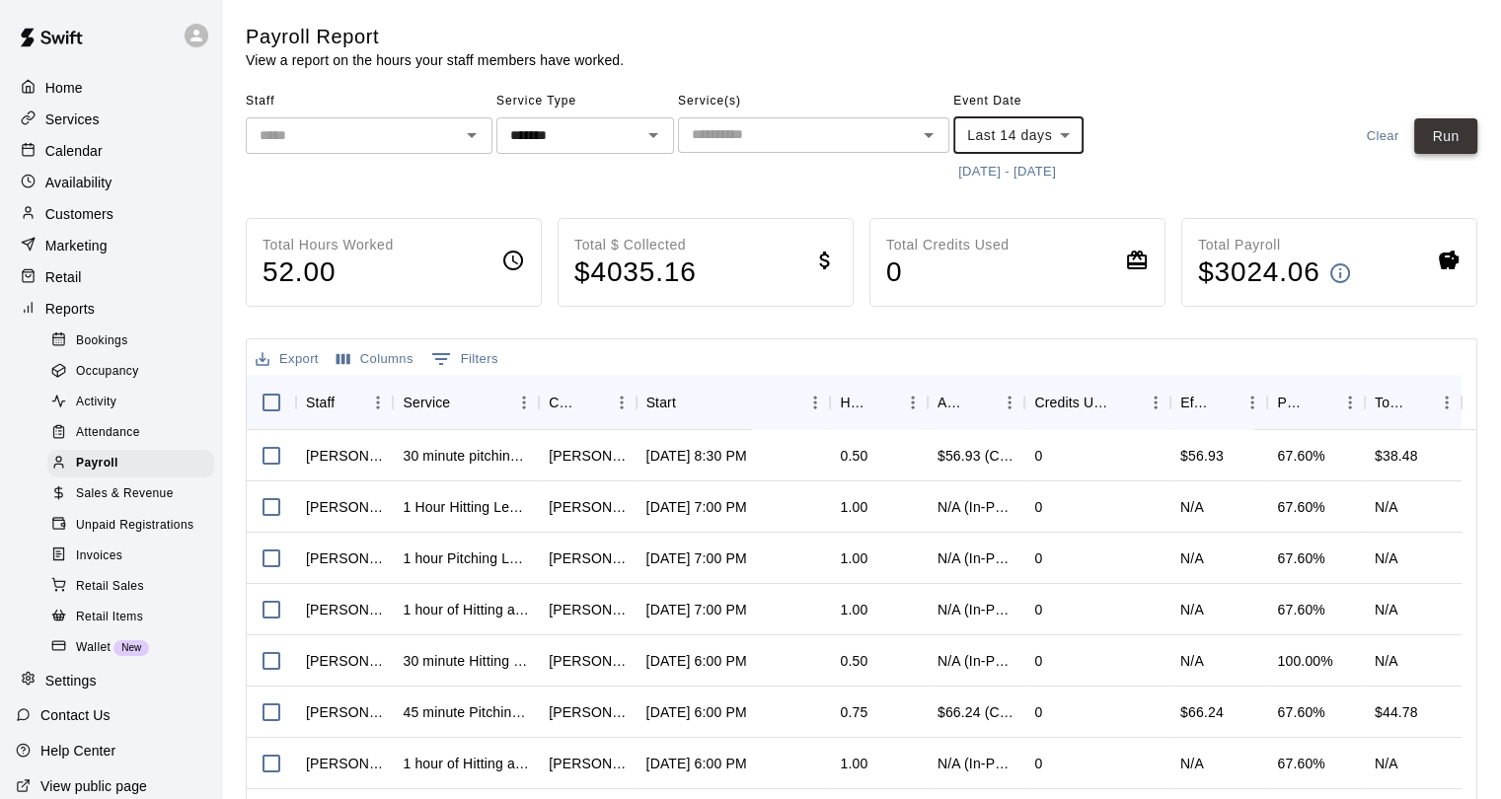
click at [1435, 135] on button "Run" at bounding box center [1445, 136] width 63 height 37
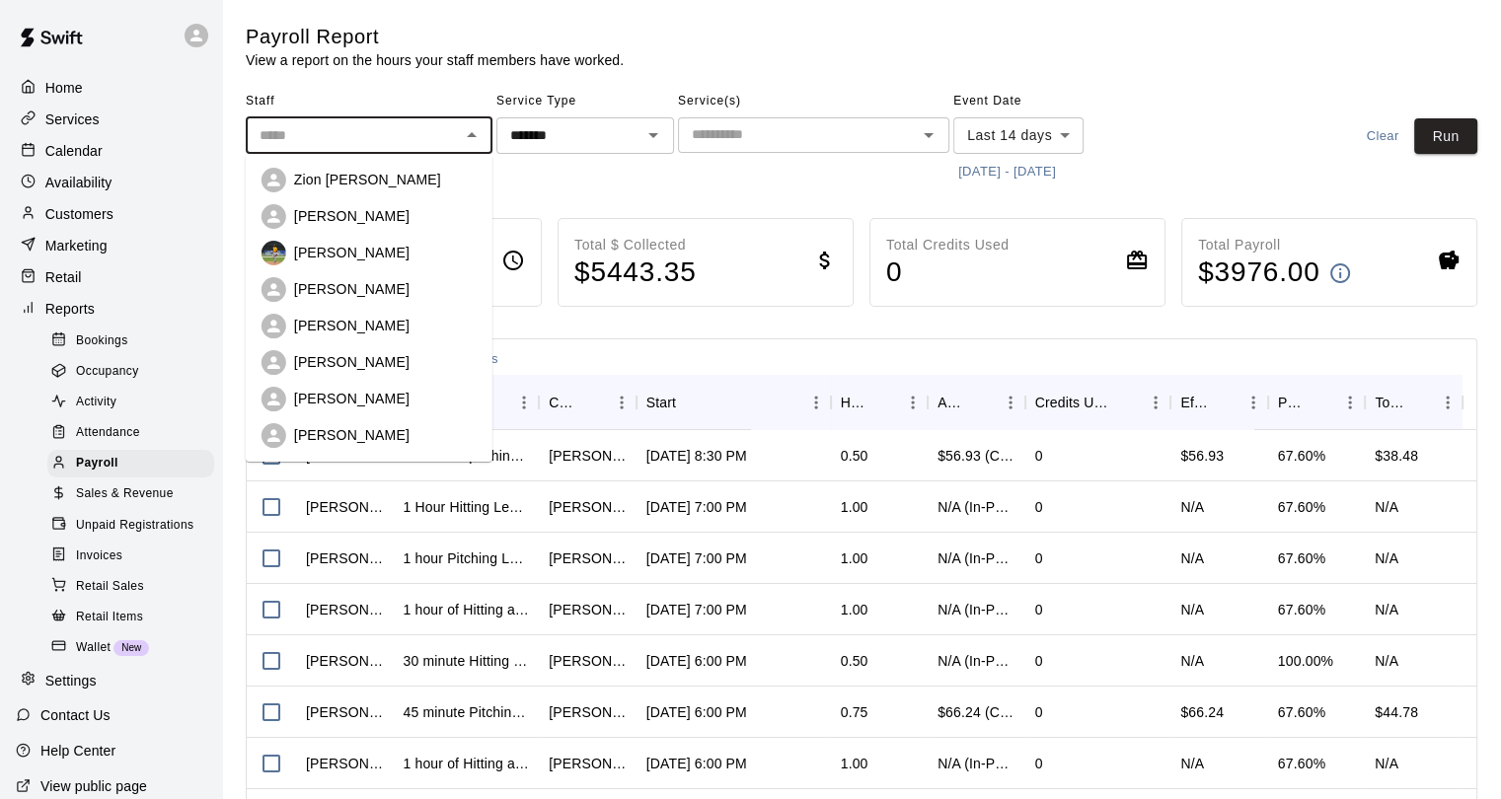
click at [423, 137] on input "text" at bounding box center [353, 135] width 202 height 25
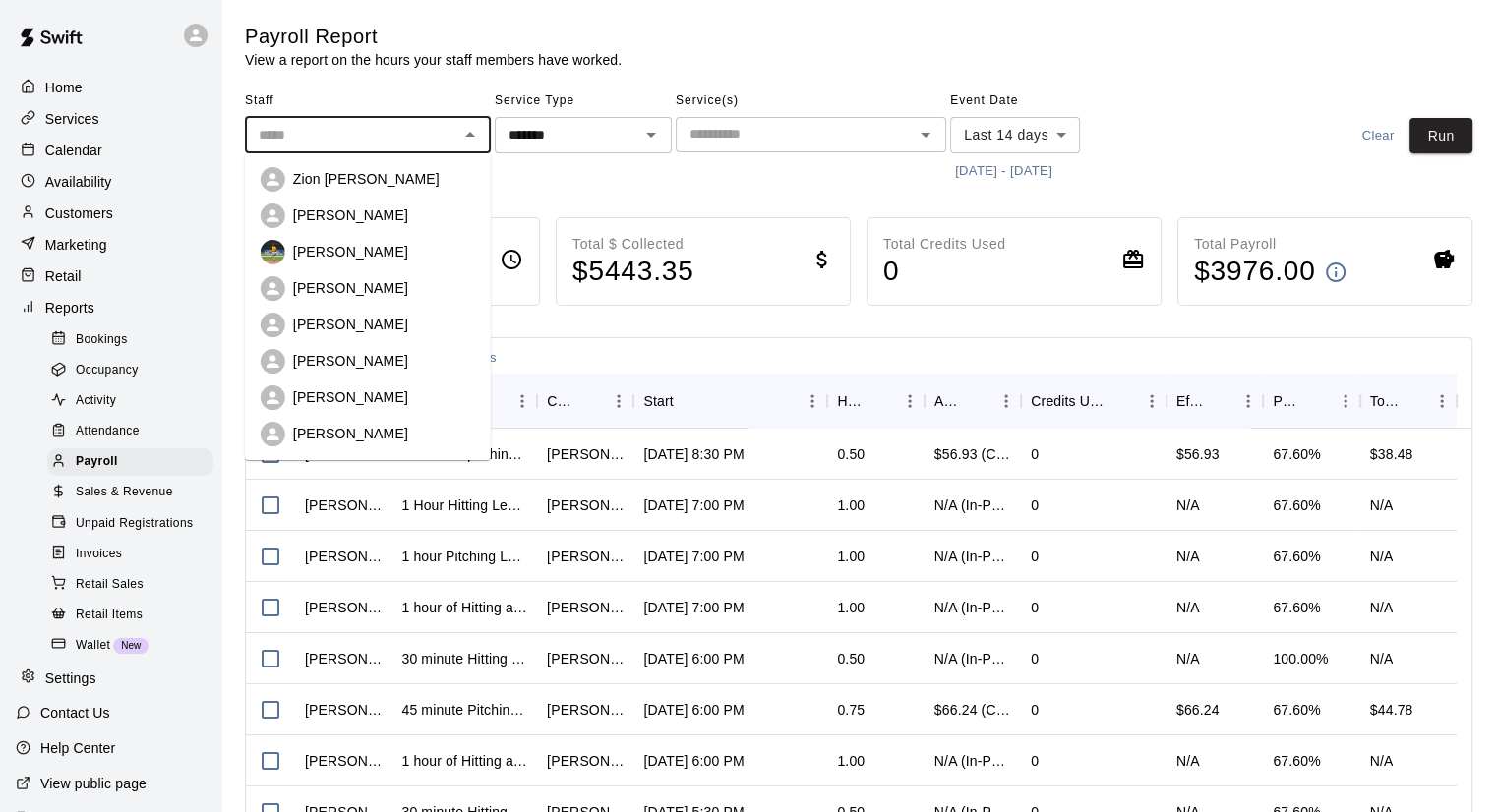
click at [373, 282] on div "[PERSON_NAME]" at bounding box center [384, 288] width 182 height 20
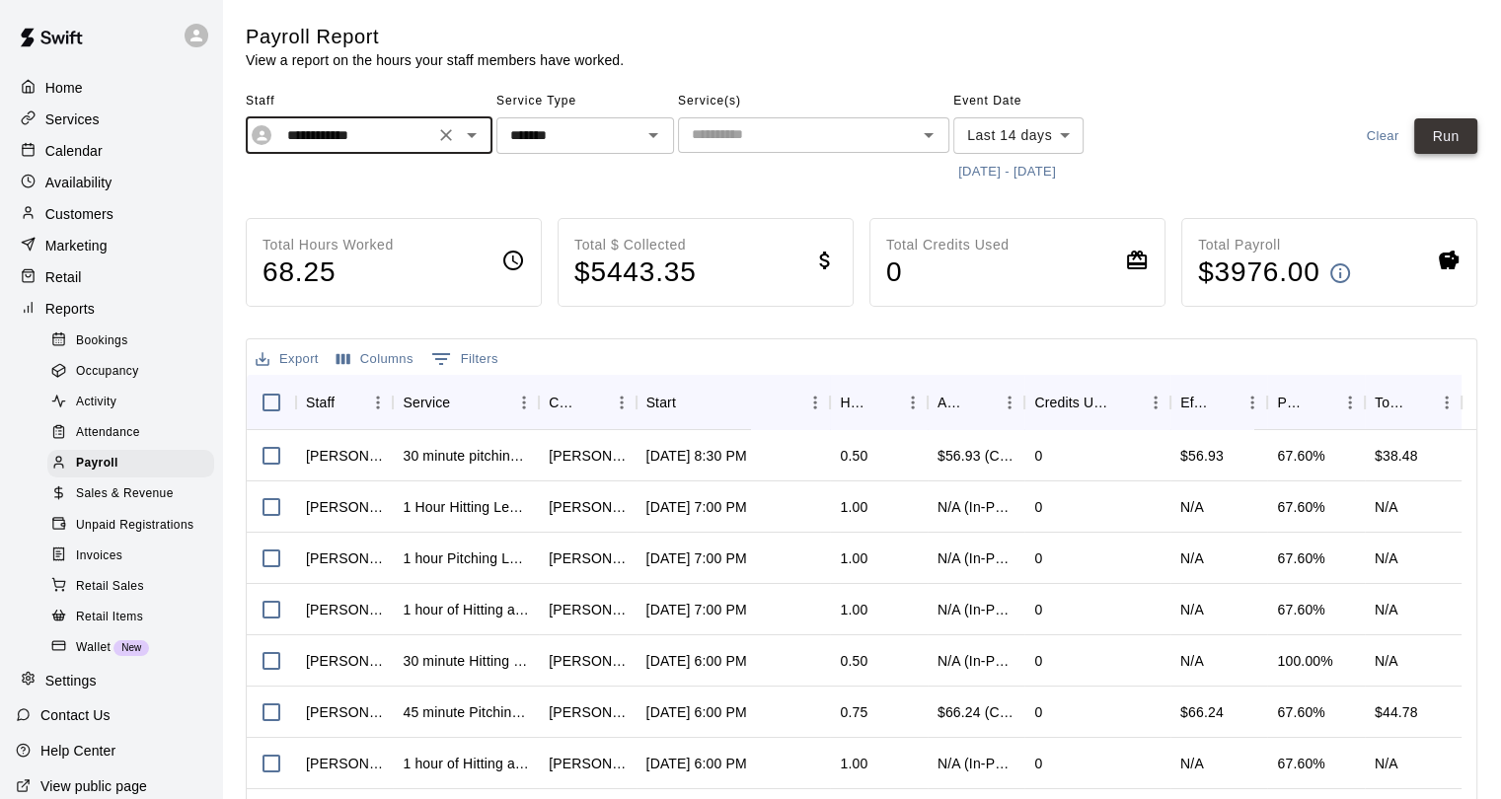
click at [1456, 139] on button "Run" at bounding box center [1445, 136] width 63 height 37
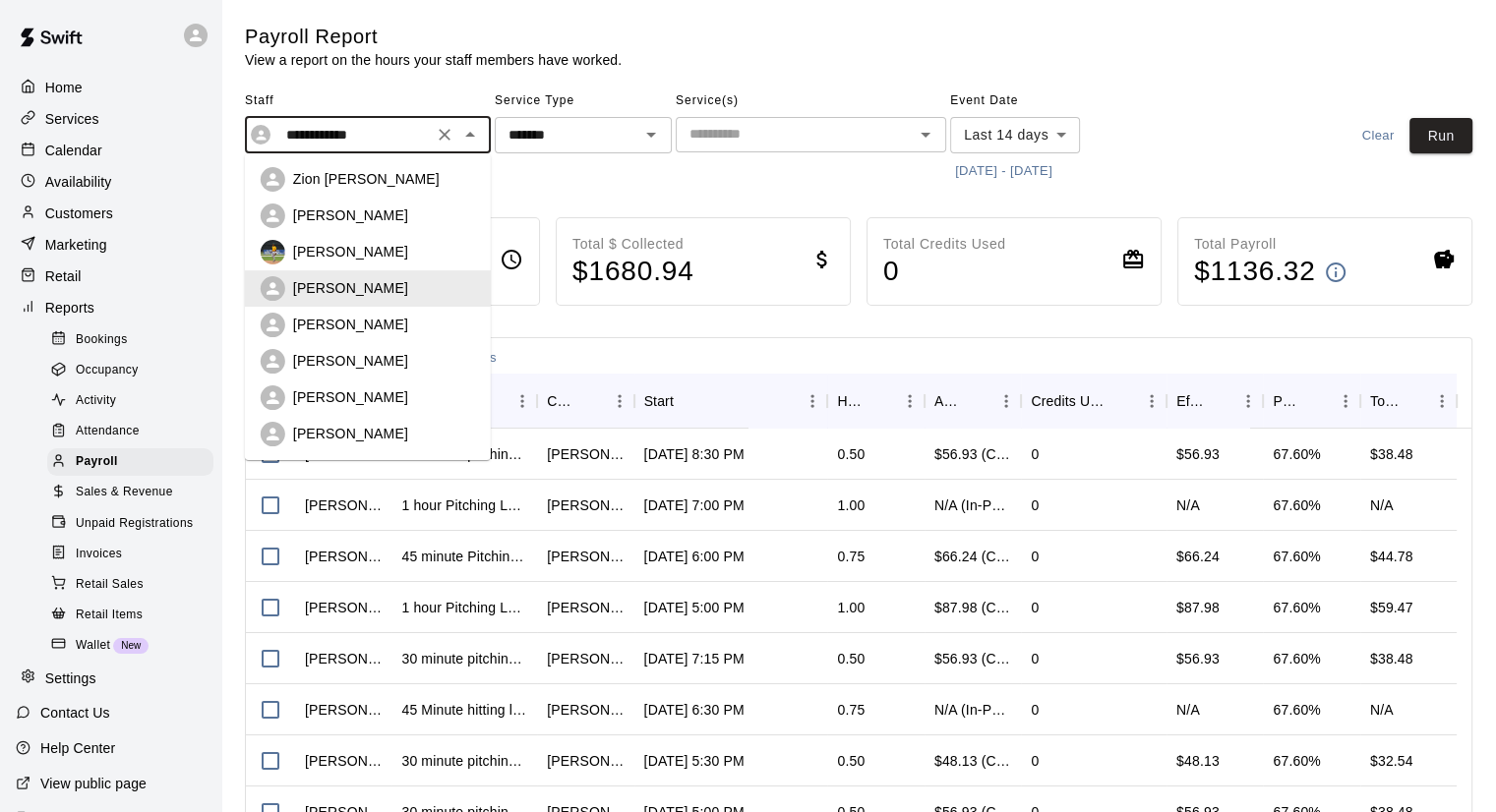
click at [397, 138] on input "**********" at bounding box center [352, 135] width 149 height 25
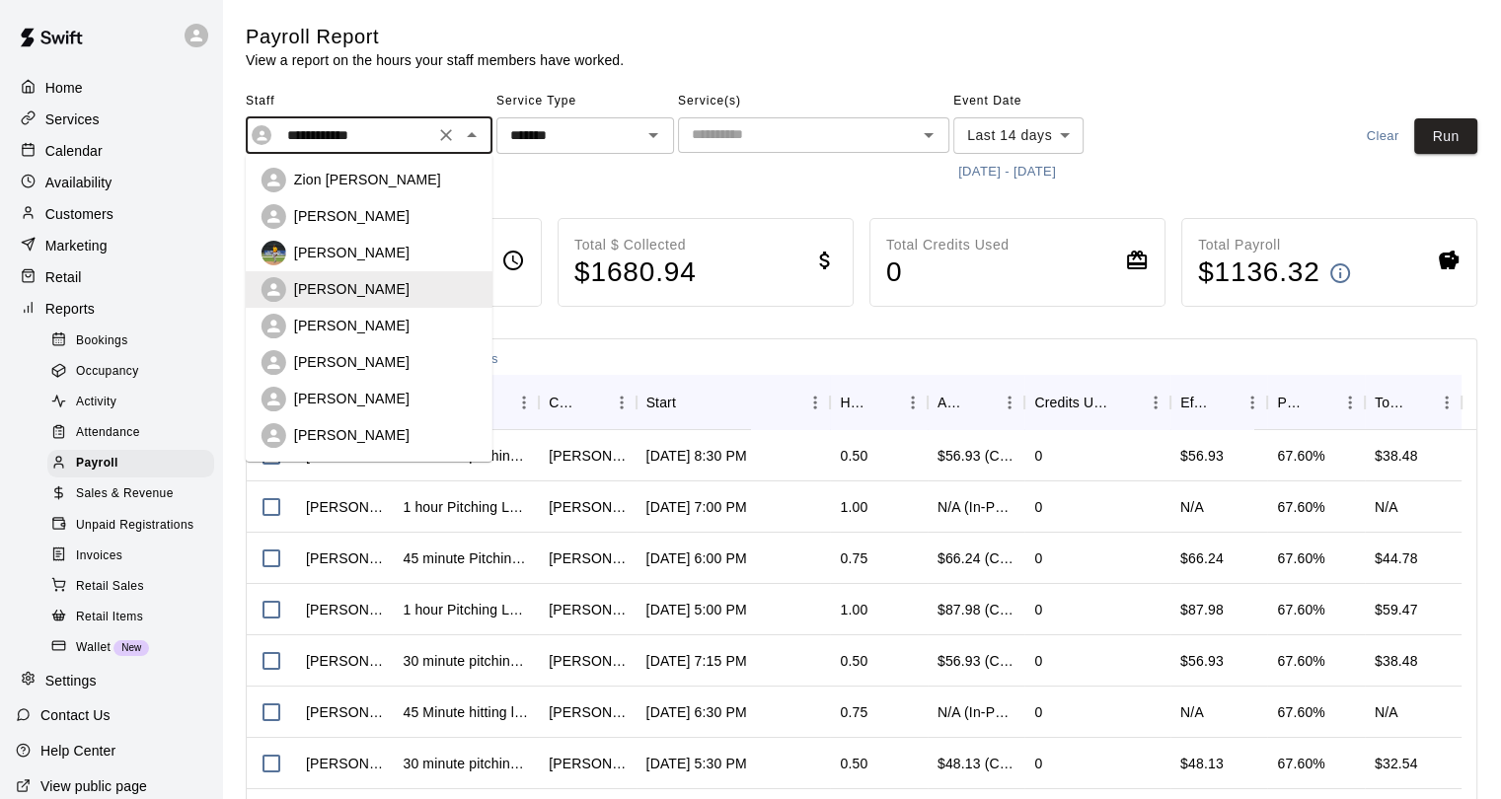
click at [373, 336] on div "[PERSON_NAME]" at bounding box center [368, 326] width 215 height 25
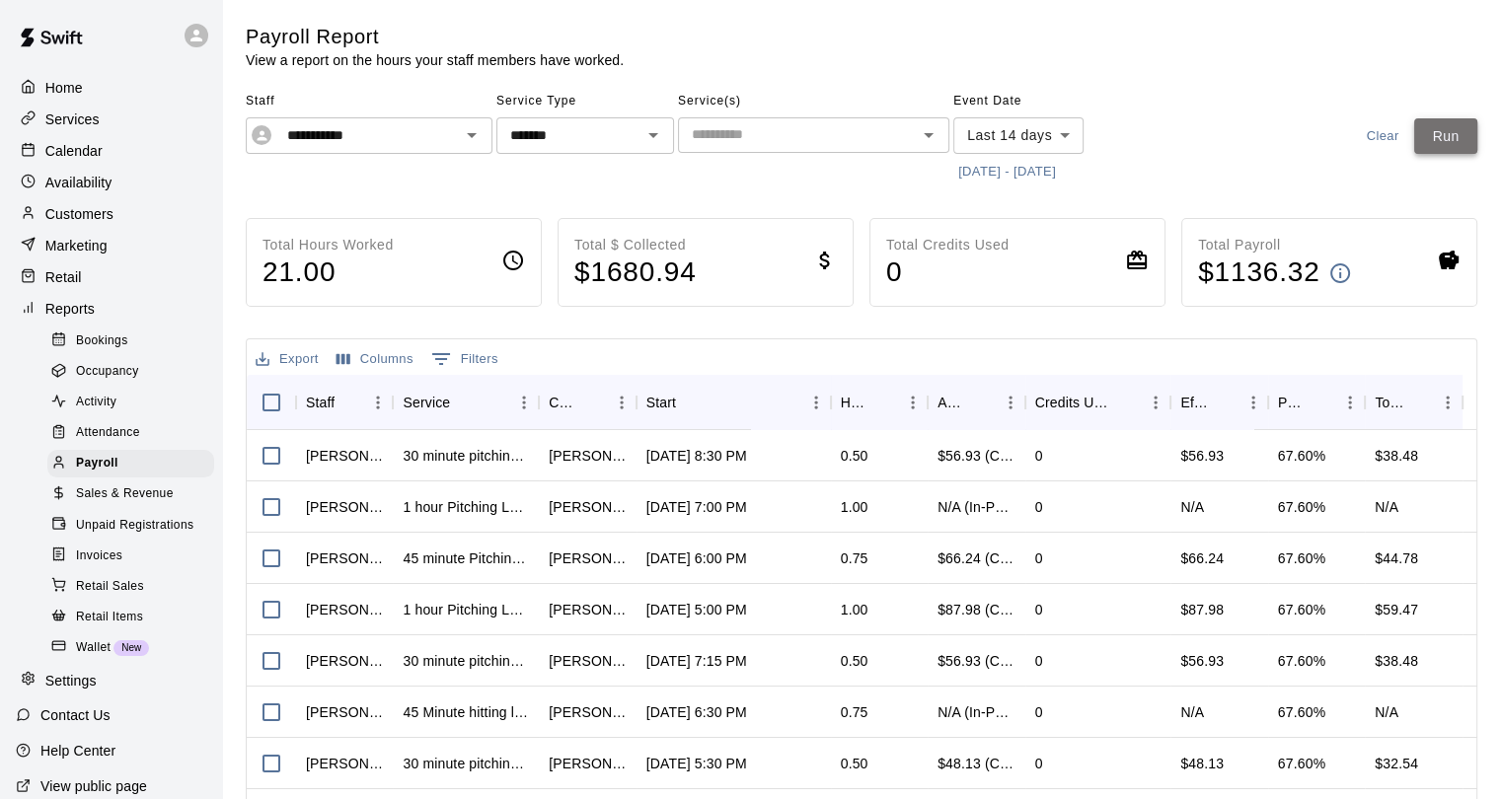
click at [1441, 142] on button "Run" at bounding box center [1445, 136] width 63 height 37
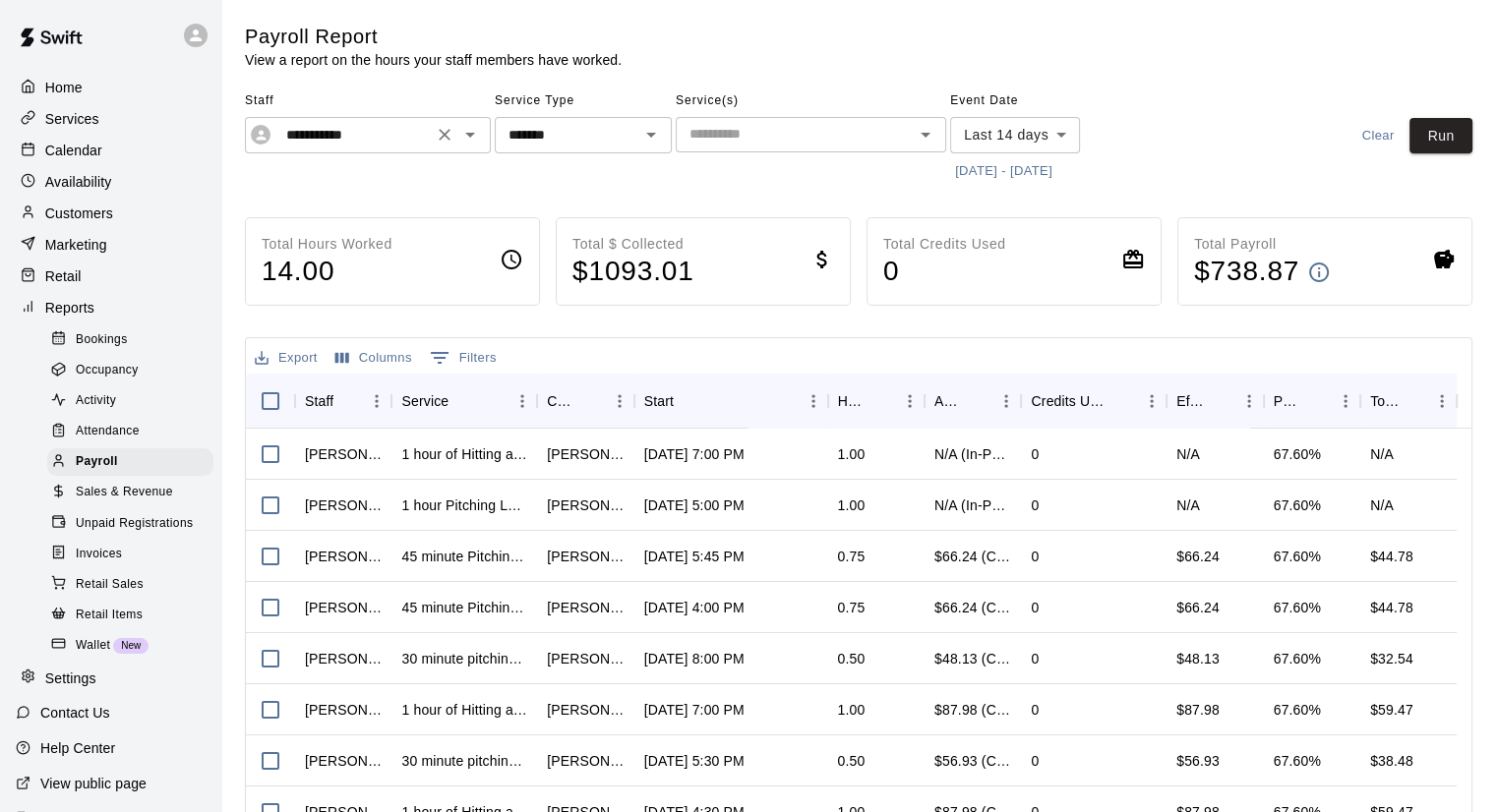
click at [394, 135] on input "**********" at bounding box center [352, 135] width 149 height 25
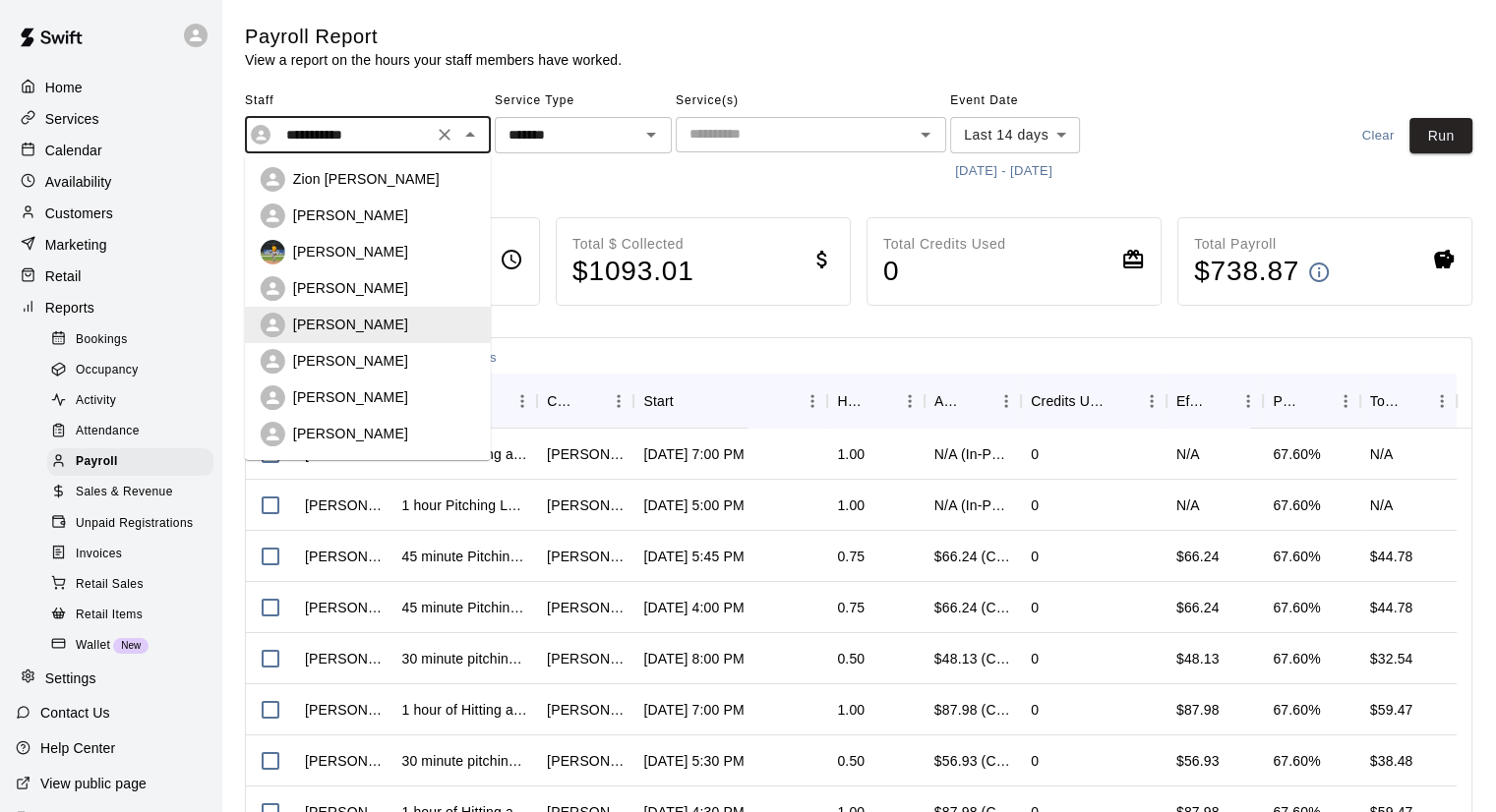
click at [363, 363] on p "[PERSON_NAME]" at bounding box center [350, 361] width 115 height 20
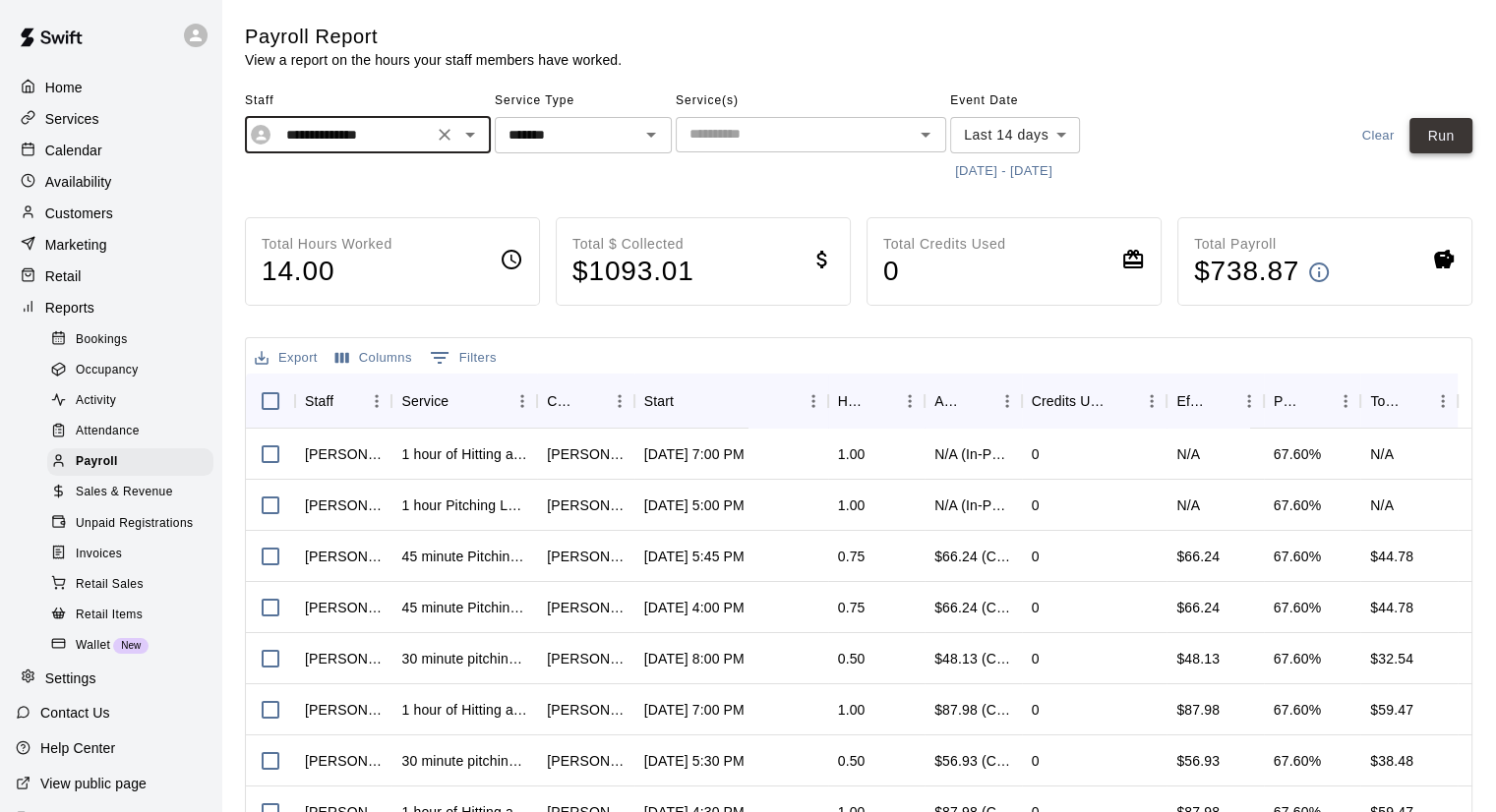
click at [1449, 145] on button "Run" at bounding box center [1440, 135] width 63 height 37
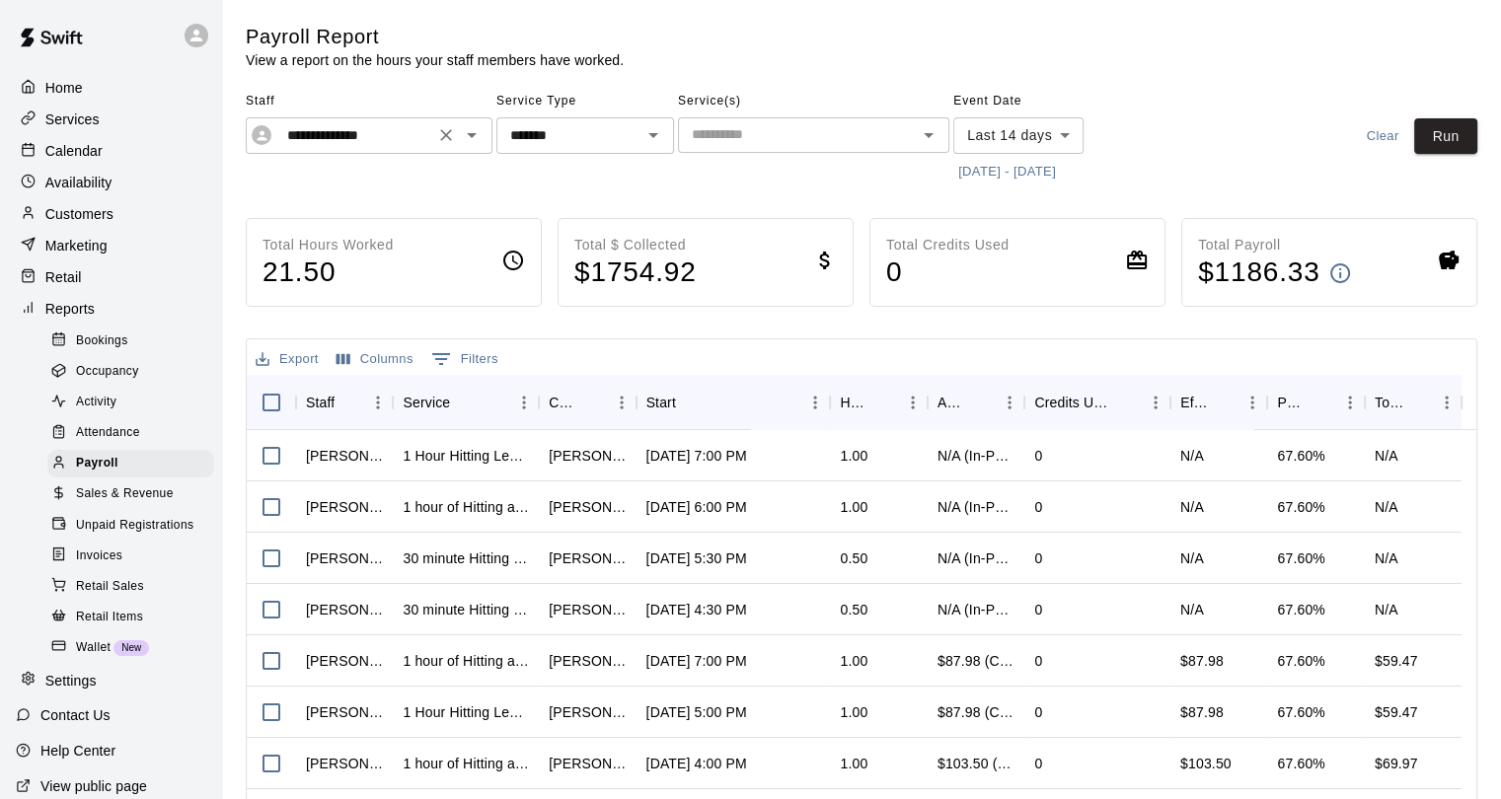
click at [402, 133] on input "**********" at bounding box center [353, 135] width 149 height 25
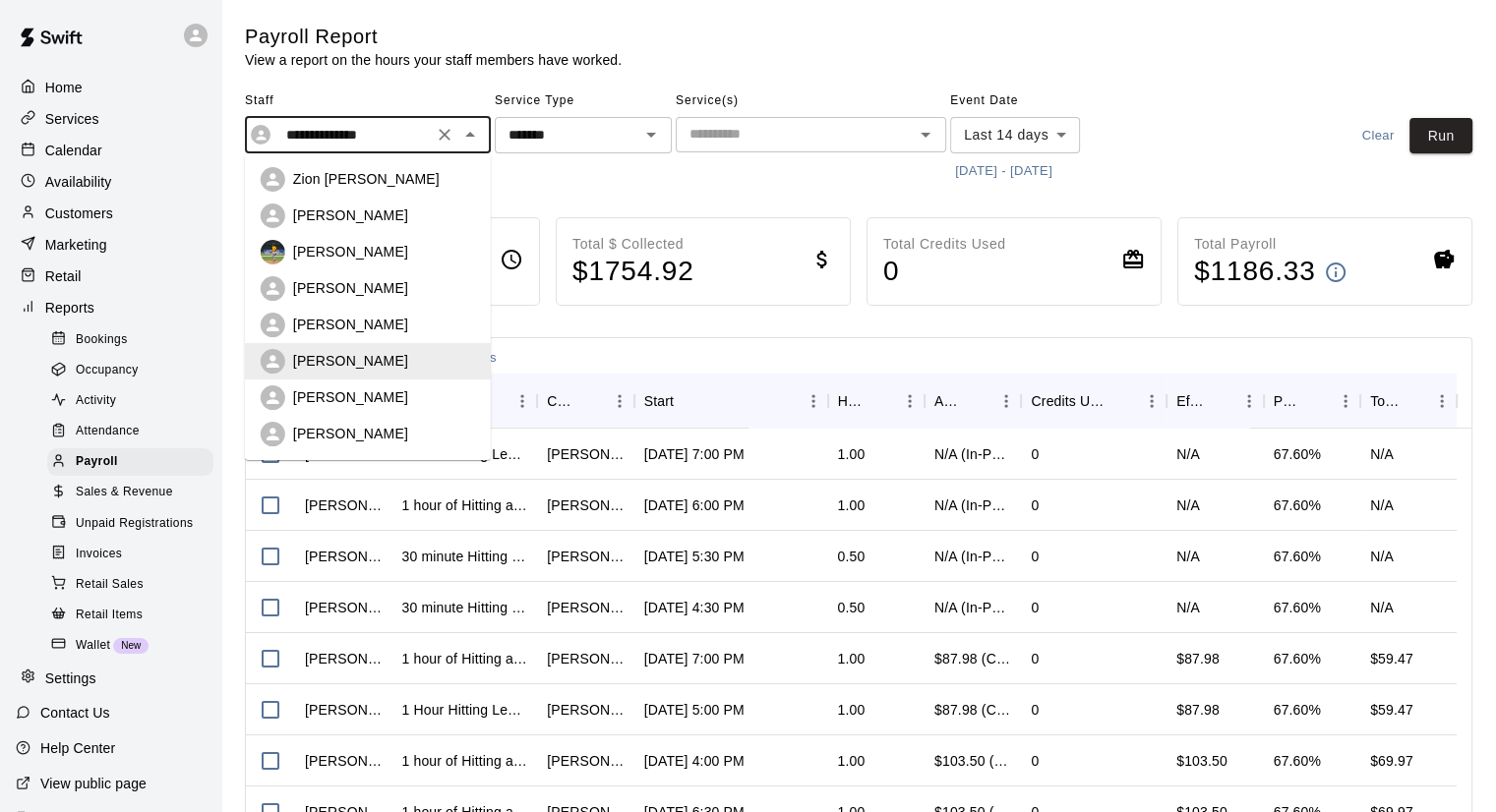
click at [352, 425] on p "[PERSON_NAME]" at bounding box center [350, 433] width 115 height 20
type input "**********"
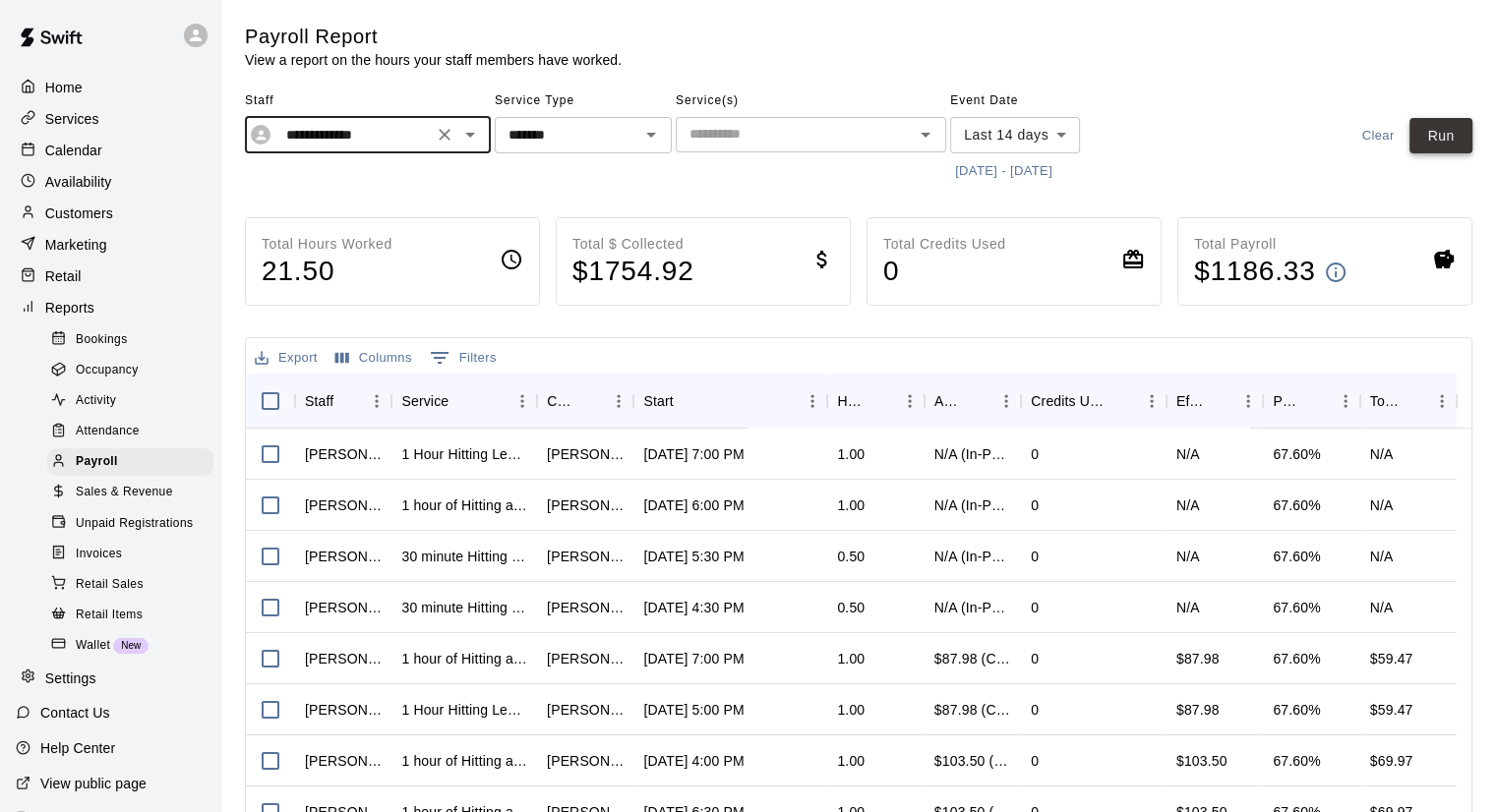
click at [1455, 142] on button "Run" at bounding box center [1440, 135] width 63 height 37
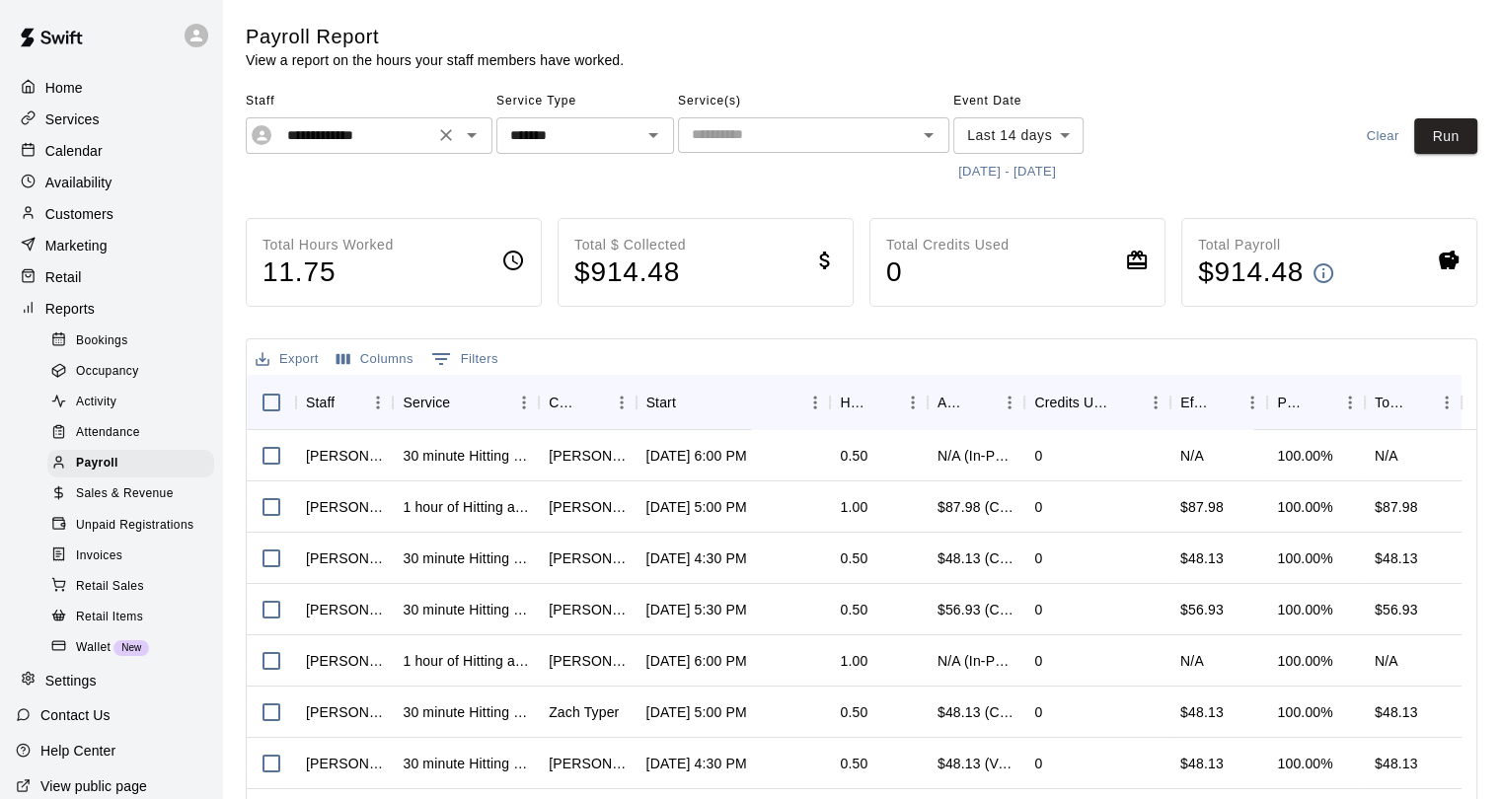
click at [355, 134] on input "**********" at bounding box center [353, 135] width 149 height 25
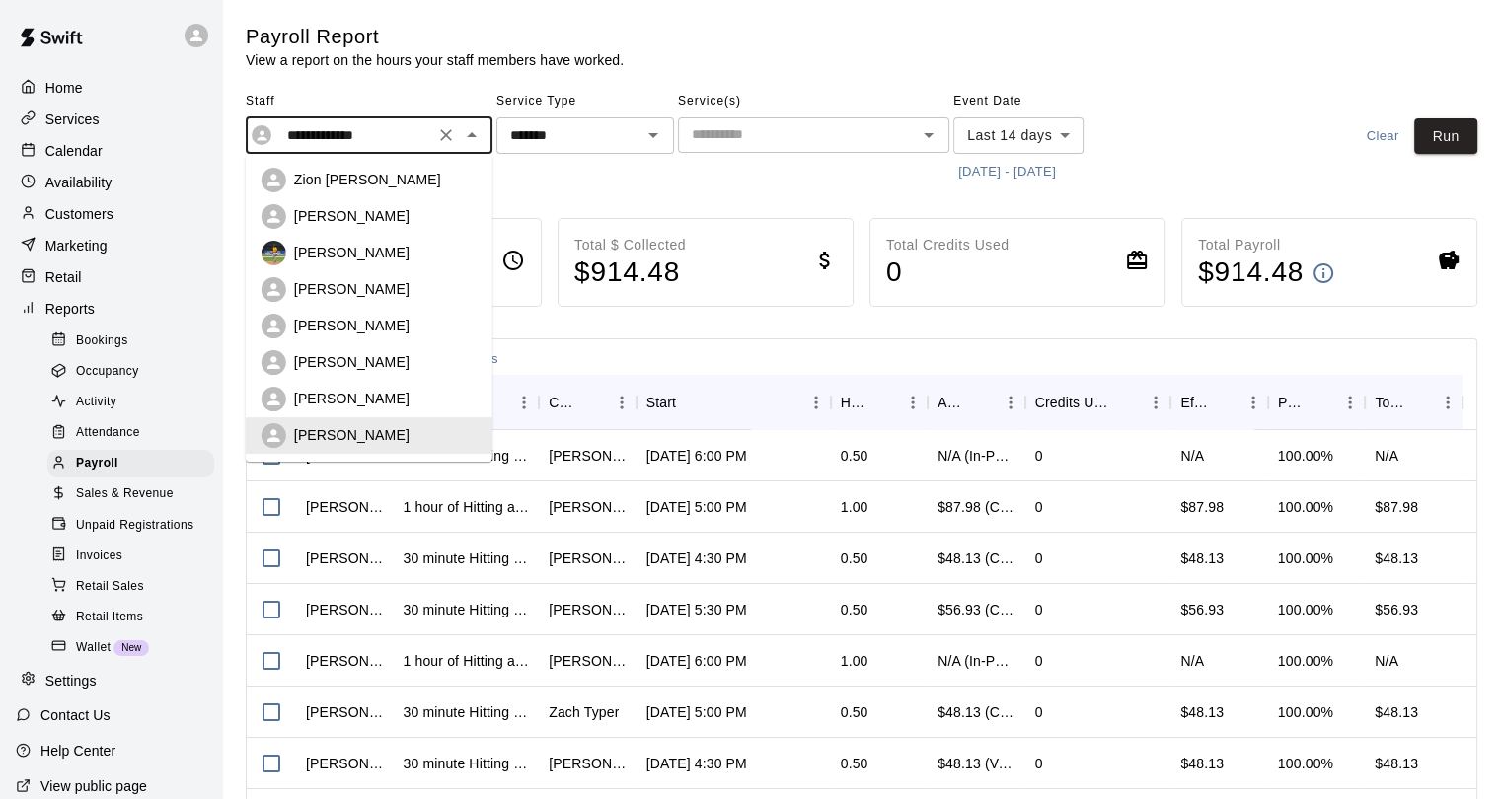
click at [345, 427] on p "[PERSON_NAME]" at bounding box center [351, 435] width 115 height 20
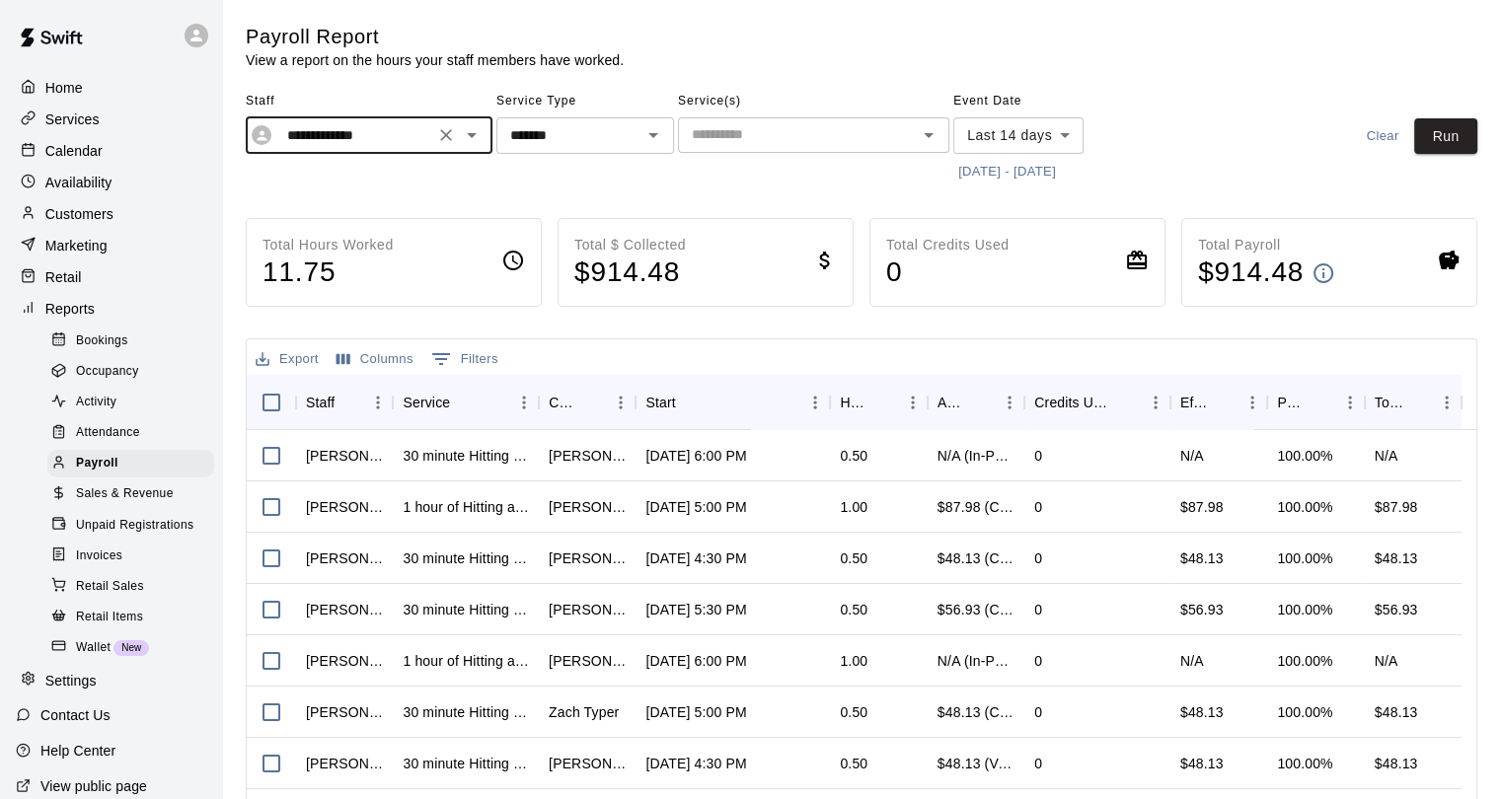
click at [441, 139] on icon "Clear" at bounding box center [446, 135] width 12 height 12
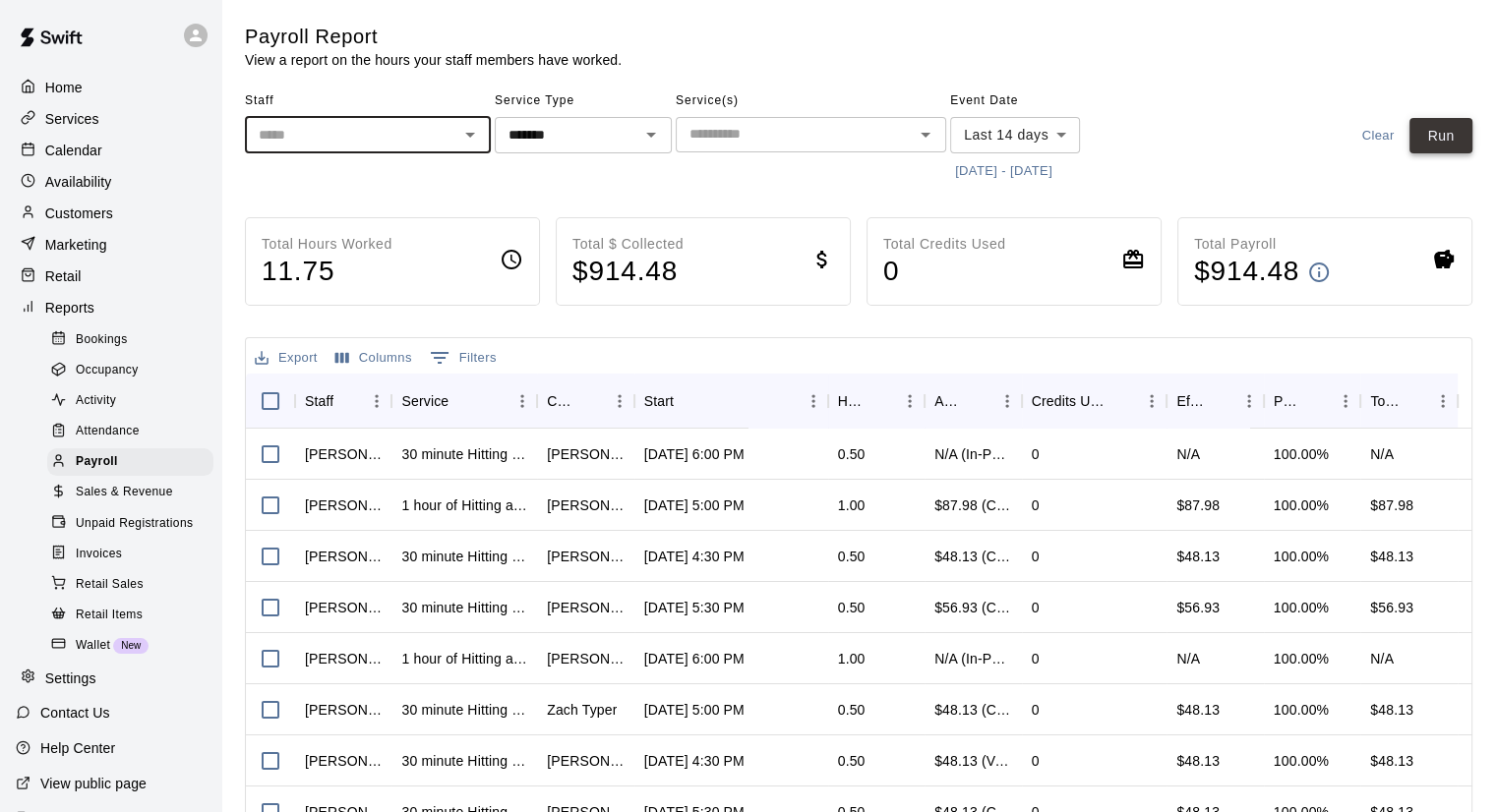
click at [1434, 135] on button "Run" at bounding box center [1440, 135] width 63 height 37
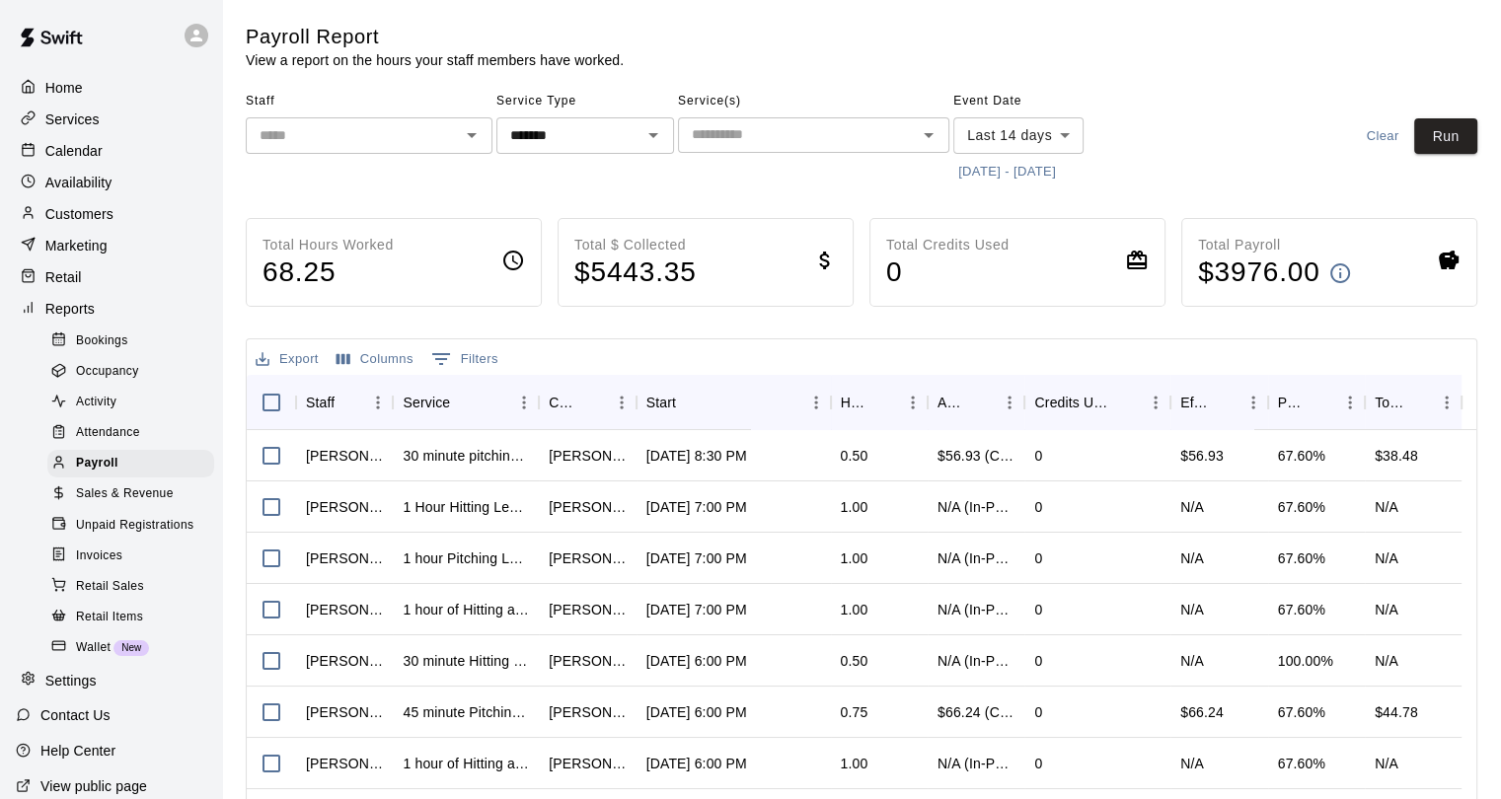
click at [58, 92] on p "Home" at bounding box center [63, 88] width 37 height 20
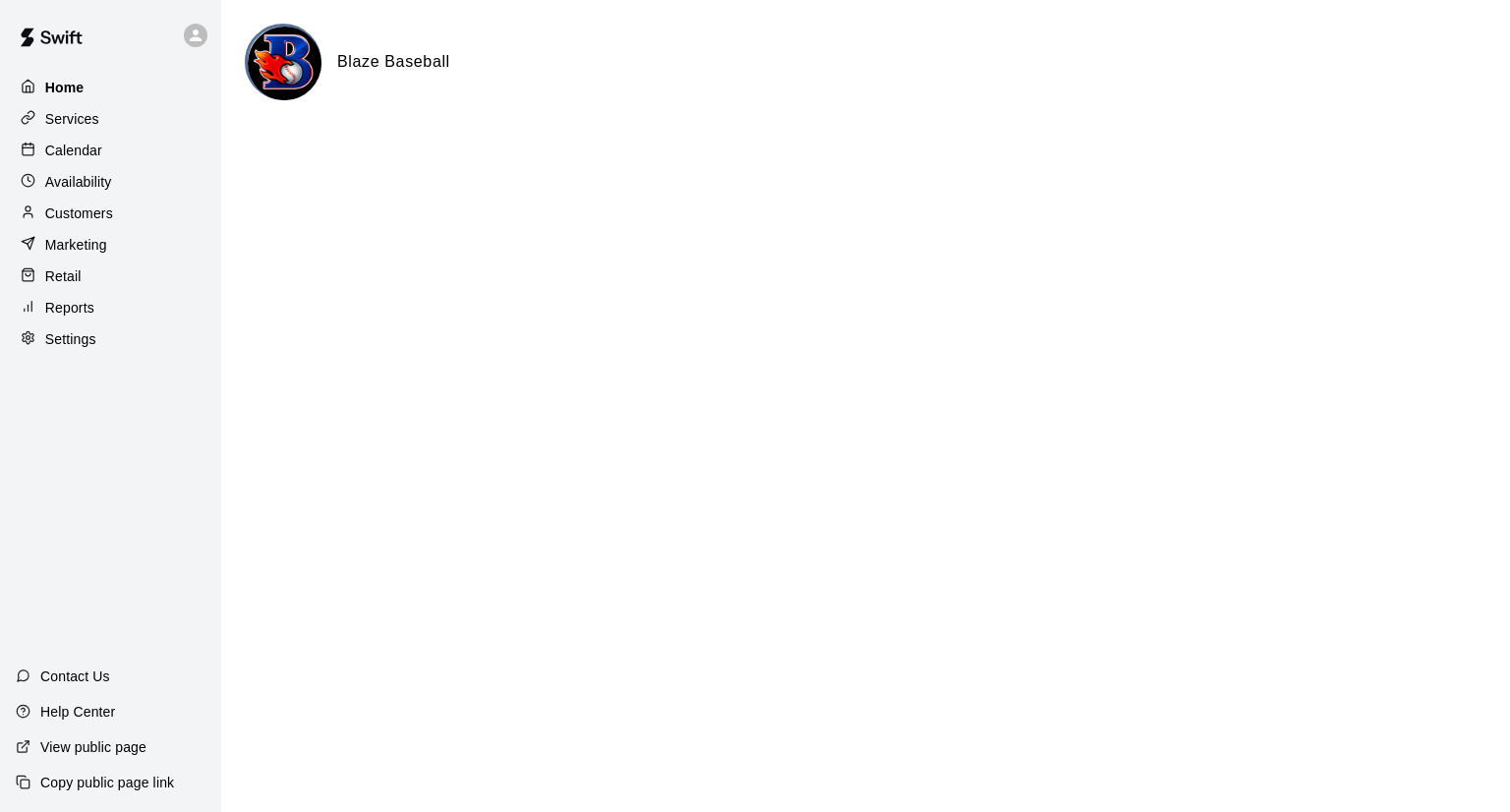
click at [113, 85] on div "Home" at bounding box center [111, 88] width 189 height 30
